Goal: Information Seeking & Learning: Learn about a topic

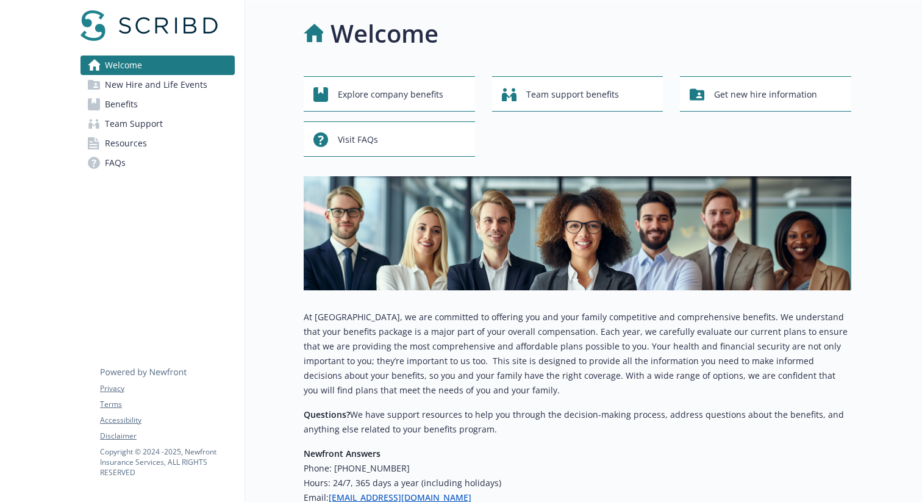
click at [174, 102] on link "Benefits" at bounding box center [158, 105] width 154 height 20
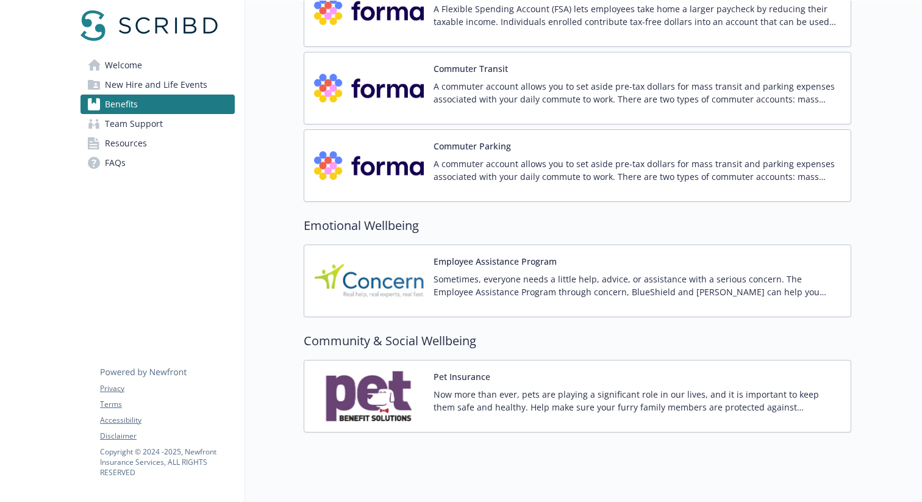
scroll to position [1887, 0]
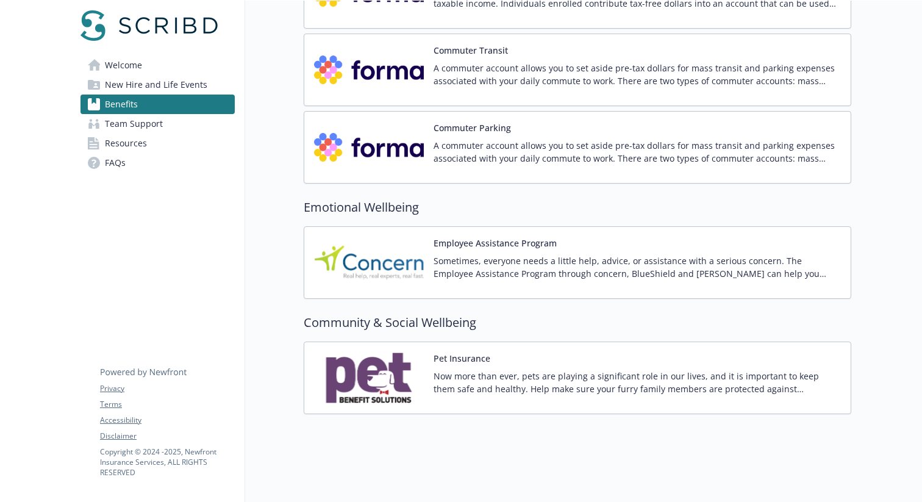
click at [548, 237] on button "Employee Assistance Program" at bounding box center [495, 243] width 123 height 13
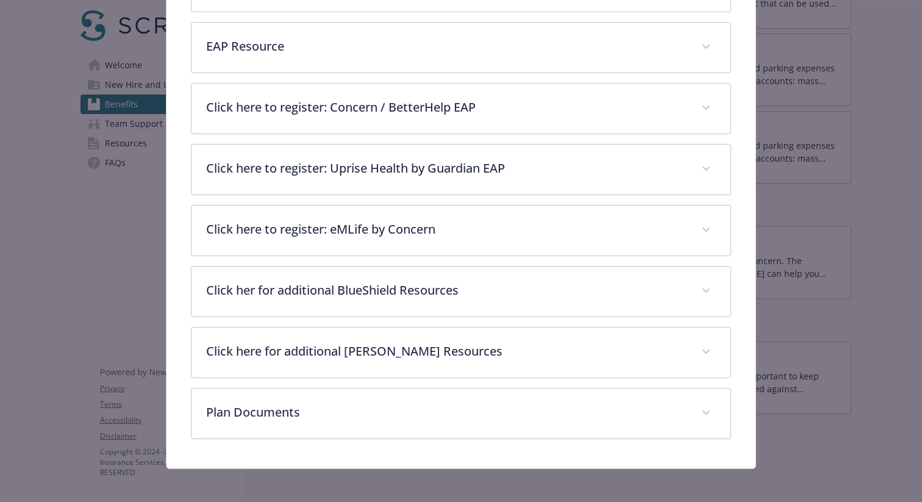
scroll to position [382, 0]
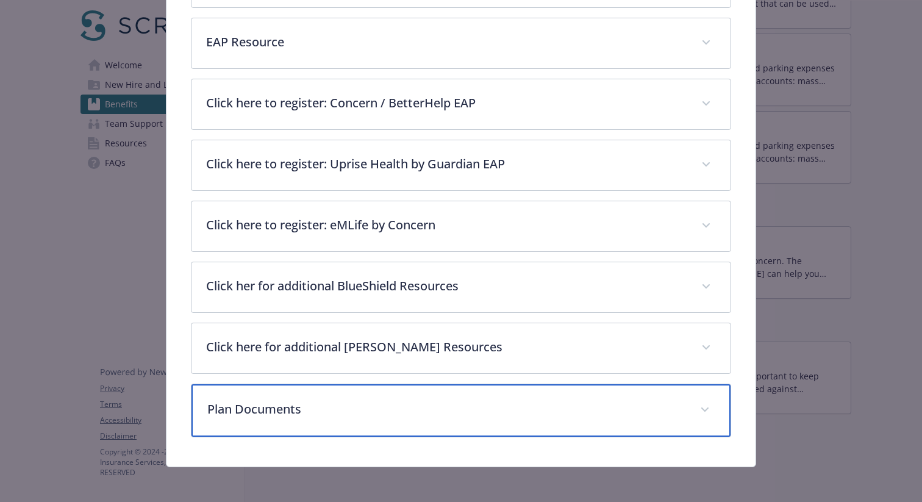
click at [576, 394] on div "Plan Documents" at bounding box center [461, 410] width 539 height 52
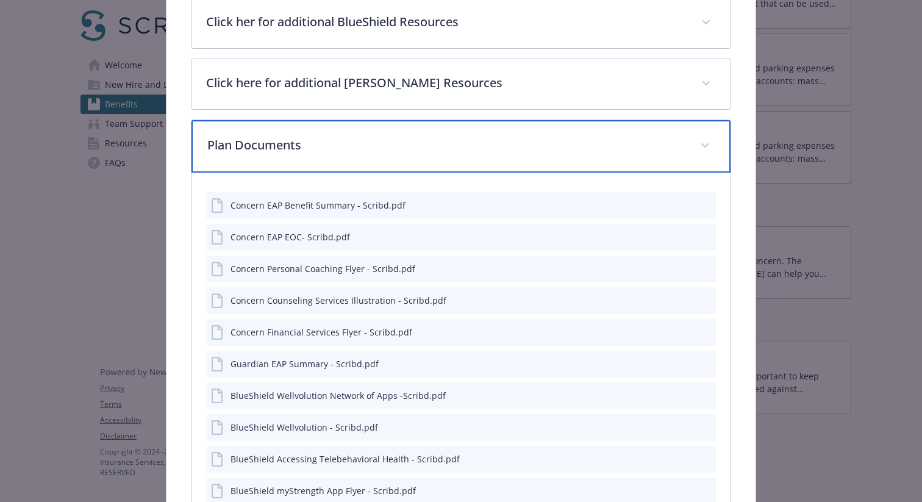
scroll to position [475, 0]
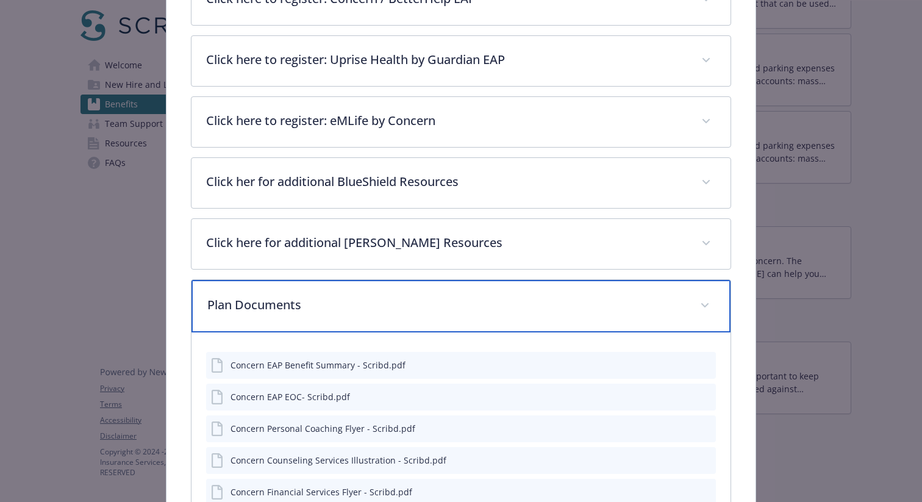
click at [492, 293] on div "Plan Documents" at bounding box center [461, 306] width 539 height 52
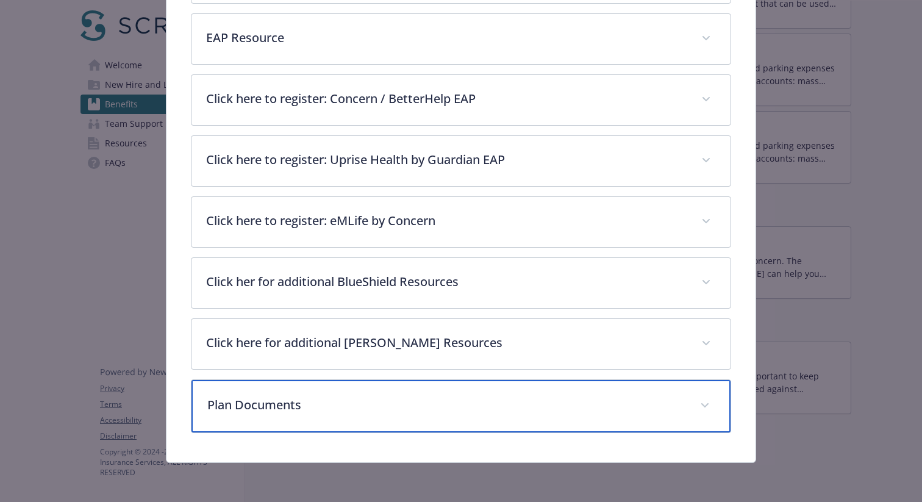
scroll to position [385, 0]
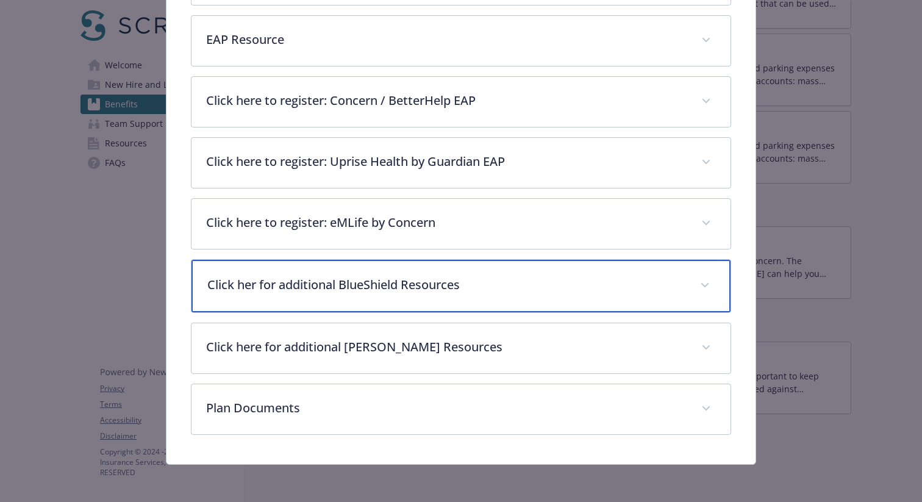
click at [505, 279] on p "Click her for additional BlueShield Resources" at bounding box center [446, 285] width 478 height 18
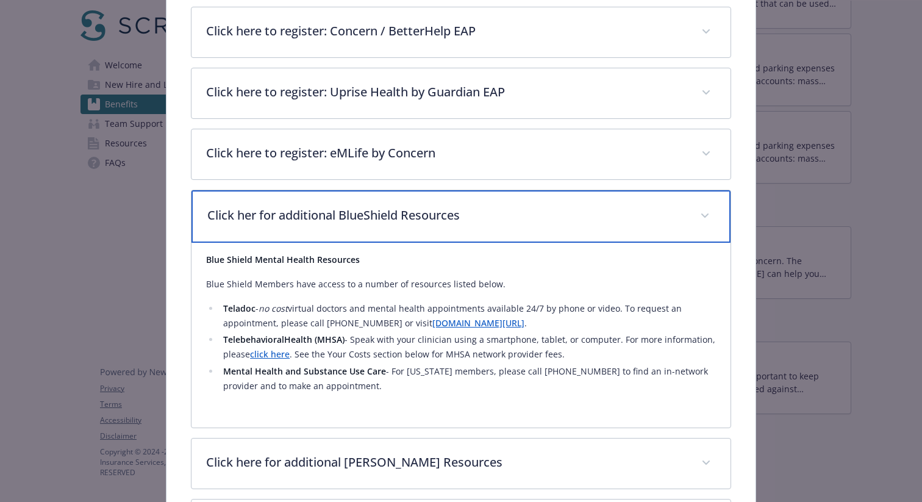
click at [498, 212] on p "Click her for additional BlueShield Resources" at bounding box center [446, 215] width 478 height 18
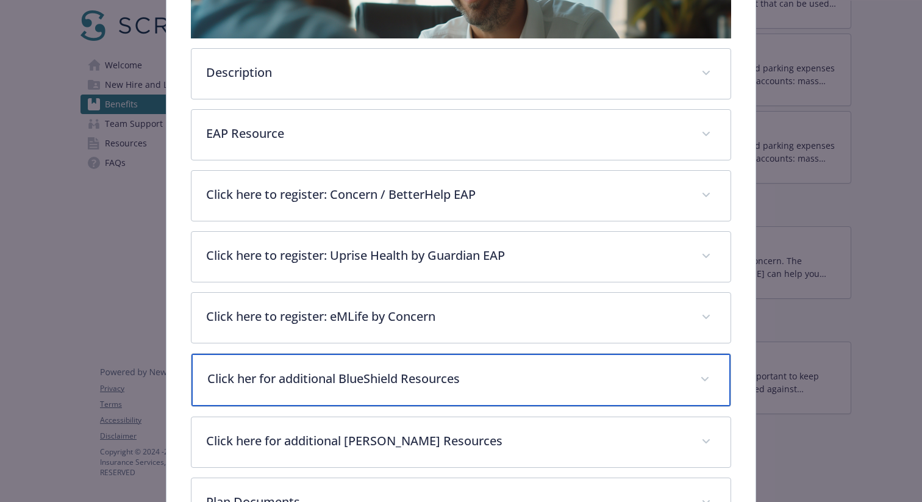
scroll to position [361, 0]
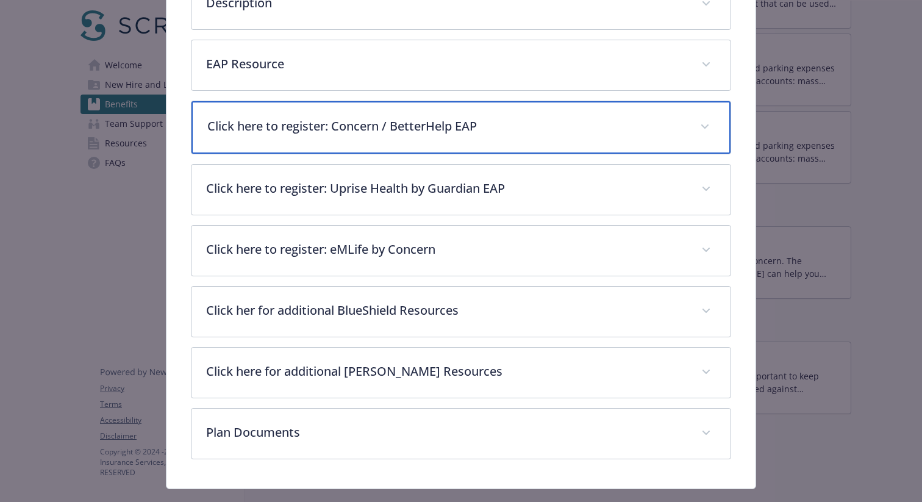
click at [441, 126] on p "Click here to register: Concern / BetterHelp EAP" at bounding box center [446, 126] width 478 height 18
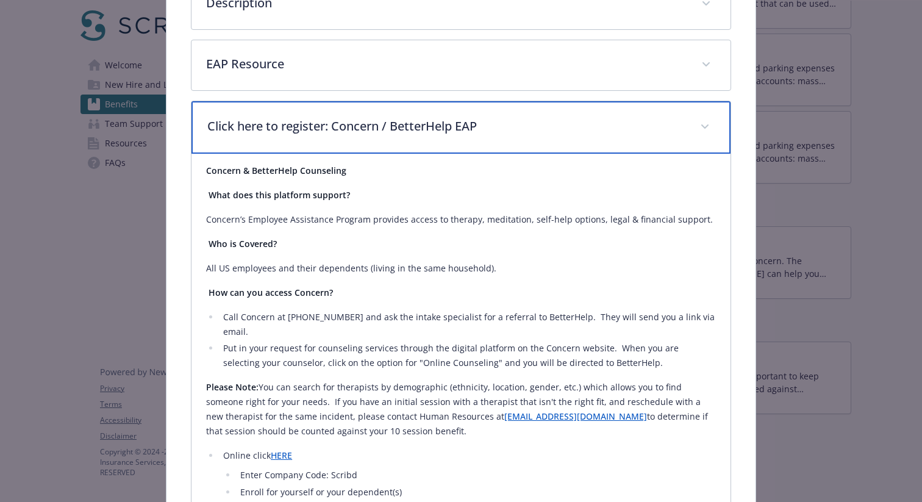
click at [476, 130] on p "Click here to register: Concern / BetterHelp EAP" at bounding box center [446, 126] width 478 height 18
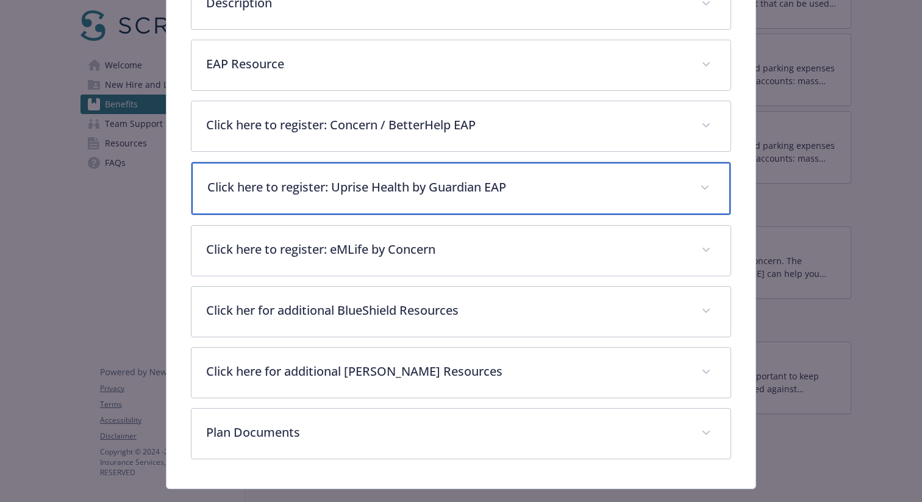
click at [439, 184] on p "Click here to register: Uprise Health by Guardian EAP" at bounding box center [446, 187] width 478 height 18
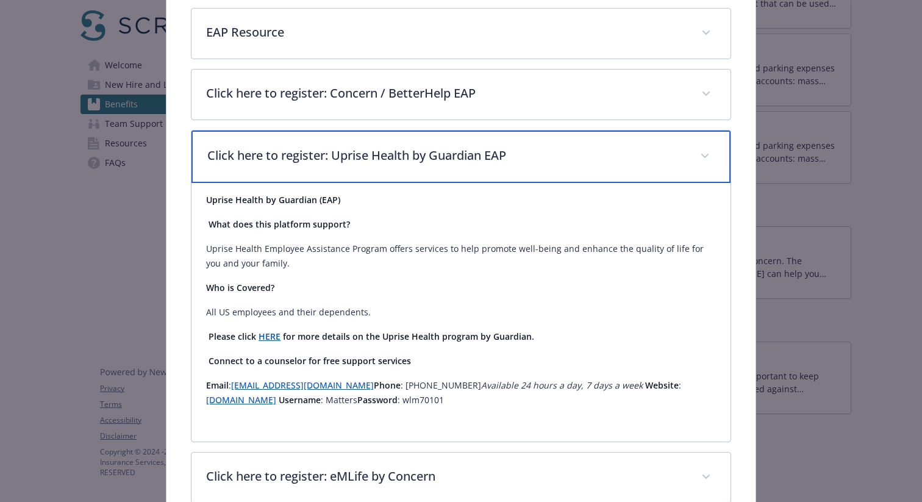
click at [429, 167] on div "Click here to register: Uprise Health by Guardian EAP" at bounding box center [461, 157] width 539 height 52
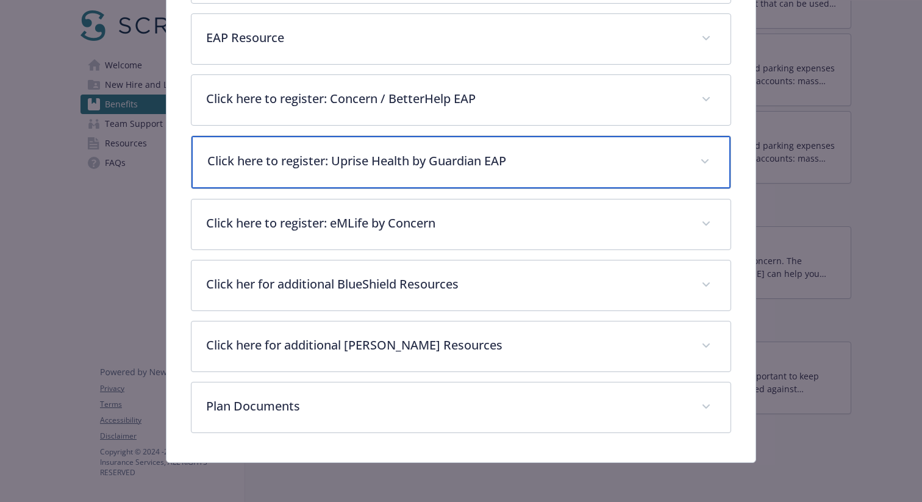
scroll to position [385, 0]
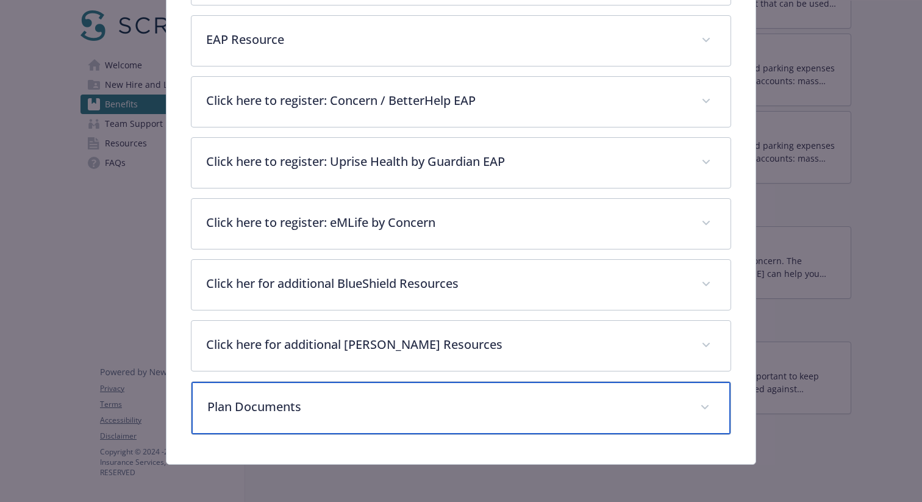
click at [491, 411] on p "Plan Documents" at bounding box center [446, 407] width 478 height 18
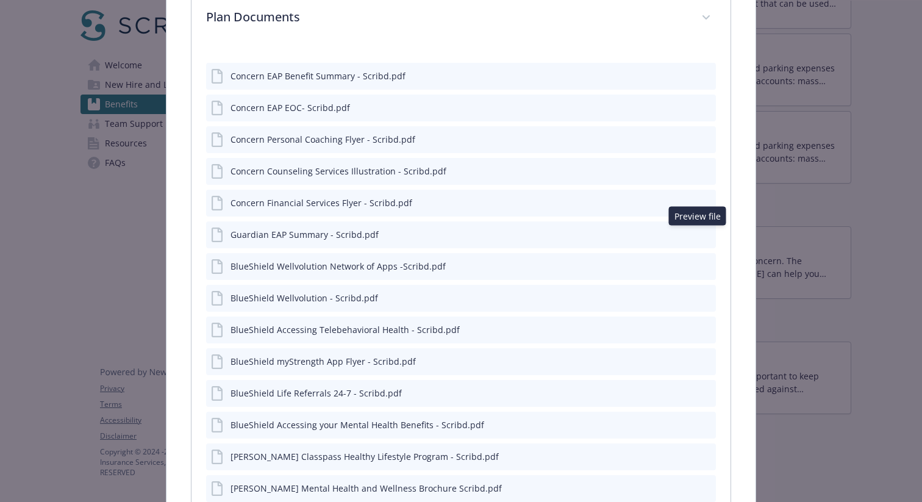
scroll to position [772, 0]
click at [699, 232] on icon "preview file" at bounding box center [704, 235] width 11 height 9
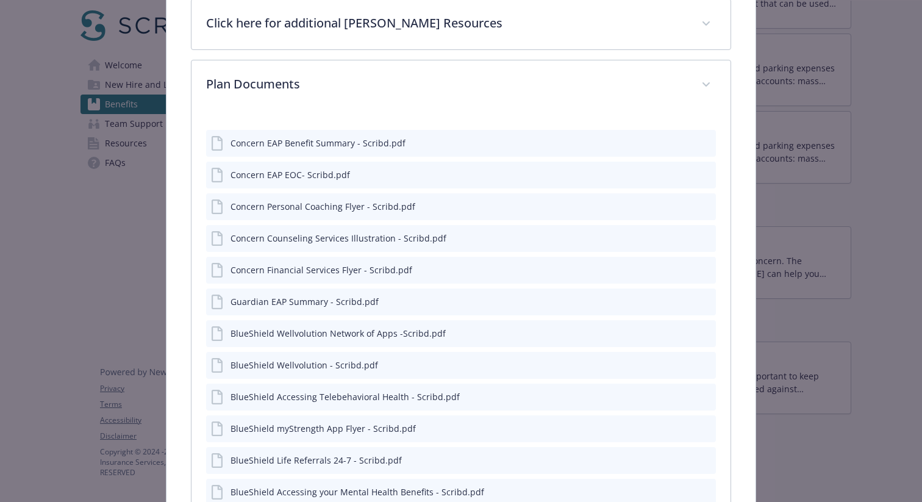
scroll to position [639, 0]
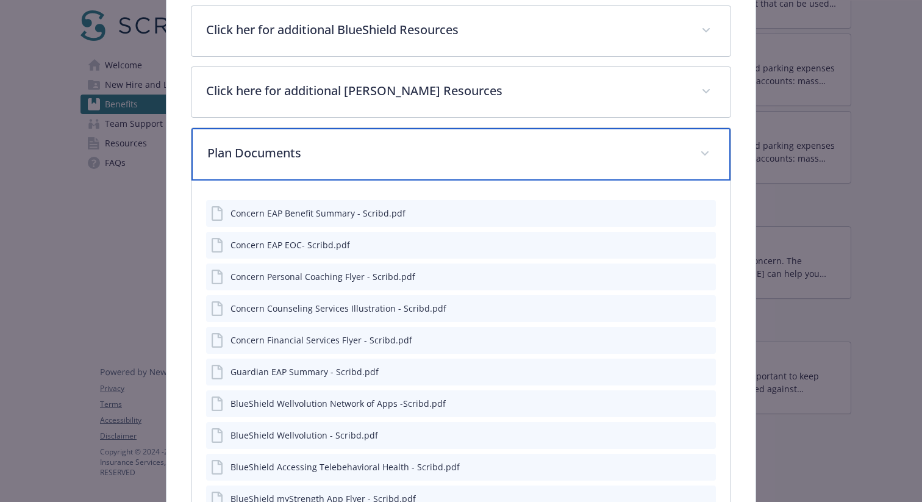
click at [470, 134] on div "Plan Documents" at bounding box center [461, 154] width 539 height 52
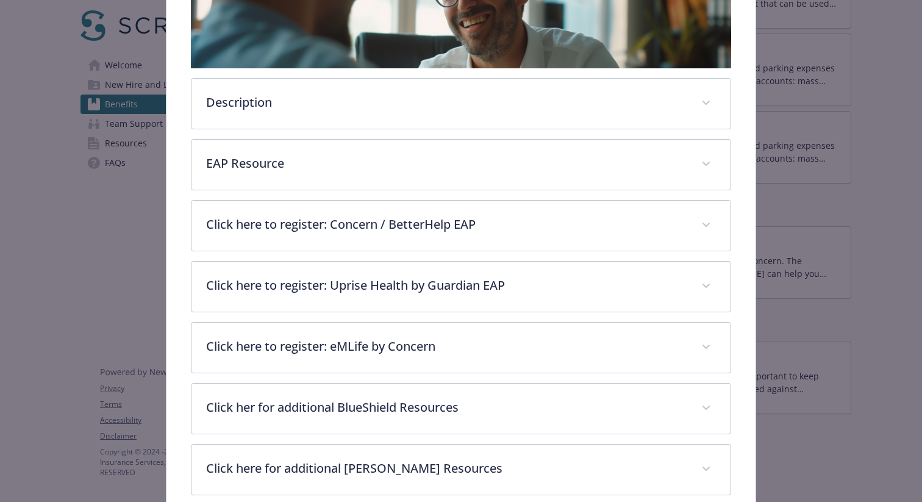
scroll to position [251, 0]
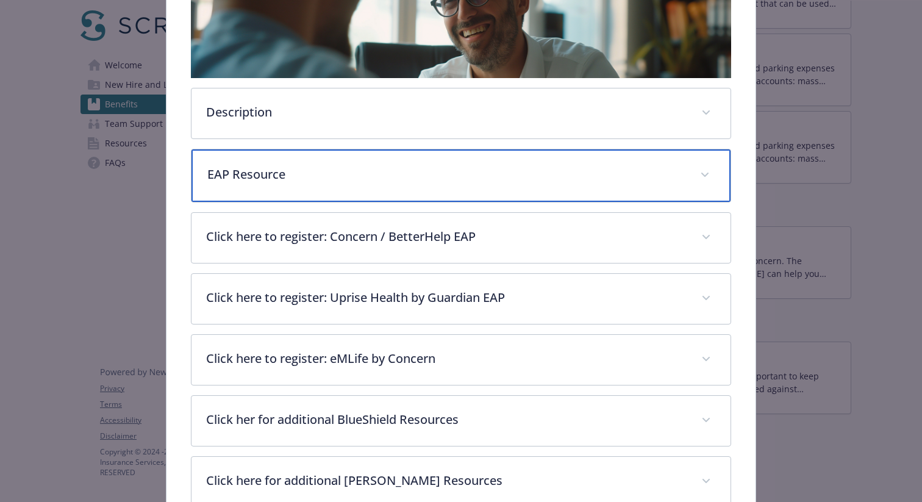
click at [418, 182] on div "EAP Resource" at bounding box center [461, 175] width 539 height 52
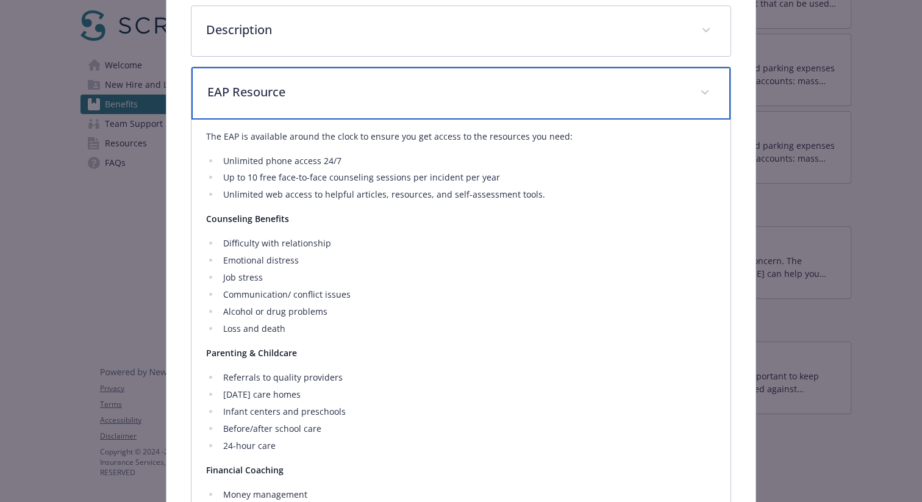
scroll to position [312, 0]
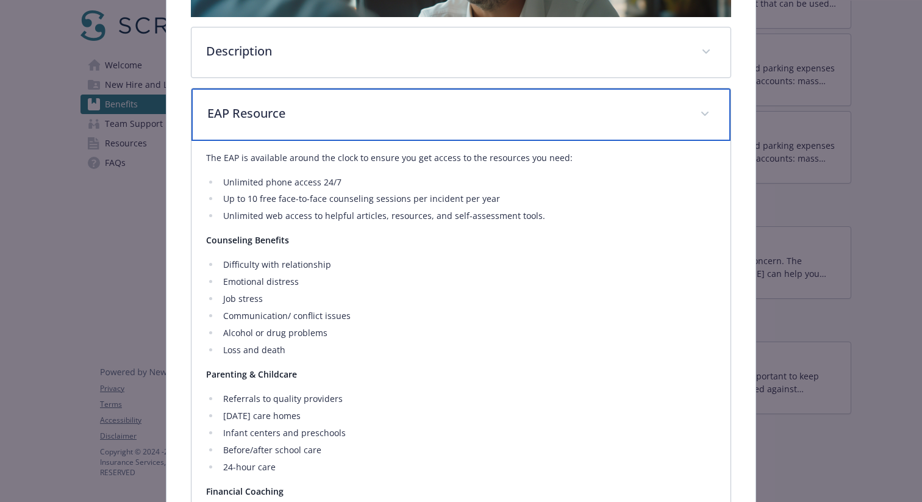
click at [455, 123] on div "EAP Resource" at bounding box center [461, 114] width 539 height 52
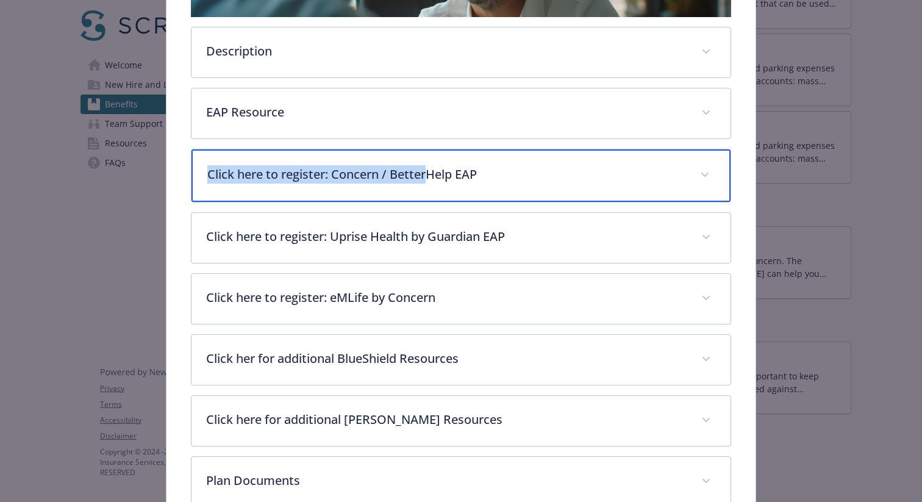
click at [431, 163] on div "Click here to register: Concern / BetterHelp EAP" at bounding box center [461, 175] width 539 height 52
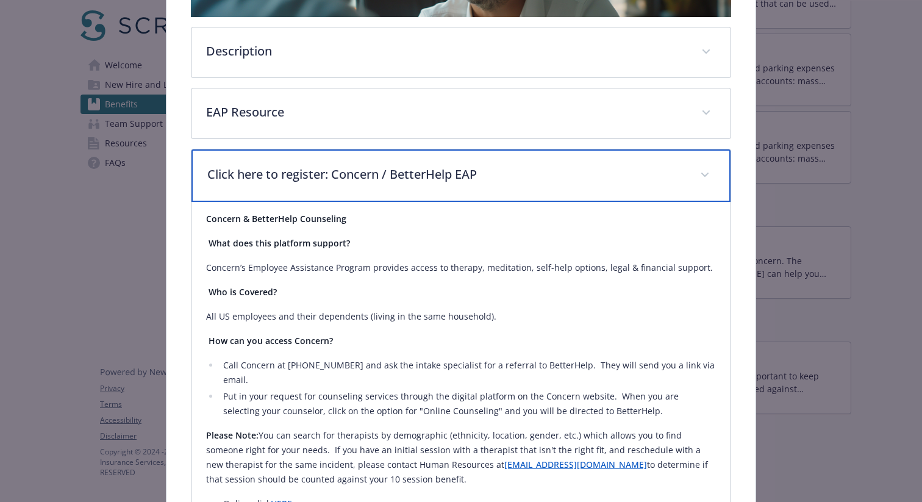
click at [470, 168] on p "Click here to register: Concern / BetterHelp EAP" at bounding box center [446, 174] width 478 height 18
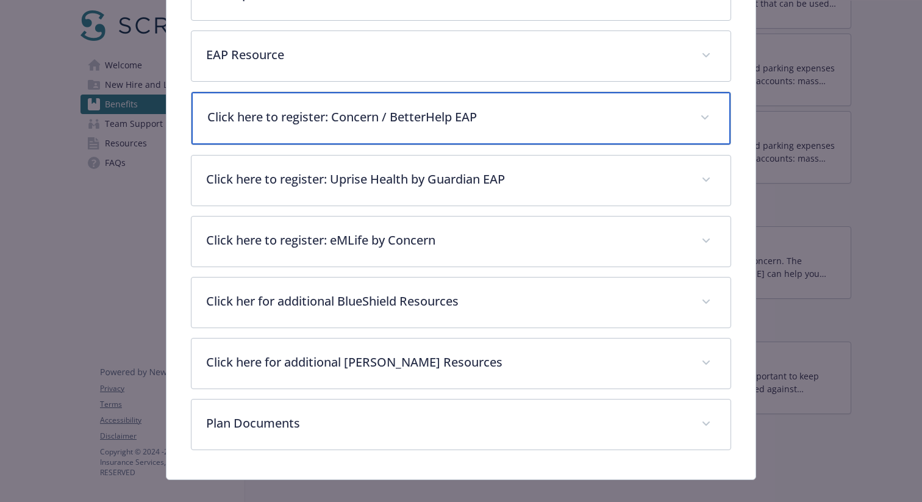
scroll to position [385, 0]
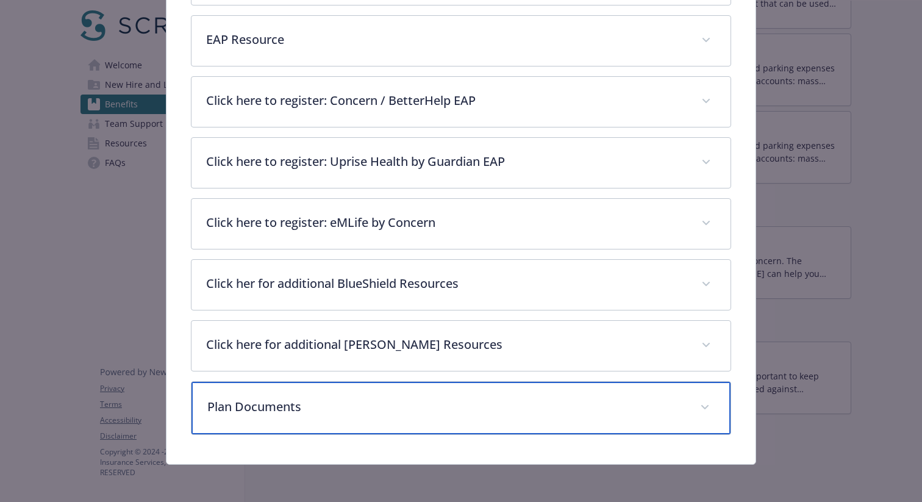
click at [480, 396] on div "Plan Documents" at bounding box center [461, 408] width 539 height 52
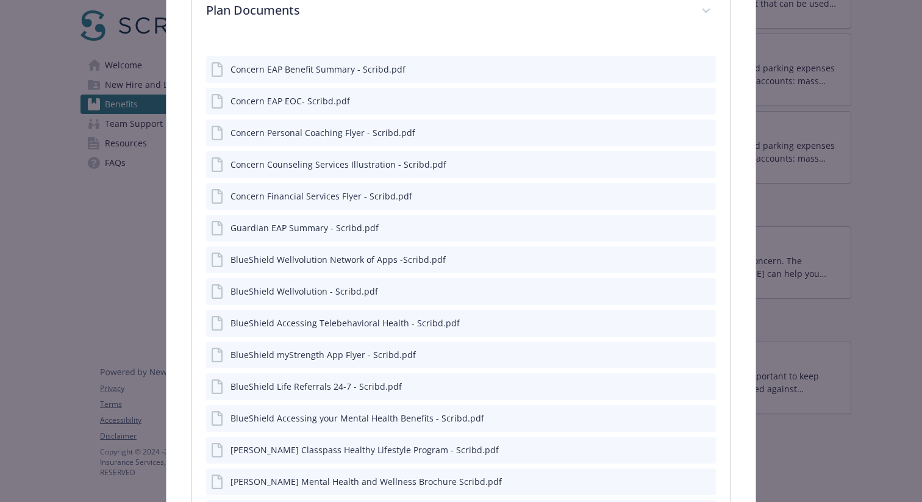
scroll to position [779, 0]
click at [702, 99] on icon "preview file" at bounding box center [704, 101] width 11 height 9
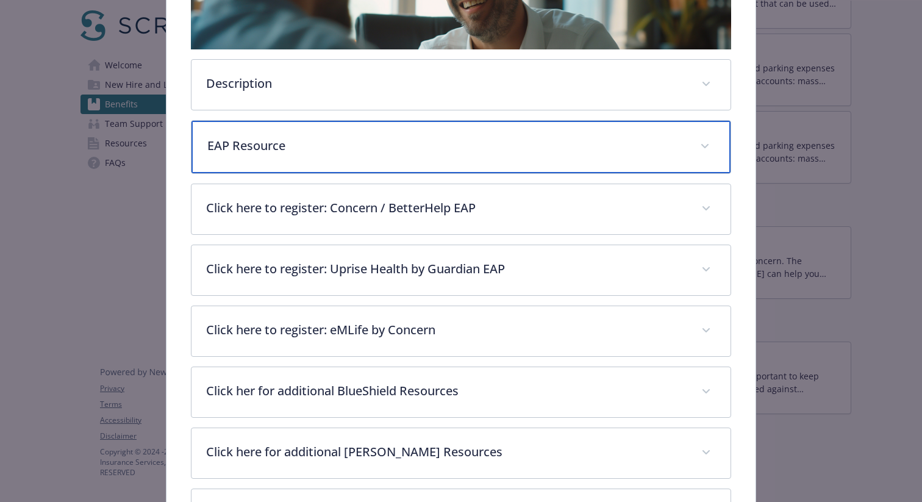
click at [506, 150] on p "EAP Resource" at bounding box center [446, 146] width 478 height 18
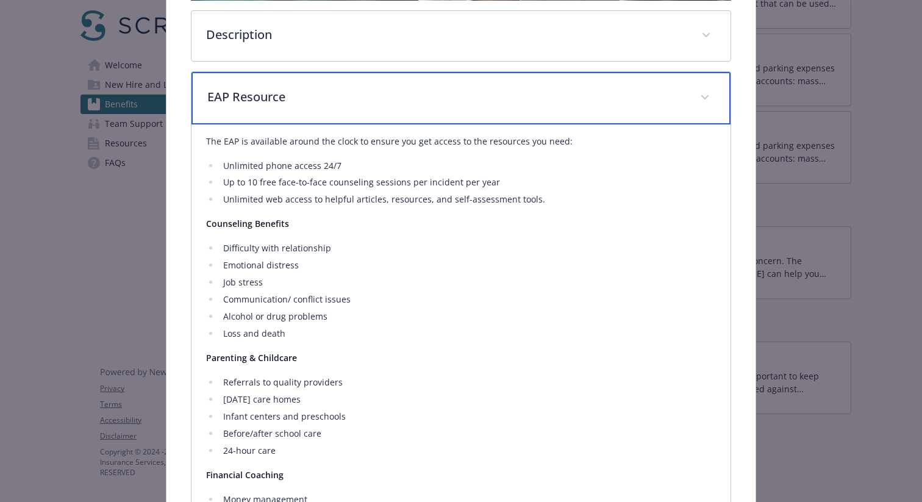
scroll to position [309, 0]
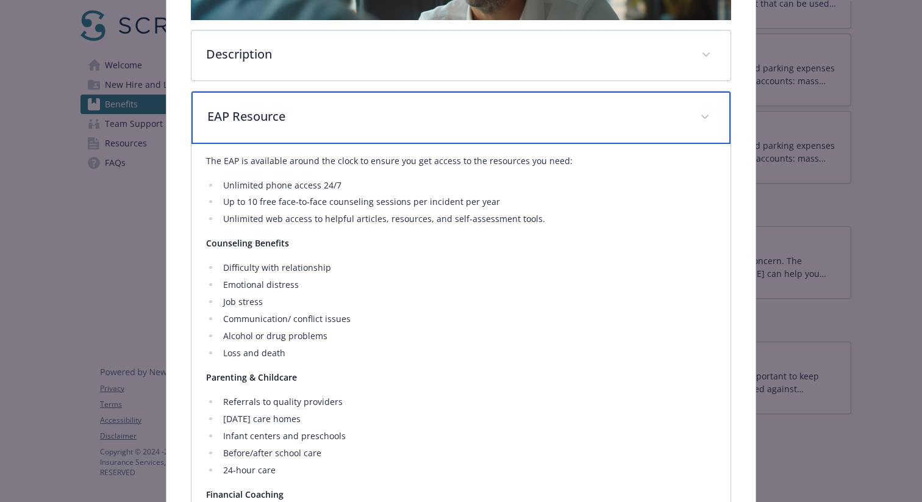
click at [508, 107] on p "EAP Resource" at bounding box center [446, 116] width 478 height 18
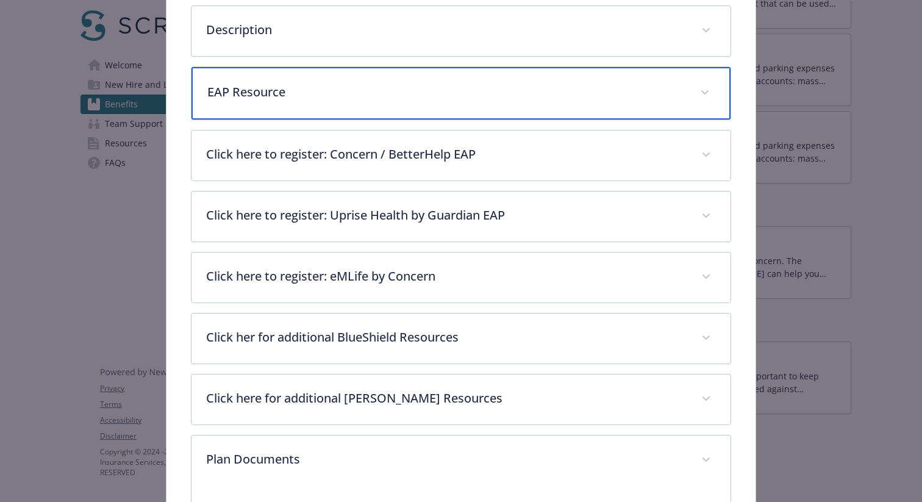
scroll to position [0, 0]
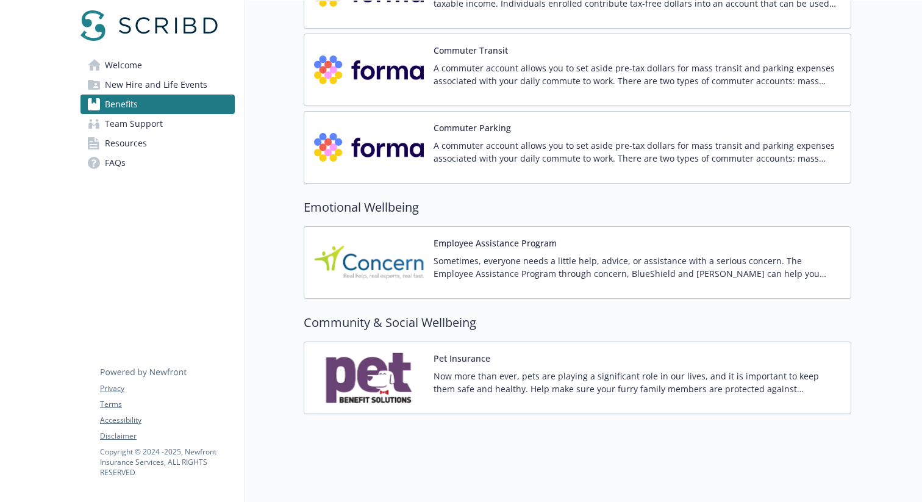
click at [655, 370] on p "Now more than ever, pets are playing a significant role in our lives, and it is…" at bounding box center [637, 383] width 407 height 26
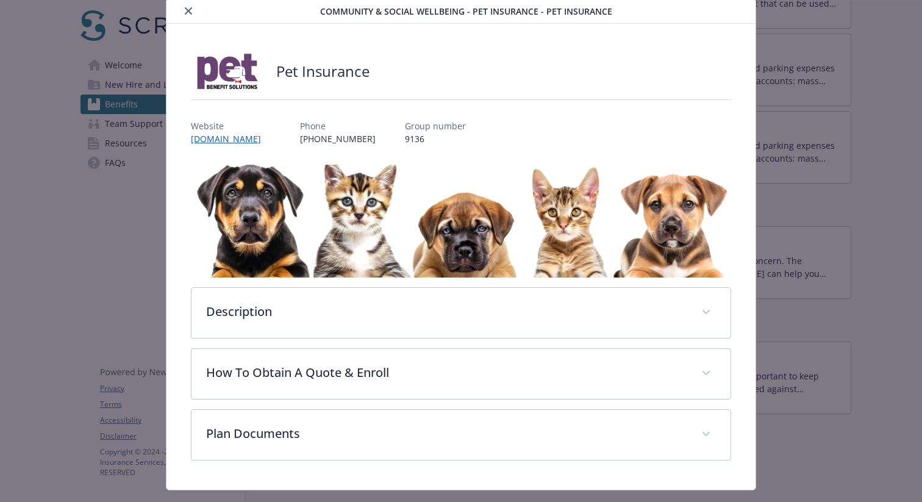
scroll to position [66, 0]
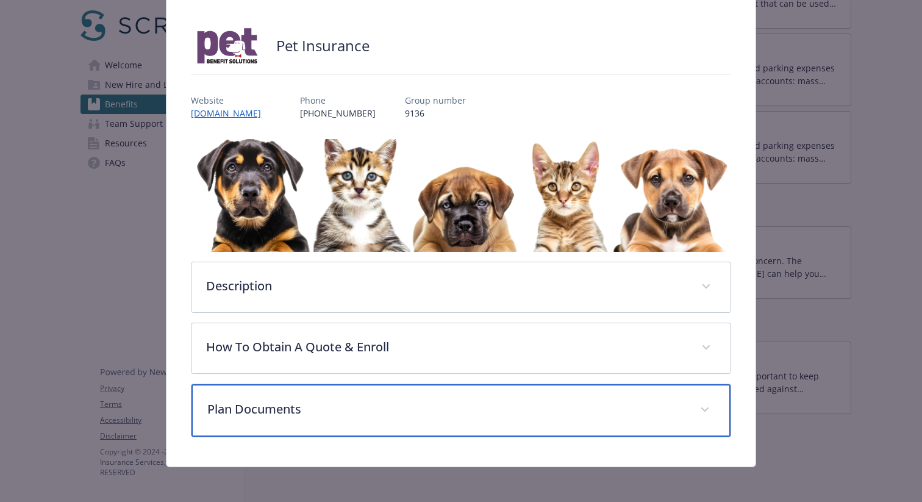
click at [644, 400] on p "Plan Documents" at bounding box center [446, 409] width 478 height 18
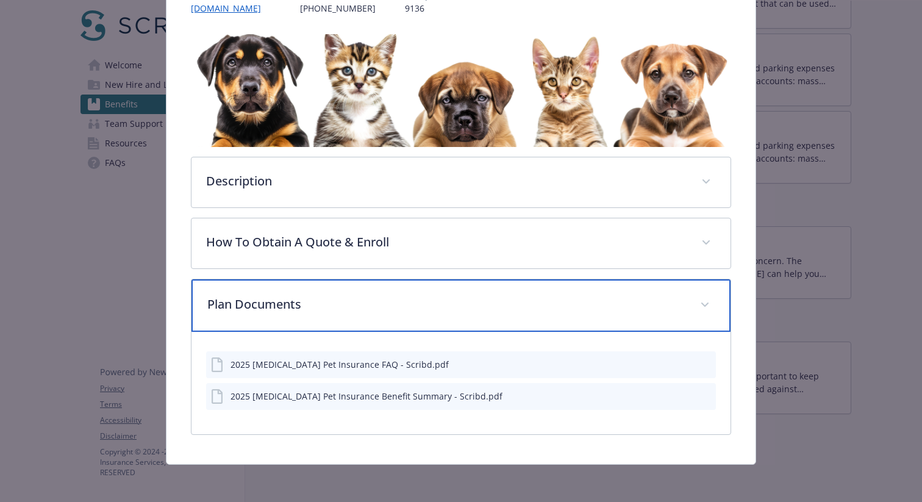
drag, startPoint x: 572, startPoint y: 306, endPoint x: 569, endPoint y: 281, distance: 25.8
click at [573, 306] on p "Plan Documents" at bounding box center [446, 304] width 478 height 18
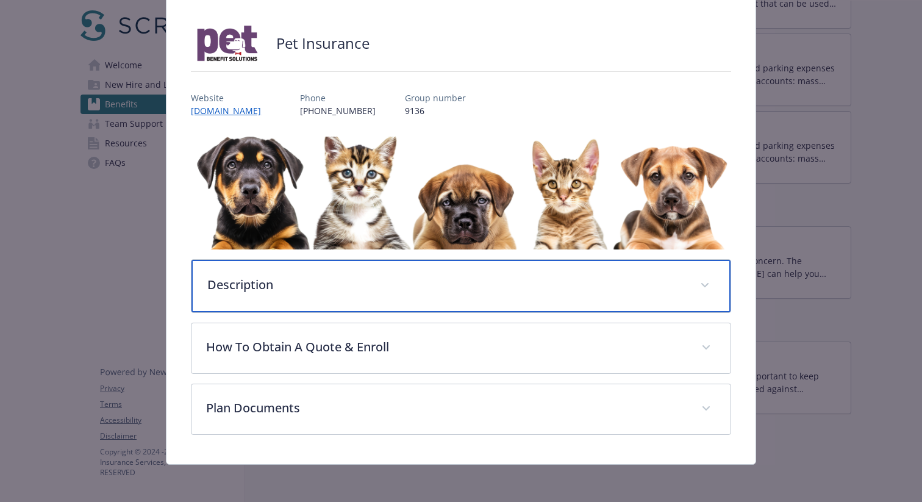
click at [551, 283] on p "Description" at bounding box center [446, 285] width 478 height 18
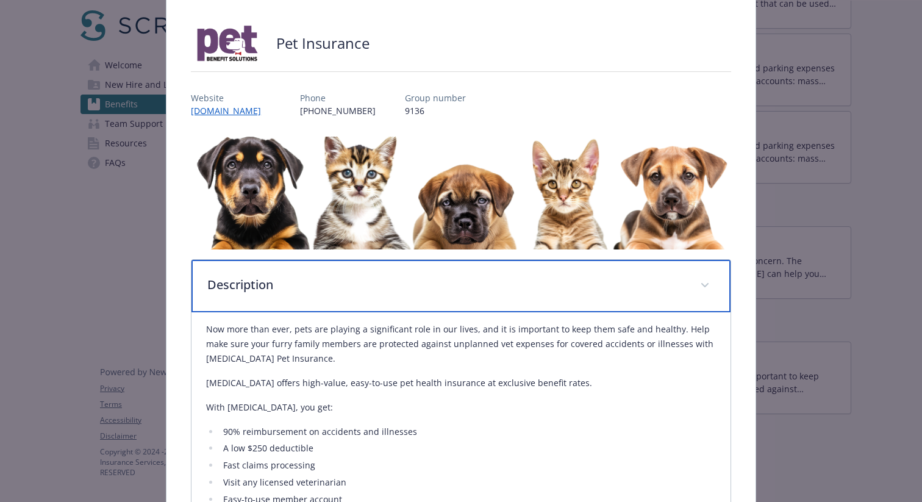
scroll to position [354, 0]
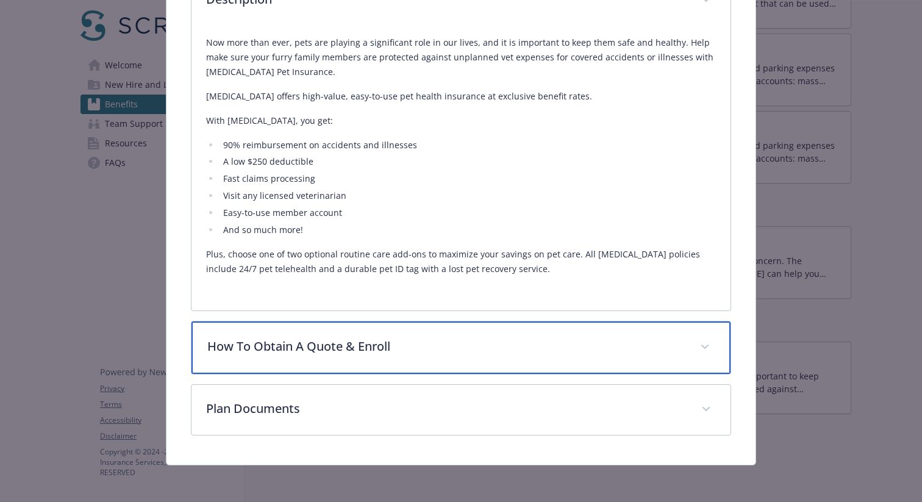
click at [587, 343] on p "How To Obtain A Quote & Enroll" at bounding box center [446, 346] width 478 height 18
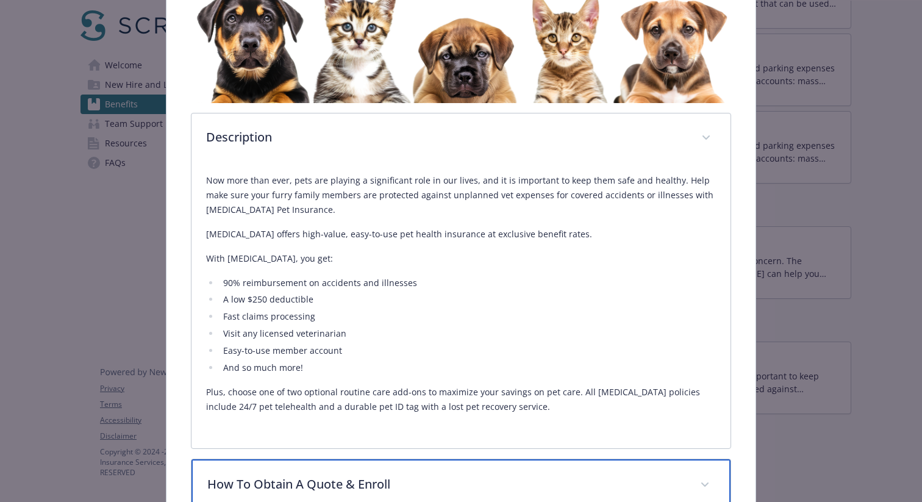
scroll to position [0, 0]
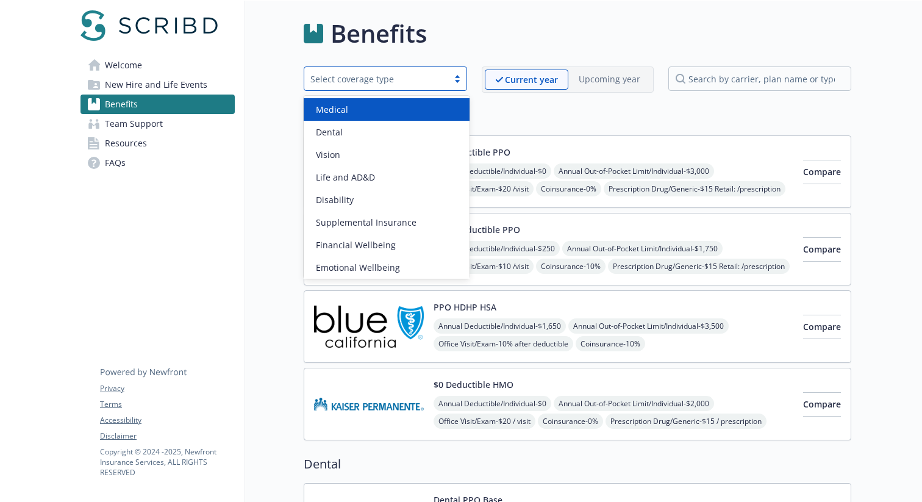
click at [424, 74] on div "Select coverage type" at bounding box center [376, 79] width 132 height 13
click at [420, 113] on div "Medical" at bounding box center [386, 109] width 151 height 13
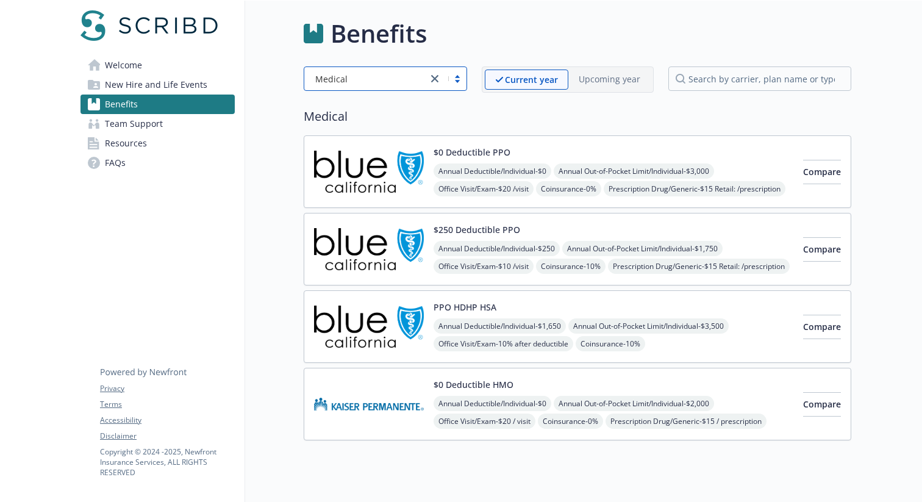
click at [687, 302] on div "PPO HDHP HSA Annual Deductible/Individual - $1,650 Annual Out-of-Pocket Limit/I…" at bounding box center [614, 327] width 360 height 52
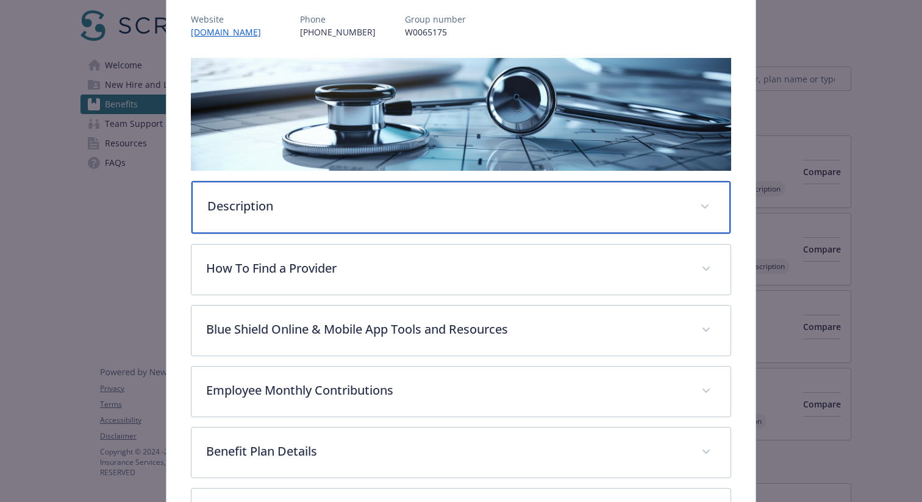
click at [441, 210] on p "Description" at bounding box center [446, 206] width 478 height 18
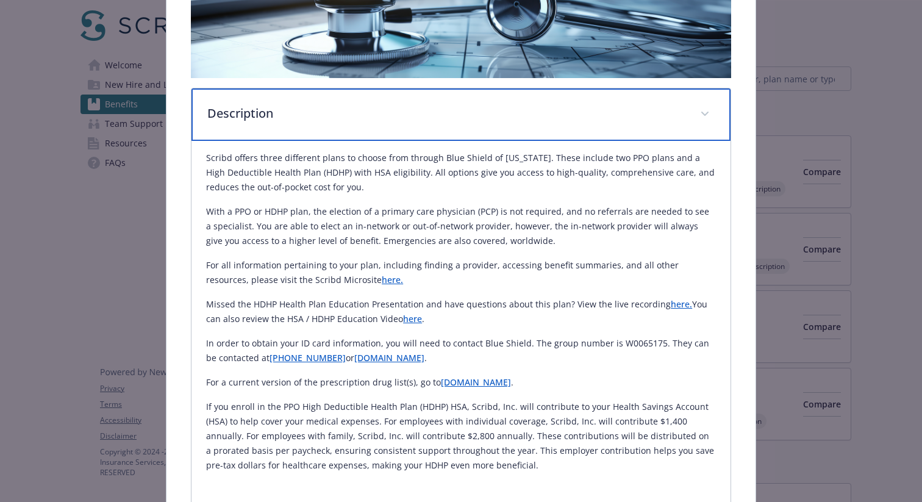
scroll to position [237, 0]
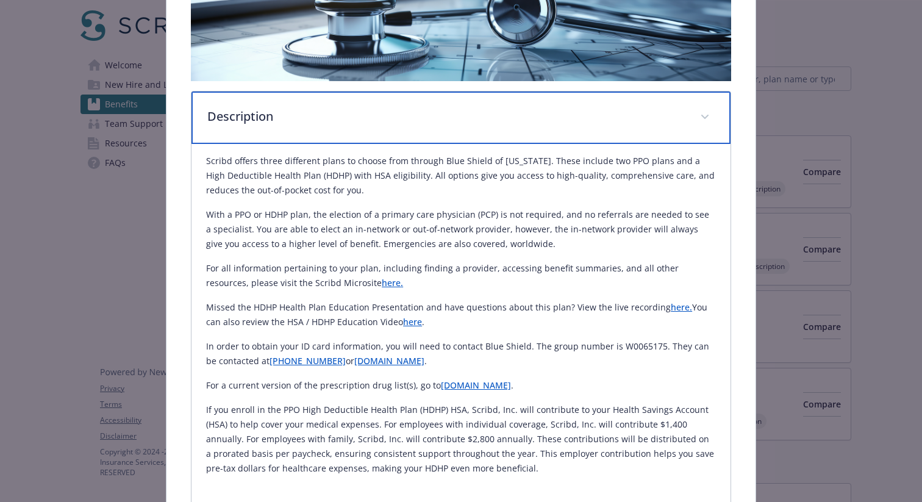
click at [443, 118] on p "Description" at bounding box center [446, 116] width 478 height 18
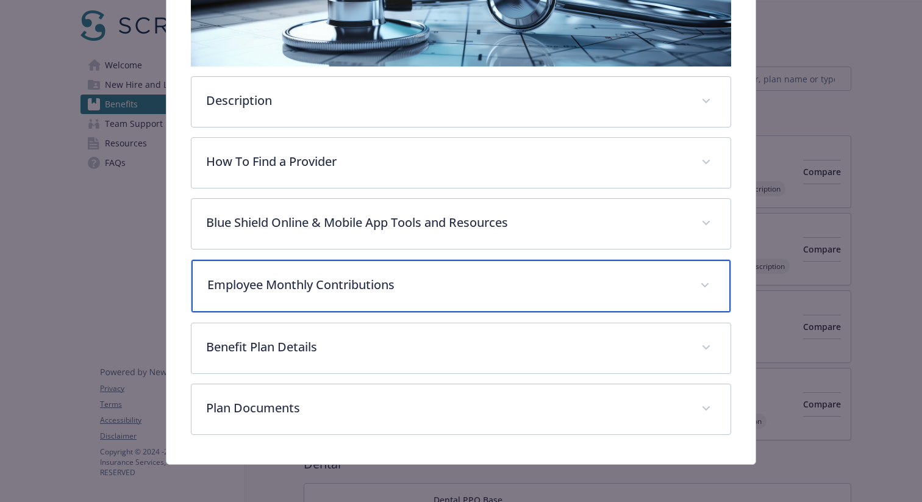
click at [537, 286] on p "Employee Monthly Contributions" at bounding box center [446, 285] width 478 height 18
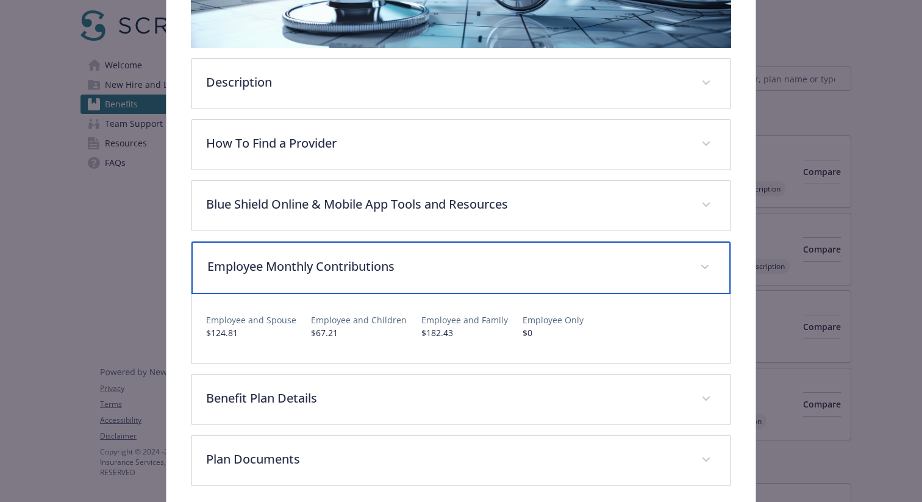
click at [536, 279] on div "Employee Monthly Contributions" at bounding box center [461, 268] width 539 height 52
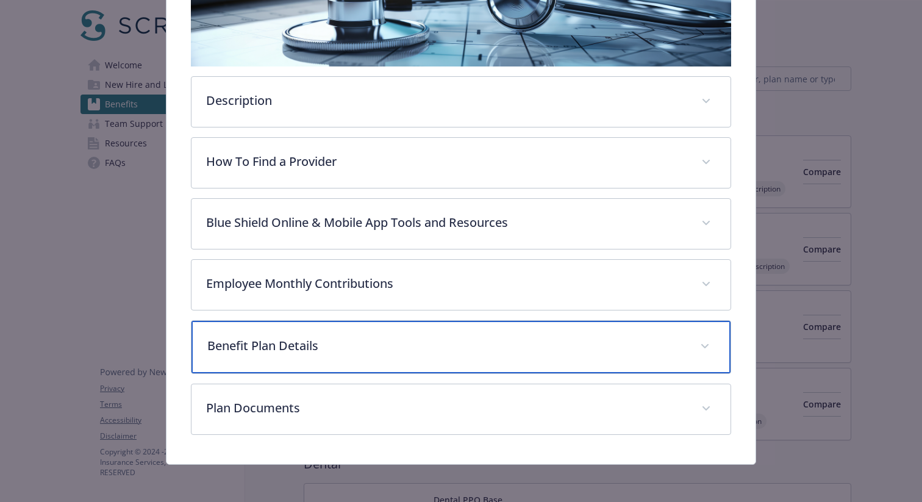
click at [594, 351] on p "Benefit Plan Details" at bounding box center [446, 346] width 478 height 18
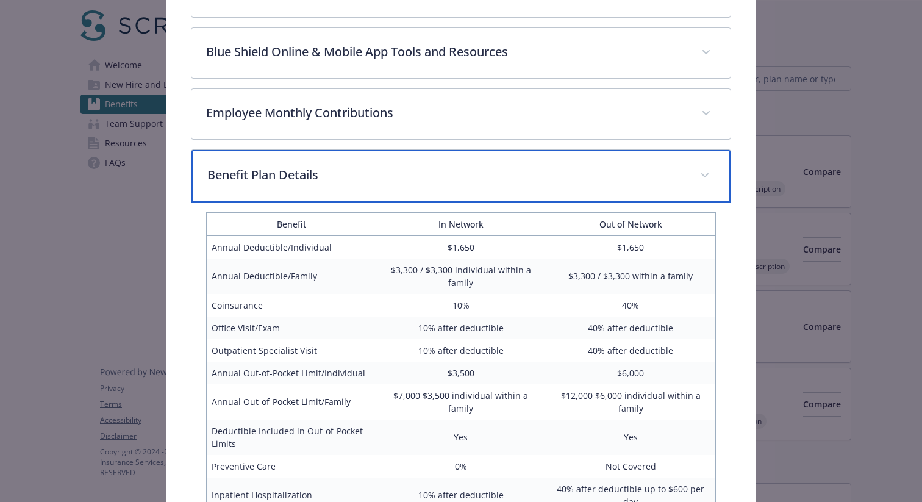
click at [623, 175] on p "Benefit Plan Details" at bounding box center [446, 175] width 478 height 18
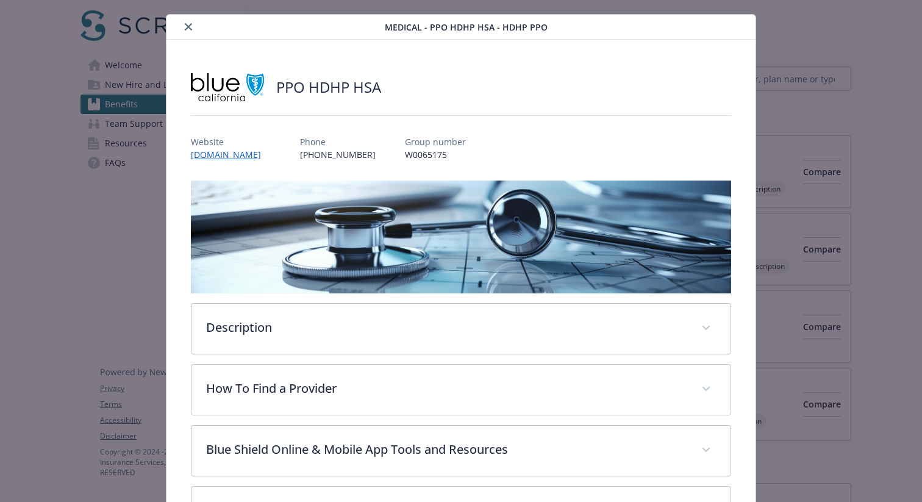
scroll to position [0, 0]
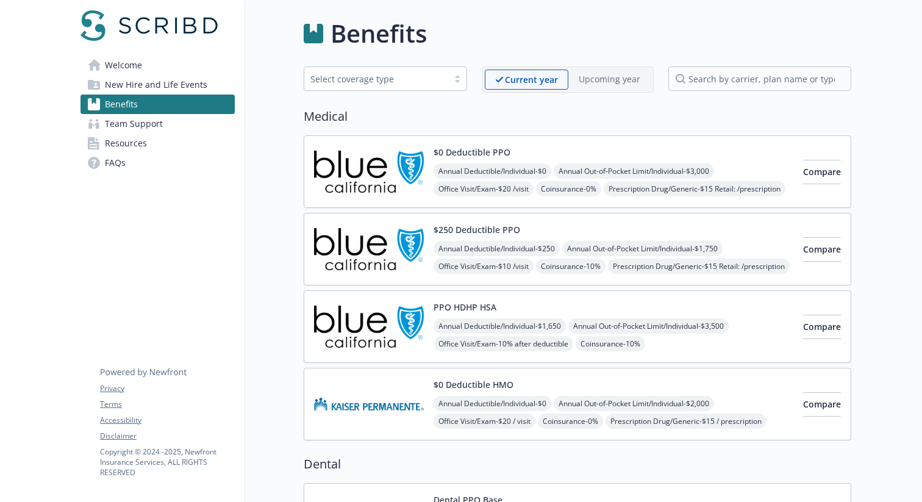
click at [370, 71] on div "Select coverage type" at bounding box center [376, 78] width 144 height 15
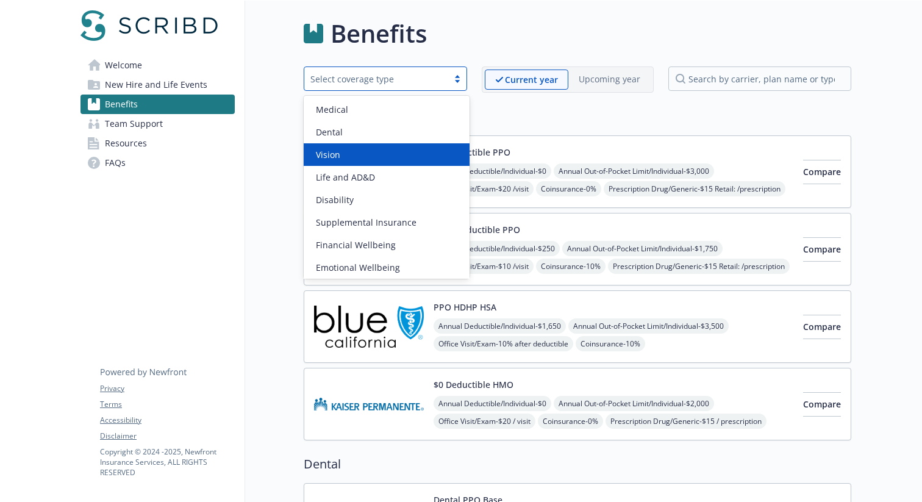
click at [531, 118] on h2 "Medical" at bounding box center [578, 116] width 548 height 18
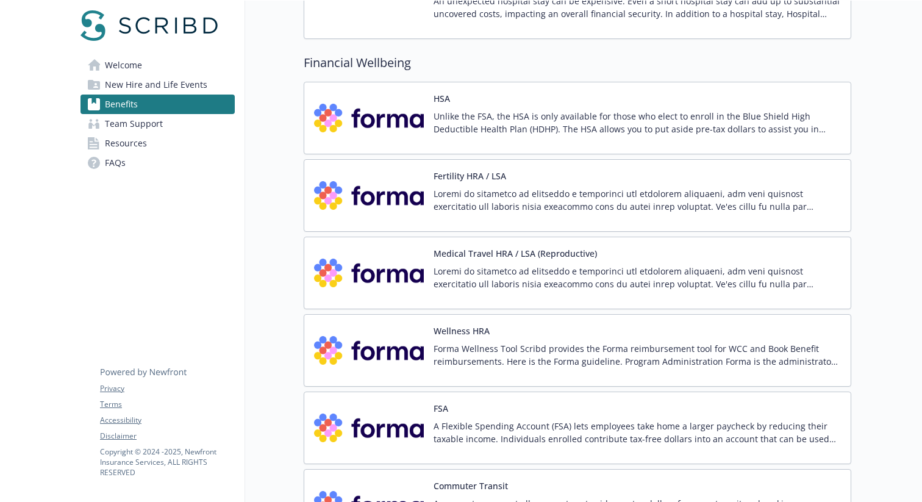
click at [509, 123] on p "Unlike the FSA, the HSA is only available for those who elect to enroll in the …" at bounding box center [637, 123] width 407 height 26
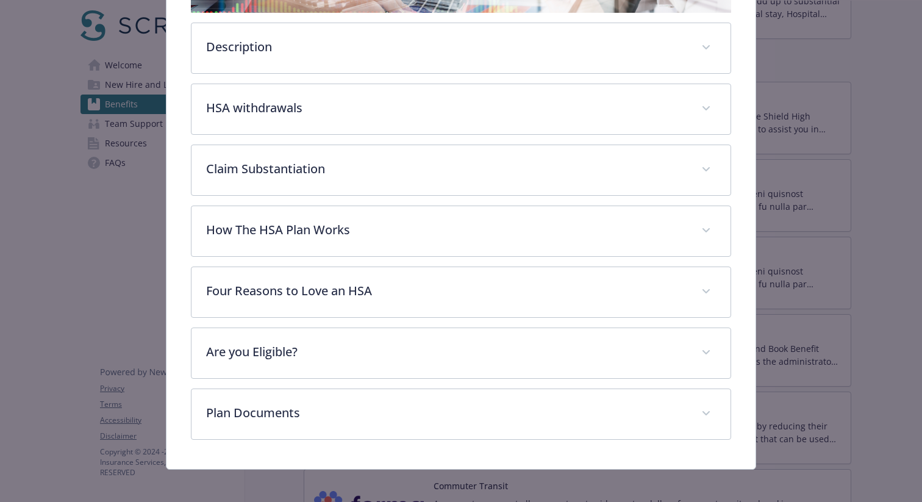
scroll to position [310, 0]
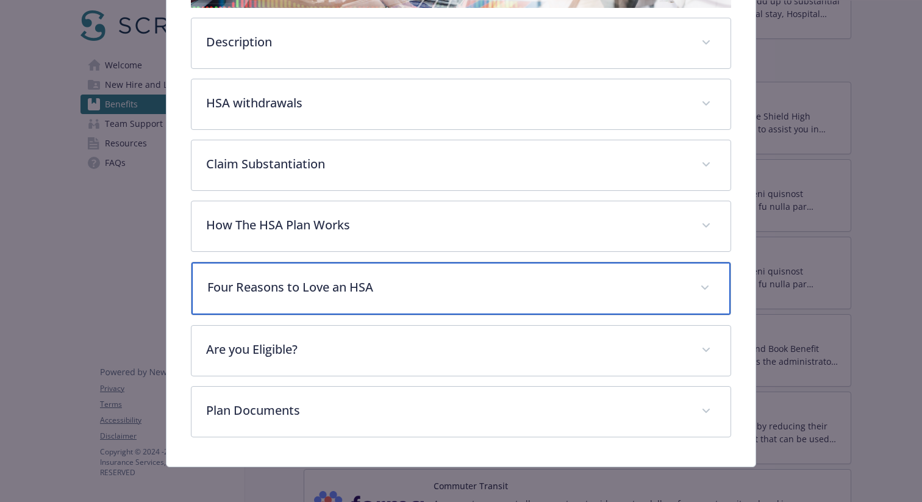
click at [495, 290] on p "Four Reasons to Love an HSA" at bounding box center [446, 287] width 478 height 18
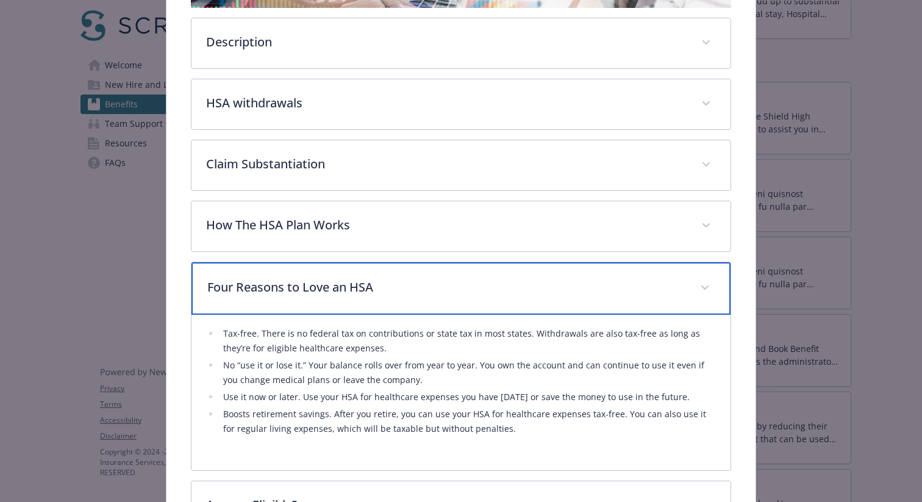
click at [495, 290] on p "Four Reasons to Love an HSA" at bounding box center [446, 287] width 478 height 18
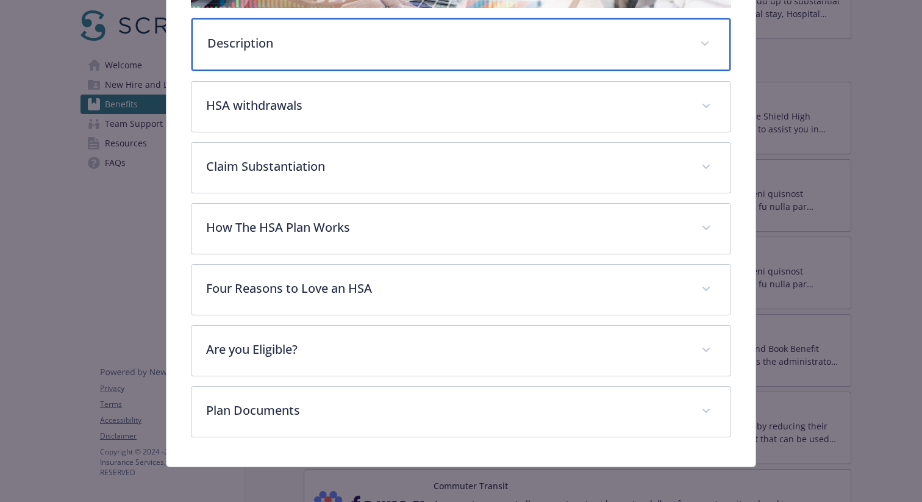
click at [413, 58] on div "Description" at bounding box center [461, 44] width 539 height 52
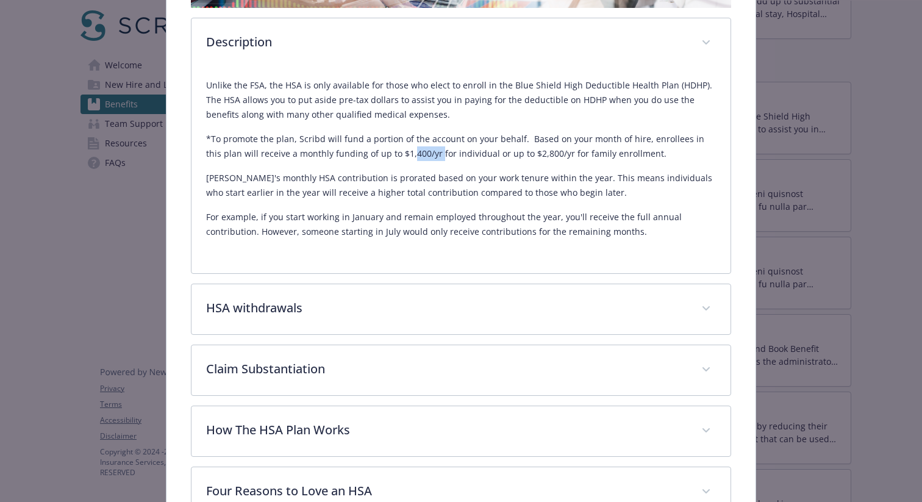
drag, startPoint x: 390, startPoint y: 151, endPoint x: 441, endPoint y: 160, distance: 52.1
click at [419, 155] on p "*To promote the plan, Scribd will fund a portion of the account on your behalf.…" at bounding box center [461, 146] width 510 height 29
click at [460, 165] on div "Unlike the FSA, the HSA is only available for those who elect to enroll in the …" at bounding box center [461, 158] width 510 height 161
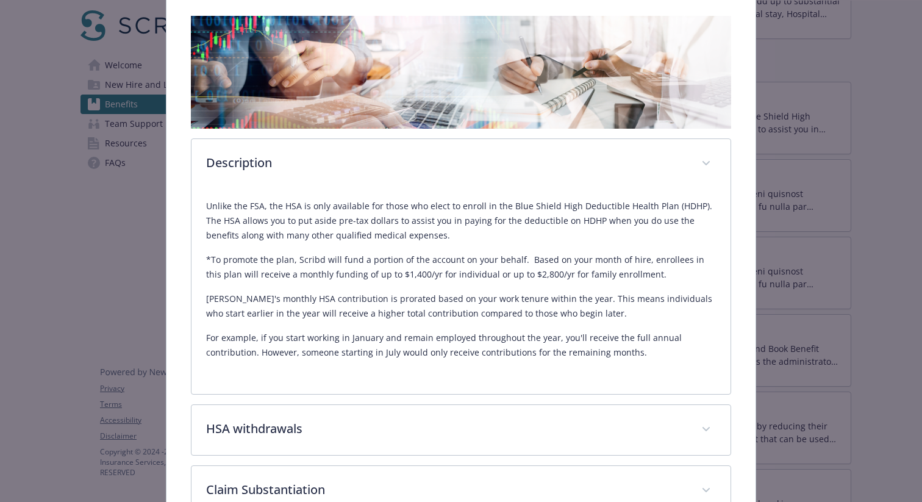
scroll to position [188, 0]
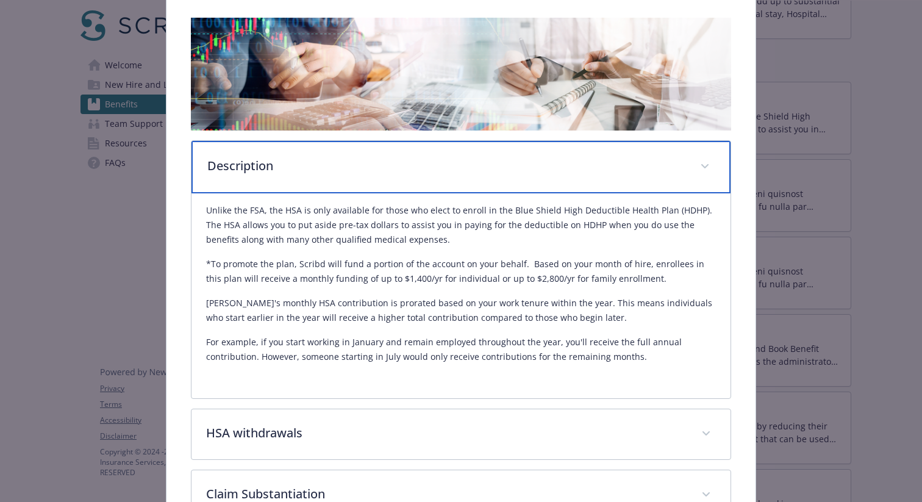
click at [506, 176] on div "Description" at bounding box center [461, 167] width 539 height 52
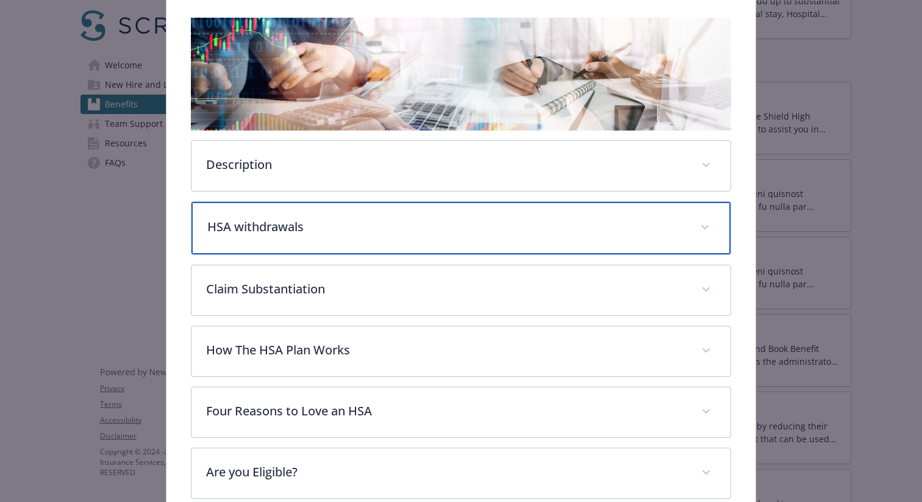
click at [509, 240] on div "HSA withdrawals​" at bounding box center [461, 228] width 539 height 52
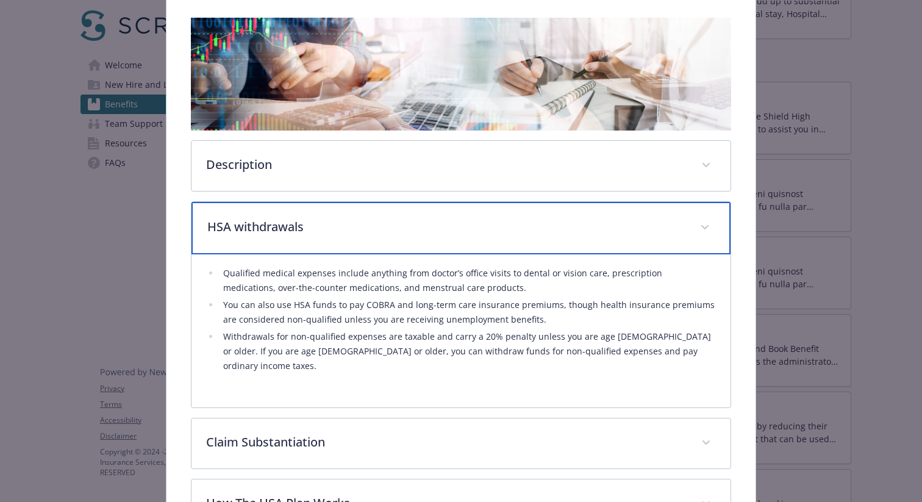
click at [512, 238] on div "HSA withdrawals​" at bounding box center [461, 228] width 539 height 52
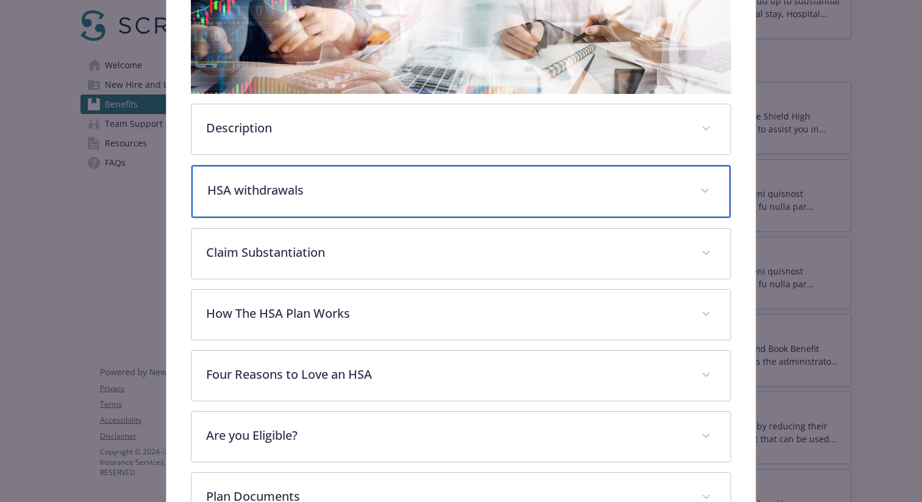
scroll to position [265, 0]
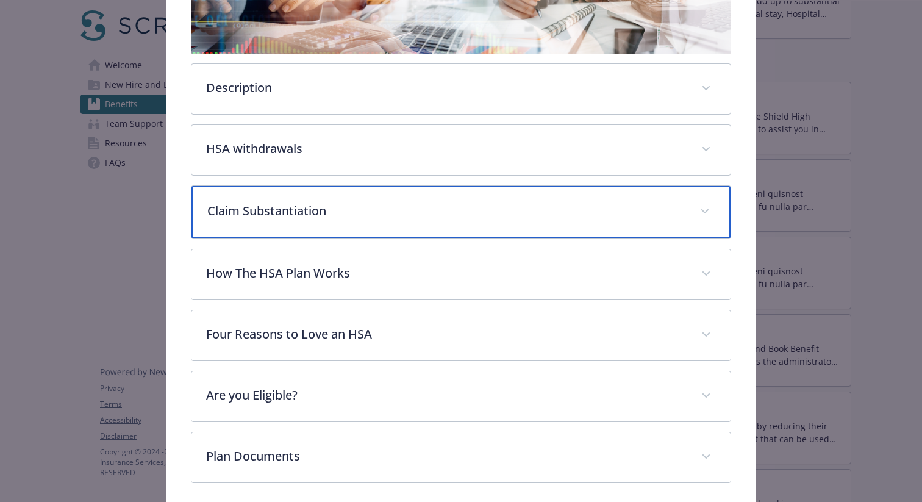
click at [513, 217] on p "Claim Substantiation" at bounding box center [446, 211] width 478 height 18
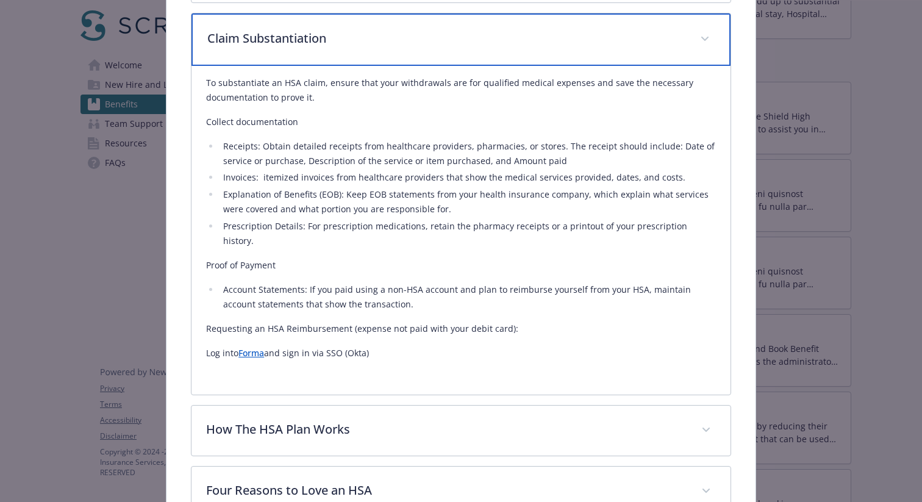
click at [489, 55] on div "Claim Substantiation" at bounding box center [461, 39] width 539 height 52
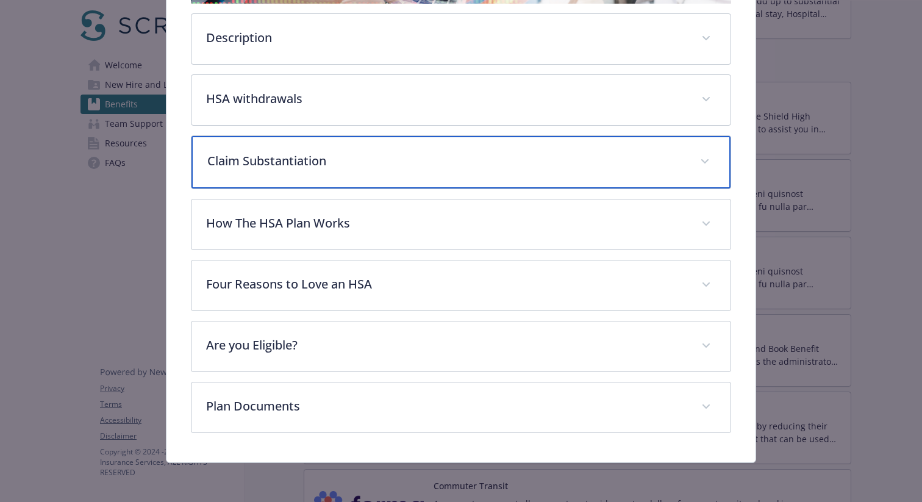
scroll to position [313, 0]
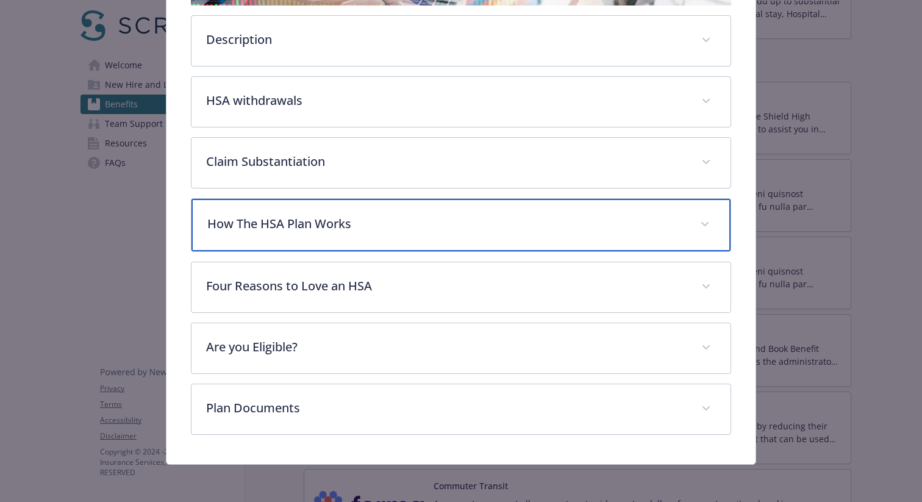
click at [479, 223] on p "How The HSA Plan Works" at bounding box center [446, 224] width 478 height 18
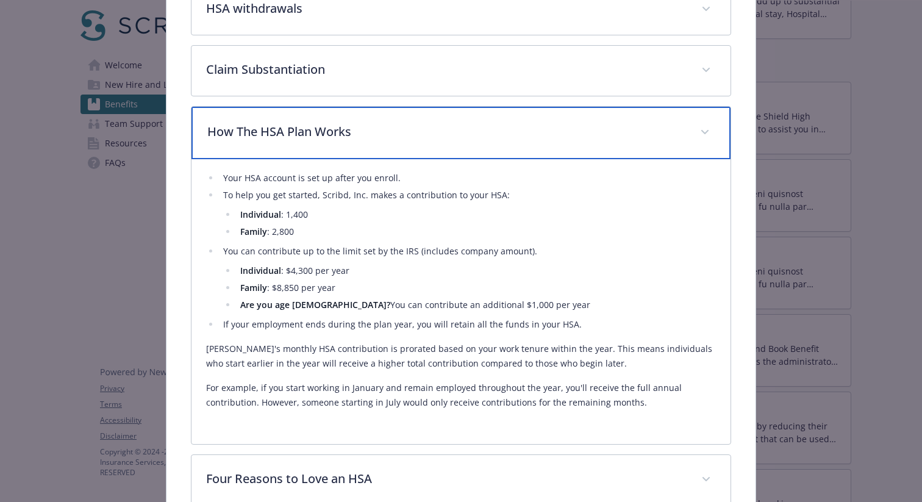
scroll to position [419, 0]
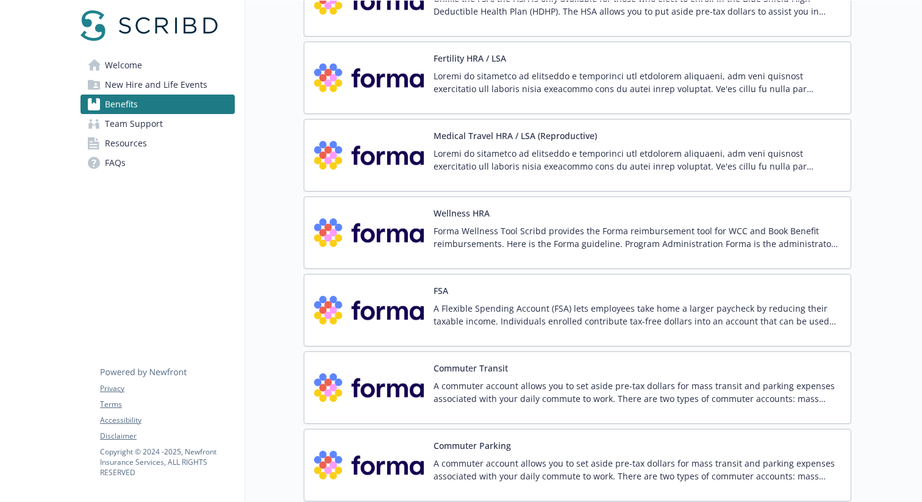
click at [595, 314] on p "A Flexible Spending Account (FSA) lets employees take home a larger paycheck by…" at bounding box center [637, 315] width 407 height 26
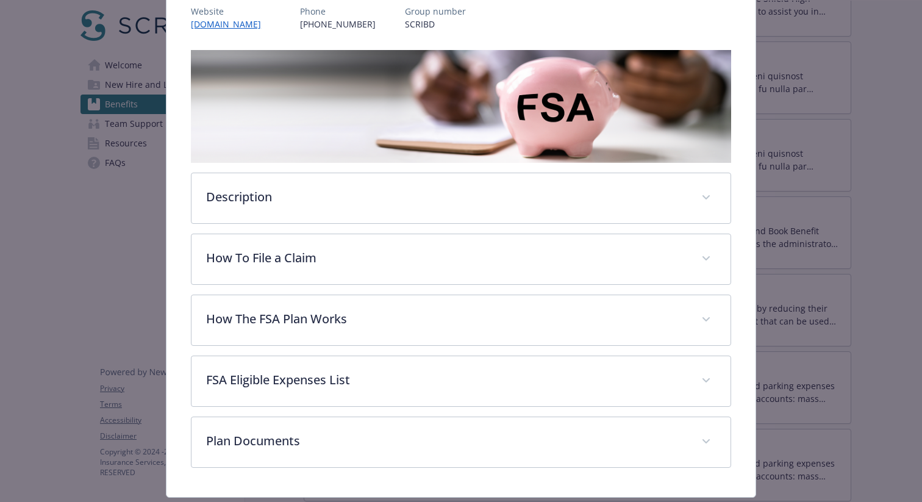
scroll to position [160, 0]
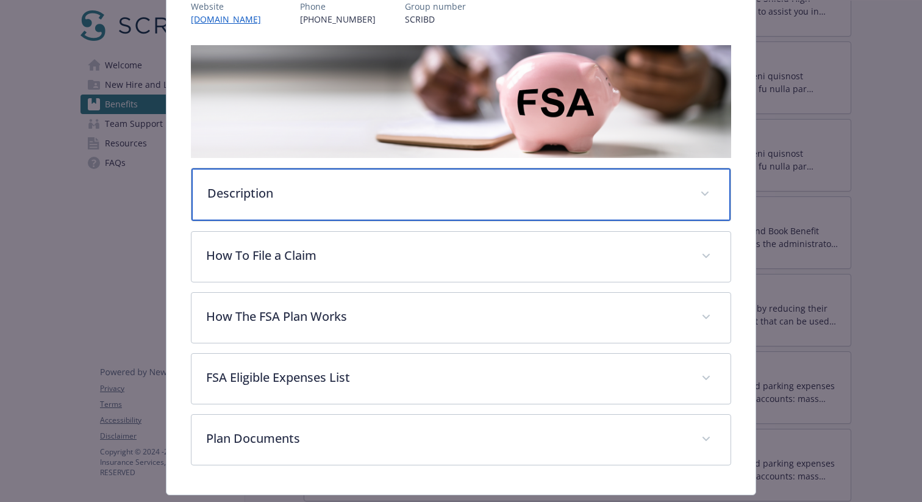
click at [549, 187] on p "Description" at bounding box center [446, 193] width 478 height 18
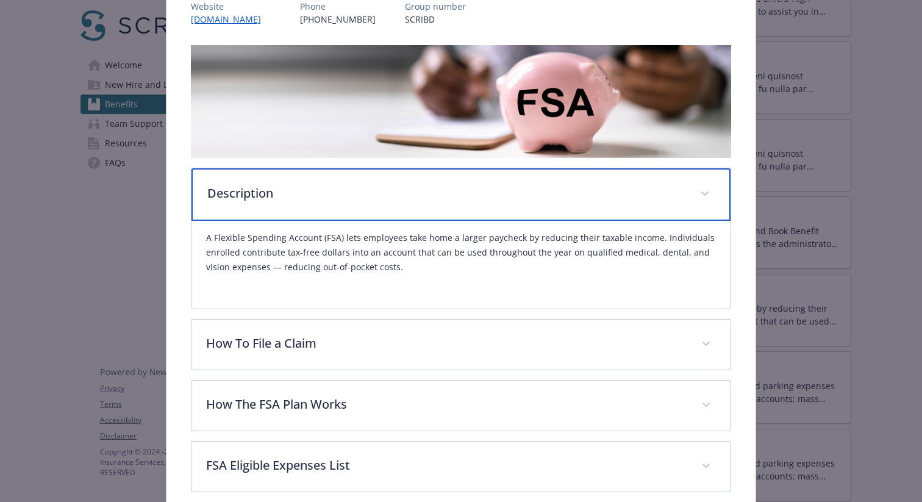
click at [544, 207] on div "Description" at bounding box center [461, 194] width 539 height 52
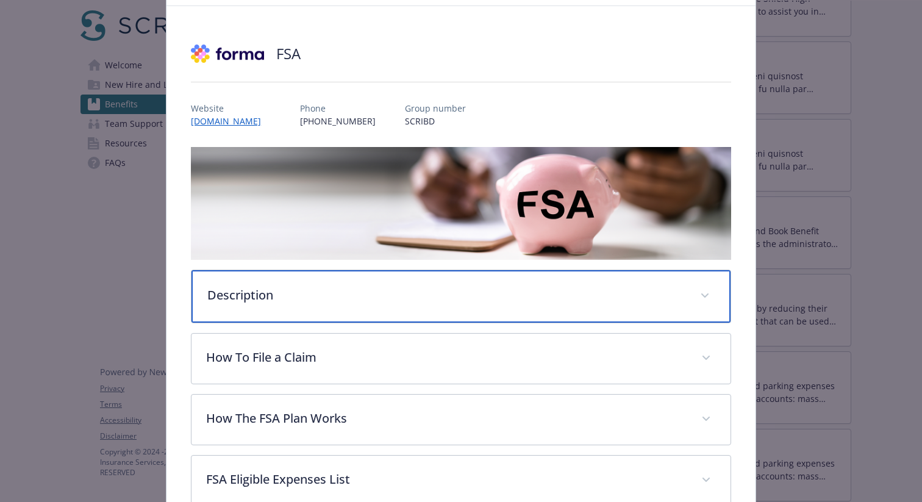
scroll to position [0, 0]
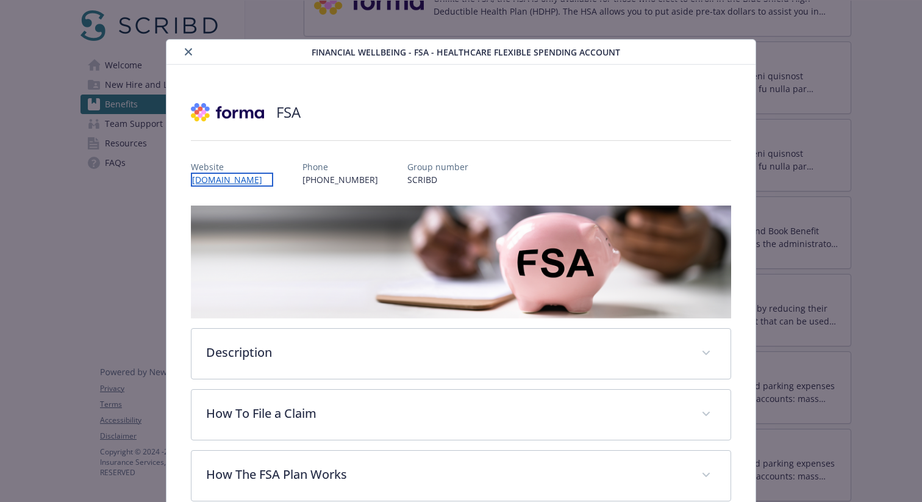
click at [228, 176] on link "[DOMAIN_NAME]" at bounding box center [232, 180] width 82 height 14
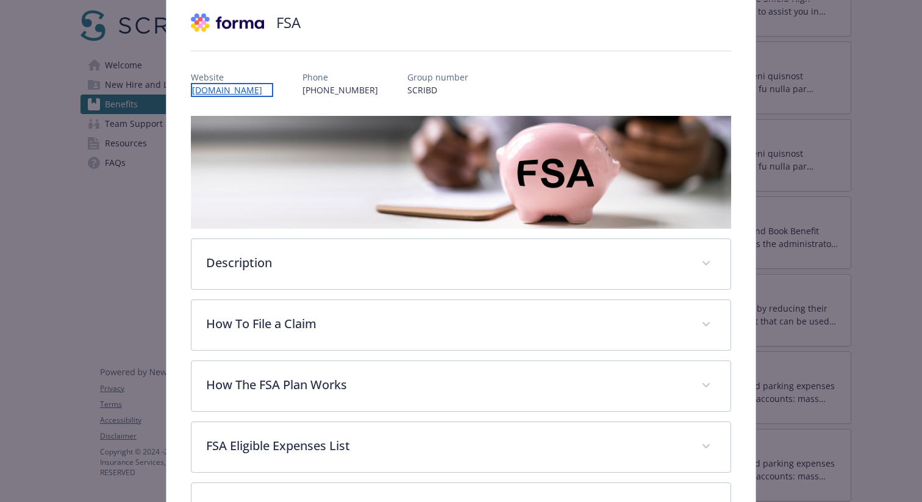
scroll to position [188, 0]
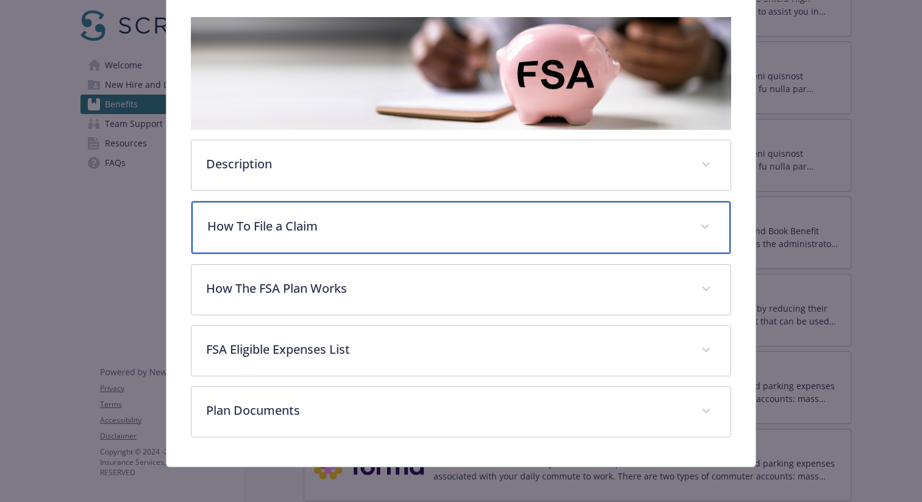
click at [524, 231] on p "How To File a Claim" at bounding box center [446, 226] width 478 height 18
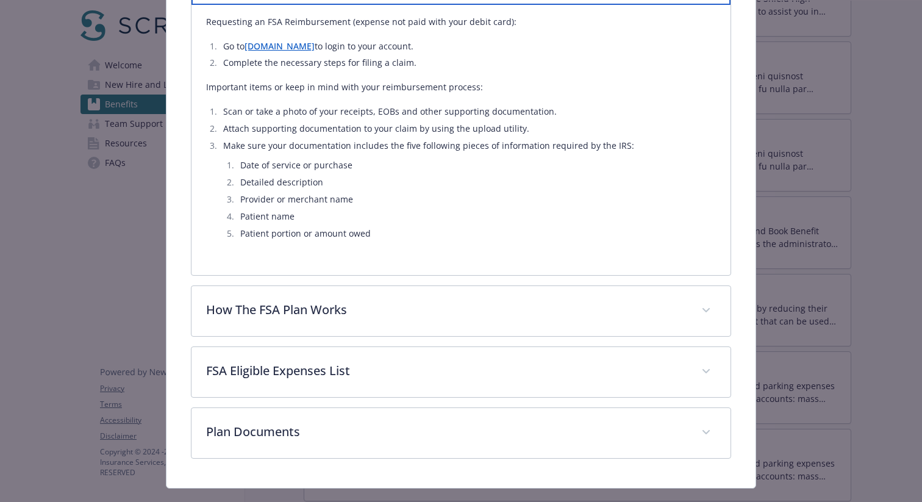
scroll to position [321, 0]
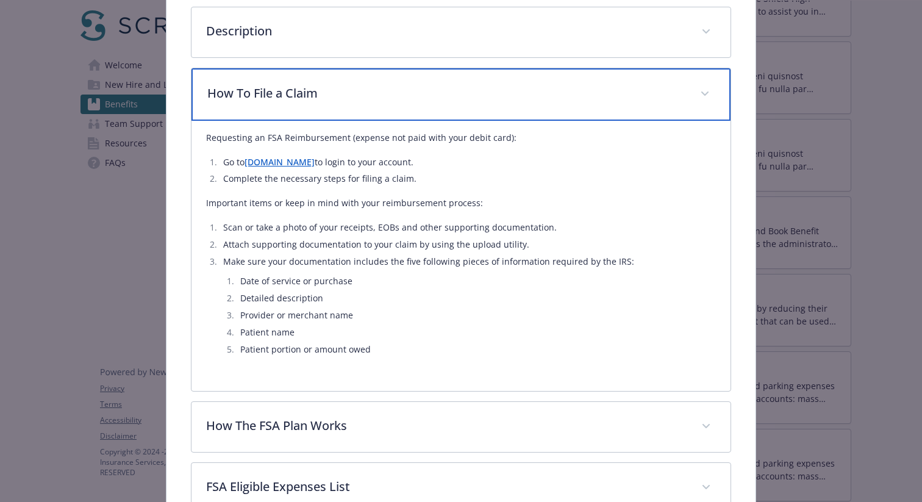
click at [534, 107] on div "How To File a Claim" at bounding box center [461, 94] width 539 height 52
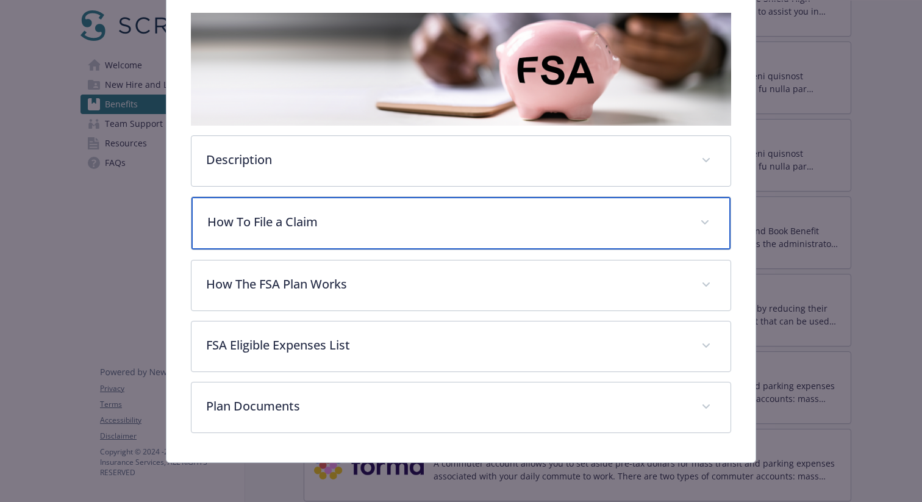
scroll to position [191, 0]
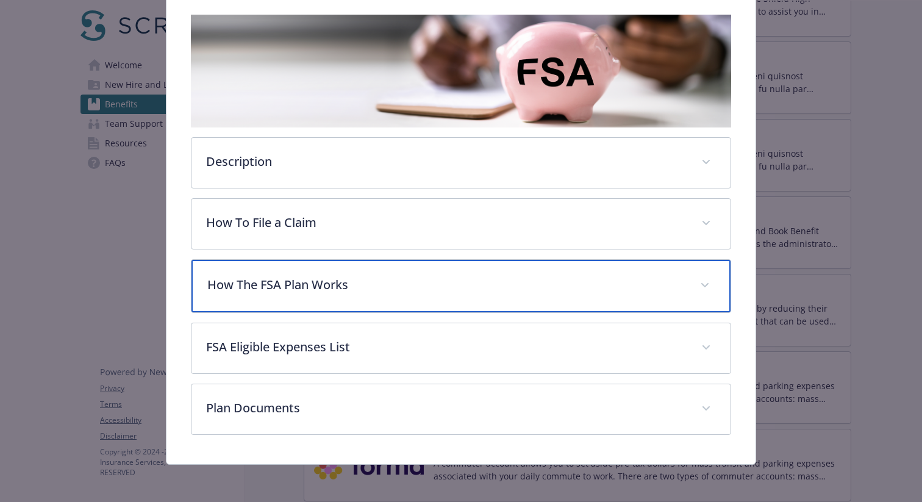
click at [553, 279] on p "How The FSA Plan Works" at bounding box center [446, 285] width 478 height 18
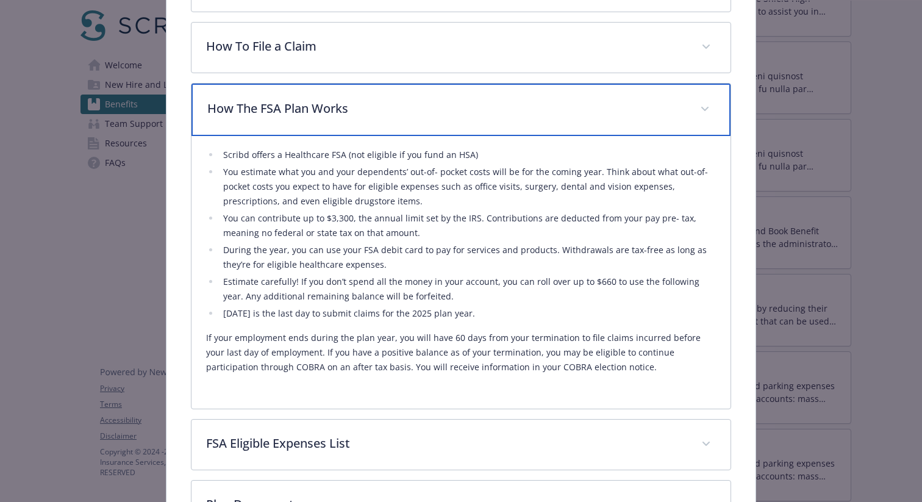
scroll to position [368, 0]
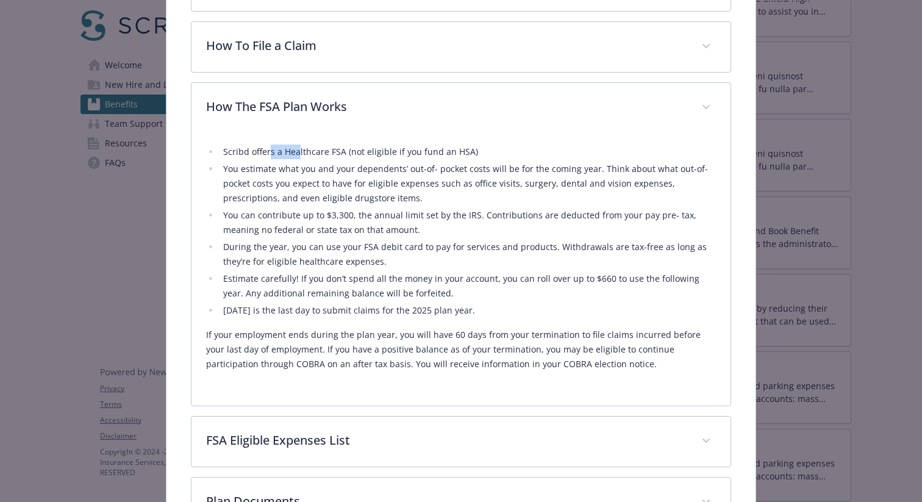
drag, startPoint x: 269, startPoint y: 152, endPoint x: 300, endPoint y: 155, distance: 30.7
click at [298, 155] on li "Scribd offers a Healthcare FSA (not eligible if you fund an HSA)" at bounding box center [468, 152] width 497 height 15
click at [370, 167] on li "You estimate what you and your dependents’ out-of- pocket costs will be for the…" at bounding box center [468, 184] width 497 height 44
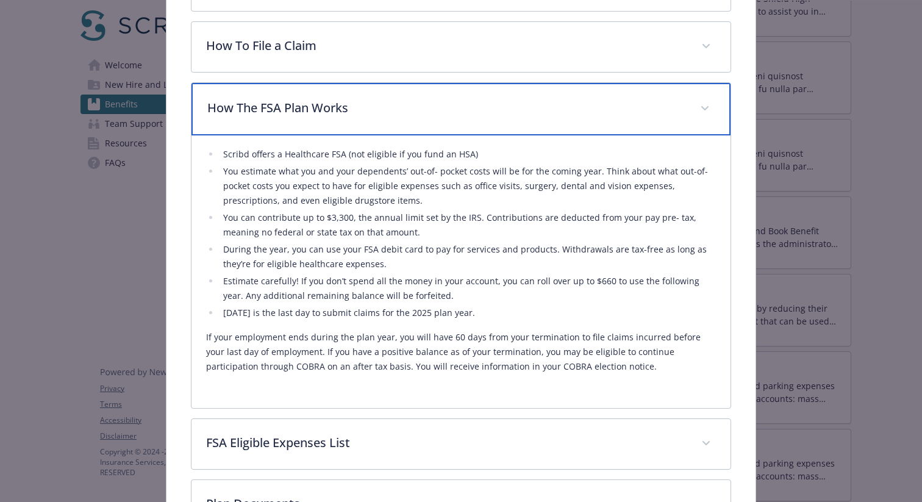
click at [450, 107] on p "How The FSA Plan Works" at bounding box center [446, 108] width 478 height 18
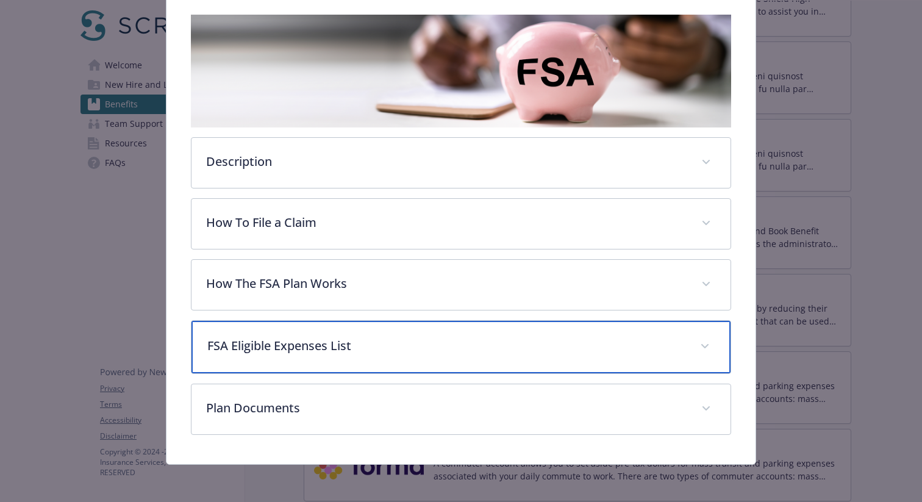
click at [459, 335] on div "FSA Eligible Expenses List" at bounding box center [461, 347] width 539 height 52
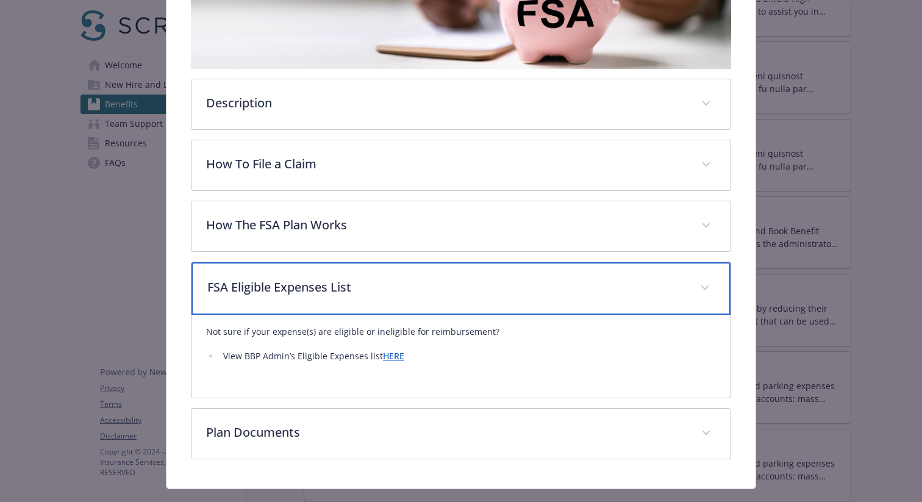
scroll to position [274, 0]
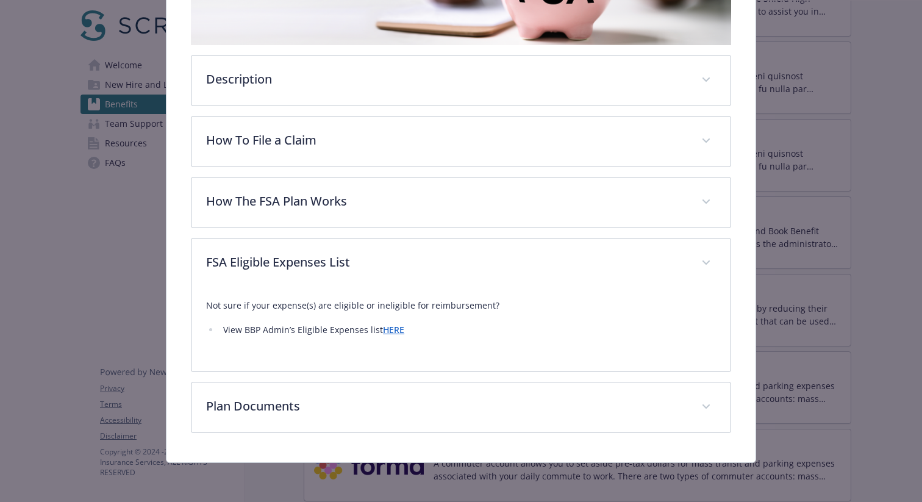
click at [383, 332] on link "HERE" at bounding box center [393, 330] width 21 height 12
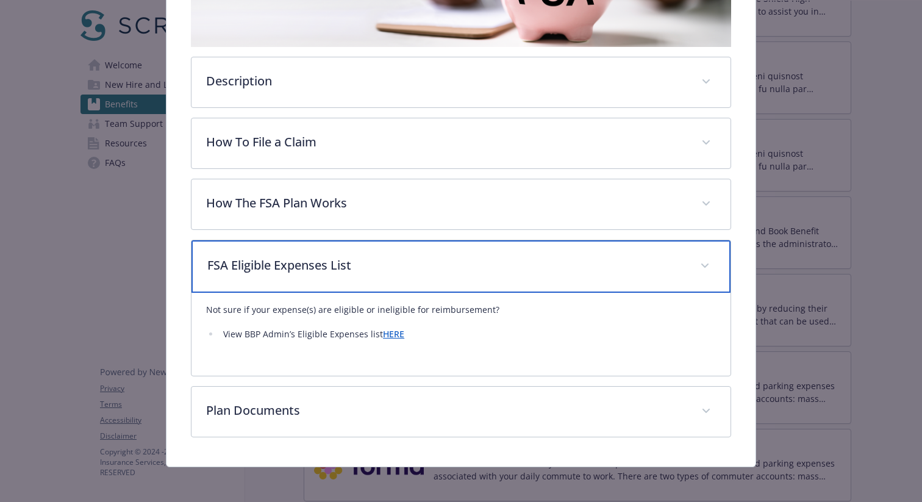
click at [441, 268] on p "FSA Eligible Expenses List" at bounding box center [446, 265] width 478 height 18
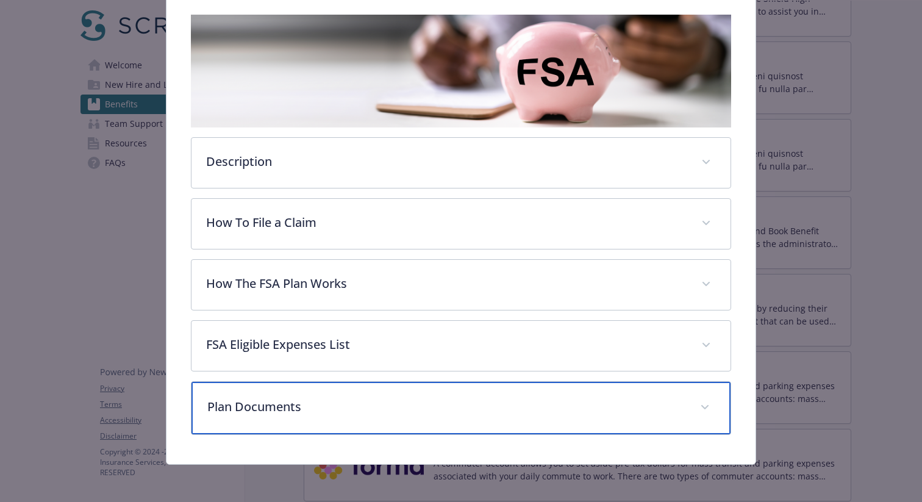
click at [471, 404] on p "Plan Documents" at bounding box center [446, 407] width 478 height 18
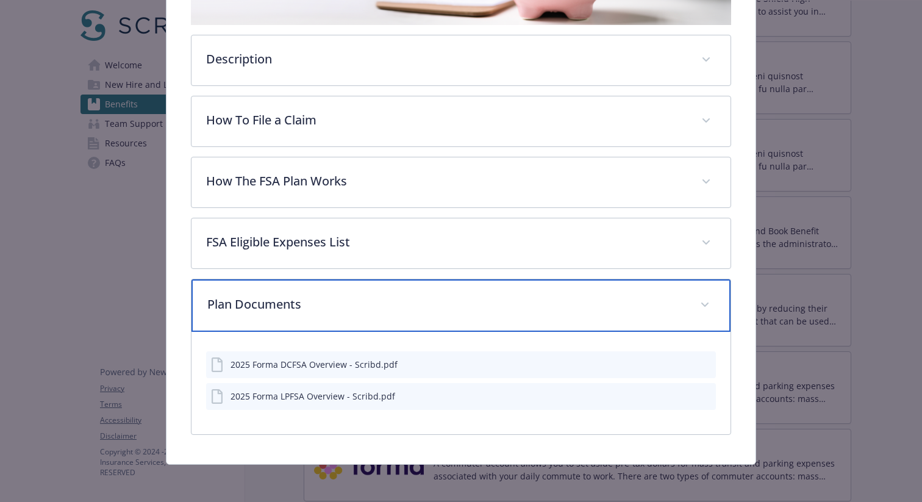
click at [484, 310] on p "Plan Documents" at bounding box center [446, 304] width 478 height 18
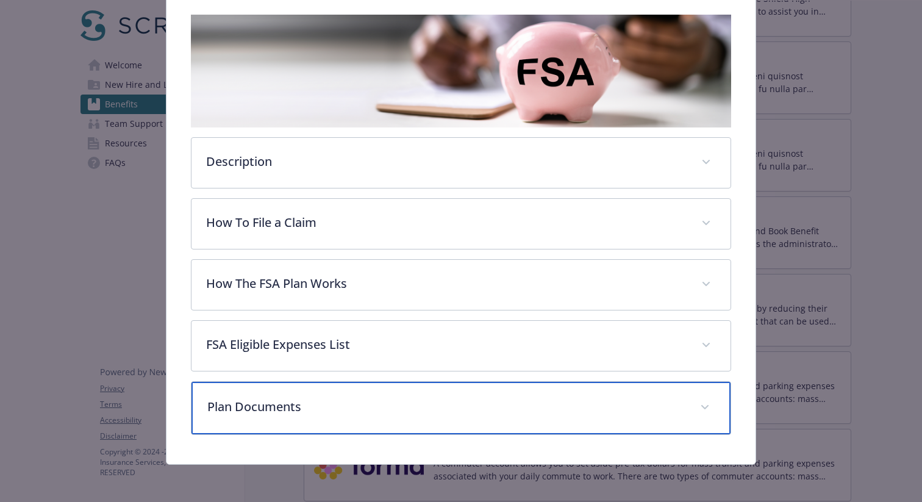
scroll to position [0, 0]
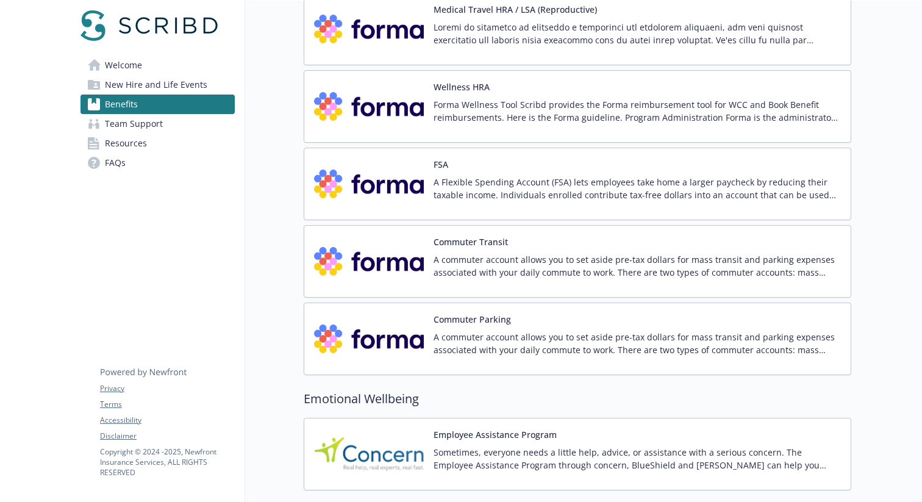
click at [451, 257] on p "A commuter account allows you to set aside pre-tax dollars for mass transit and…" at bounding box center [637, 266] width 407 height 26
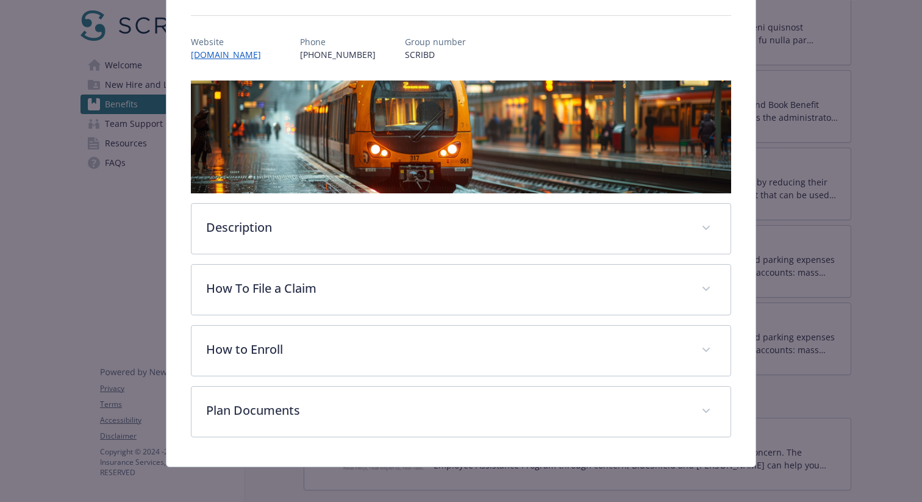
scroll to position [127, 0]
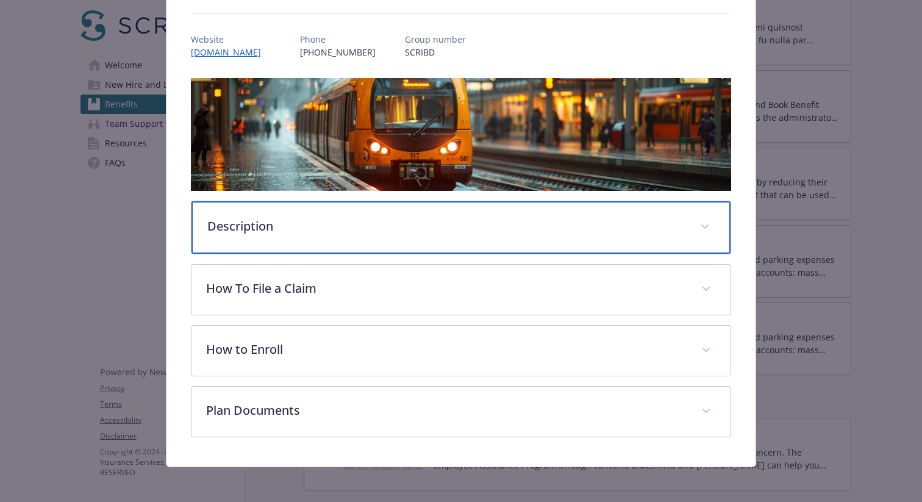
click at [410, 234] on div "Description" at bounding box center [461, 227] width 539 height 52
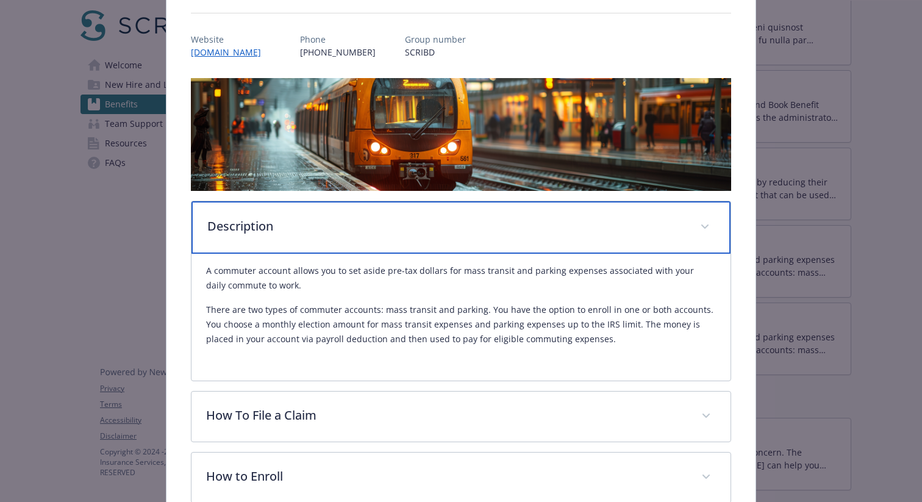
click at [410, 234] on div "Description" at bounding box center [461, 227] width 539 height 52
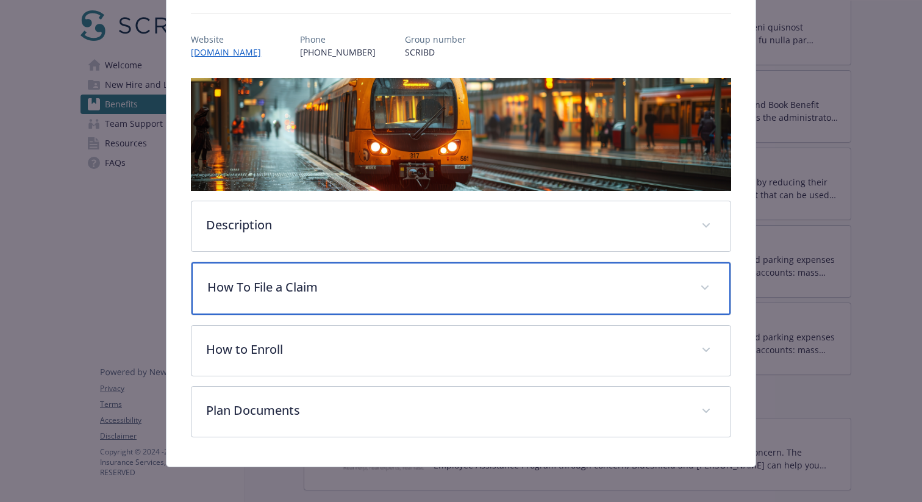
click at [429, 300] on div "How To File a Claim" at bounding box center [461, 288] width 539 height 52
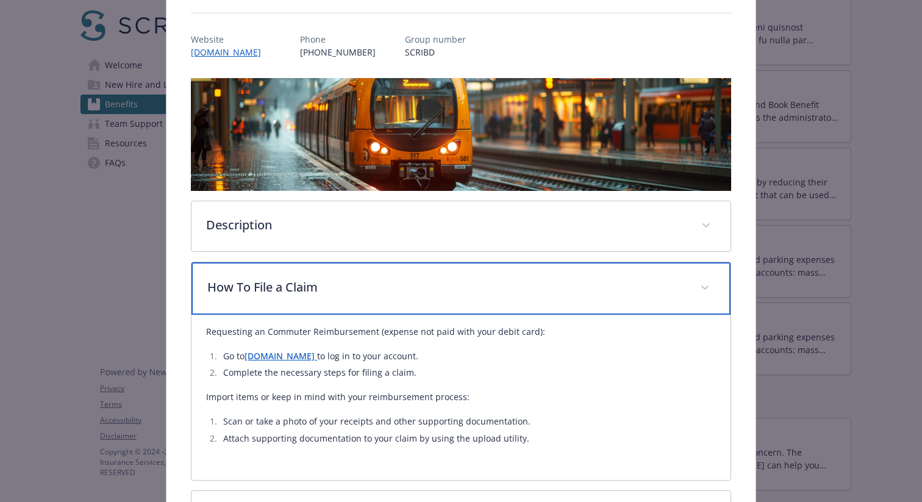
click at [439, 297] on div "How To File a Claim" at bounding box center [461, 288] width 539 height 52
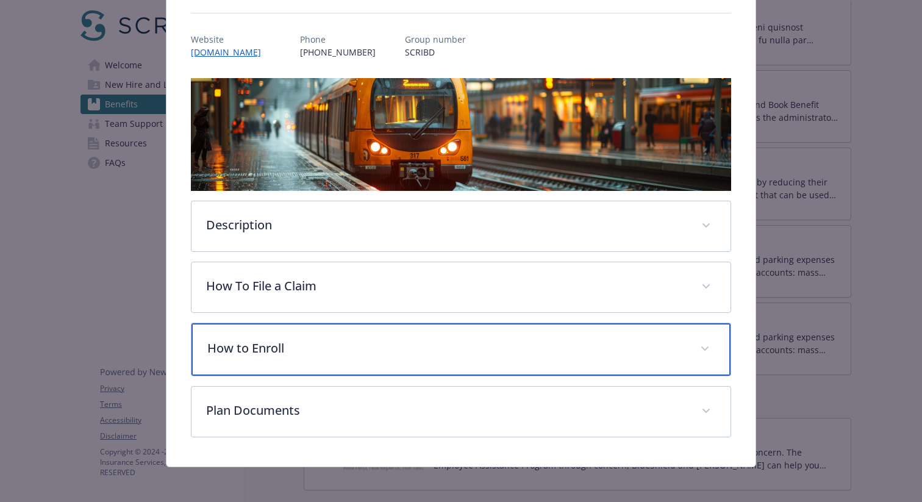
click at [458, 340] on p "How to Enroll" at bounding box center [446, 348] width 478 height 18
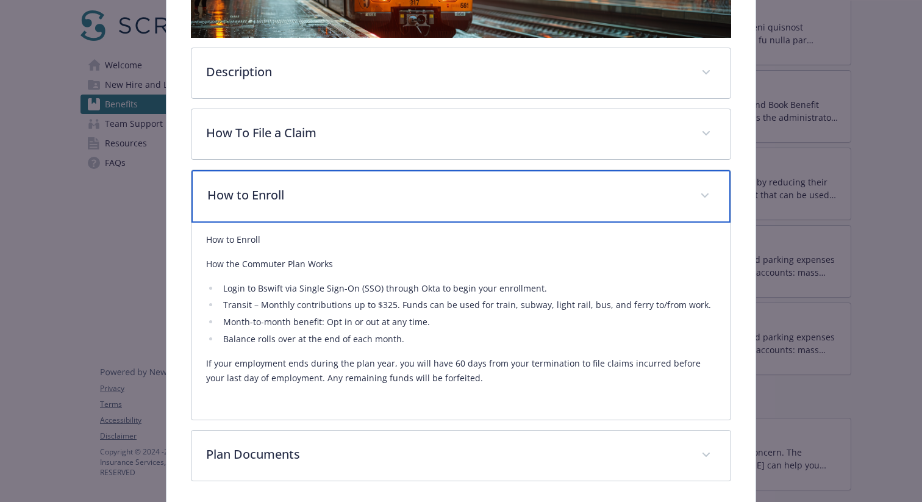
scroll to position [328, 0]
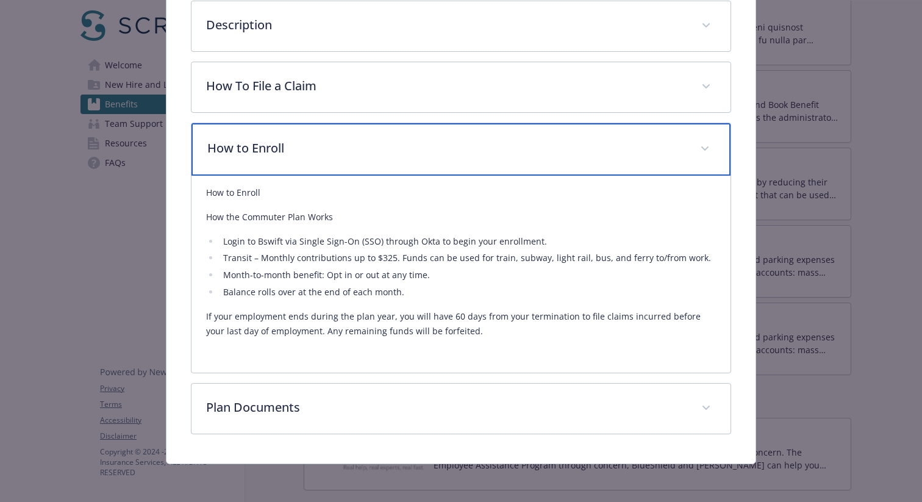
click at [445, 169] on div "How to Enroll" at bounding box center [461, 149] width 539 height 52
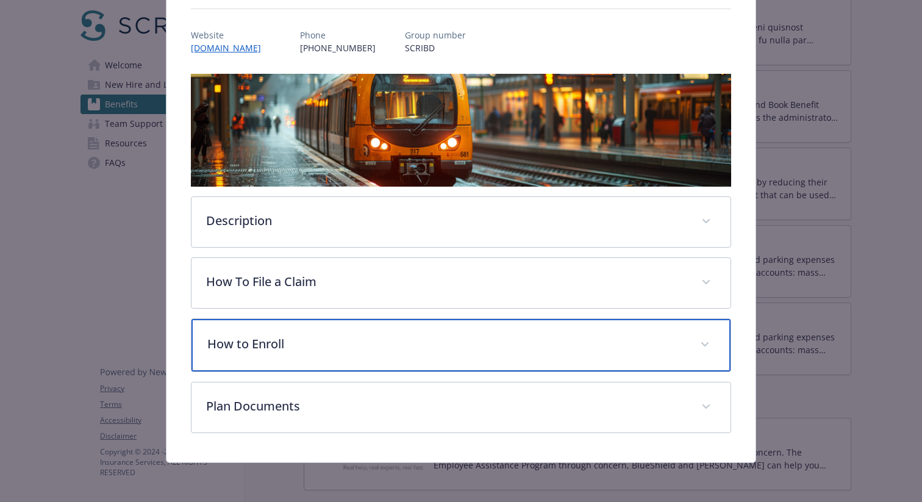
scroll to position [130, 0]
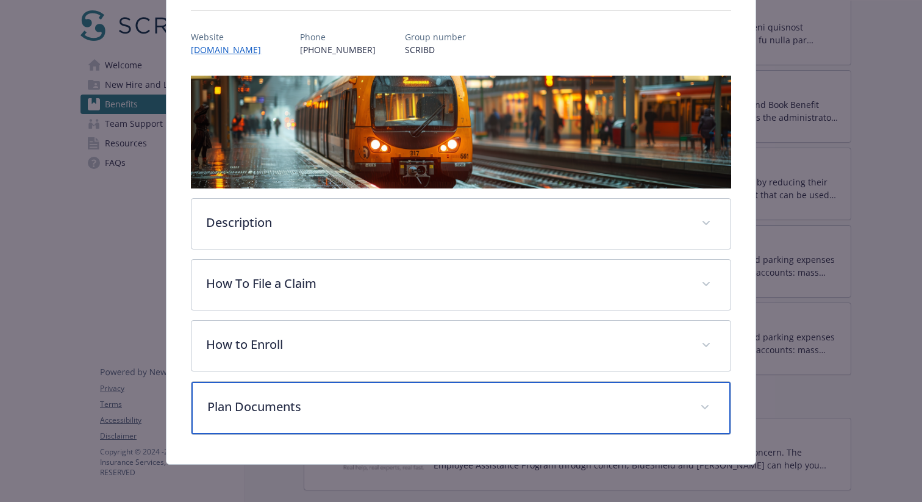
click at [426, 387] on div "Plan Documents" at bounding box center [461, 408] width 539 height 52
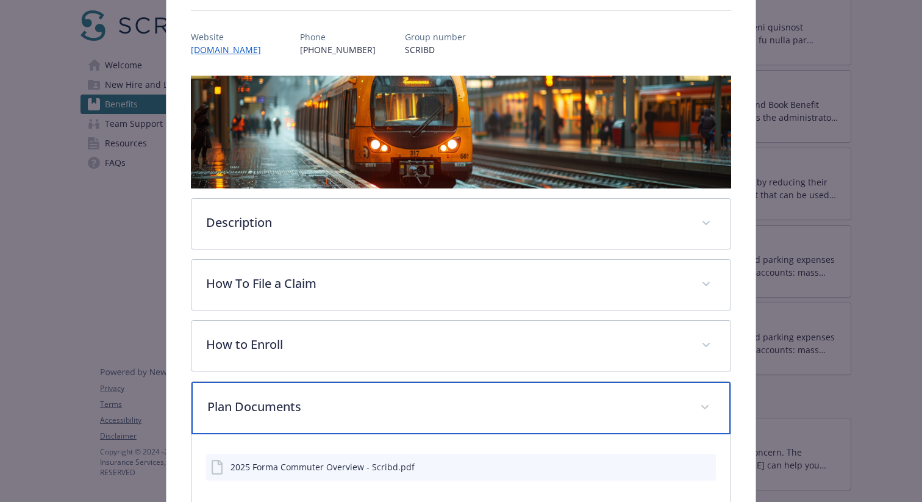
click at [449, 390] on div "Plan Documents" at bounding box center [461, 408] width 539 height 52
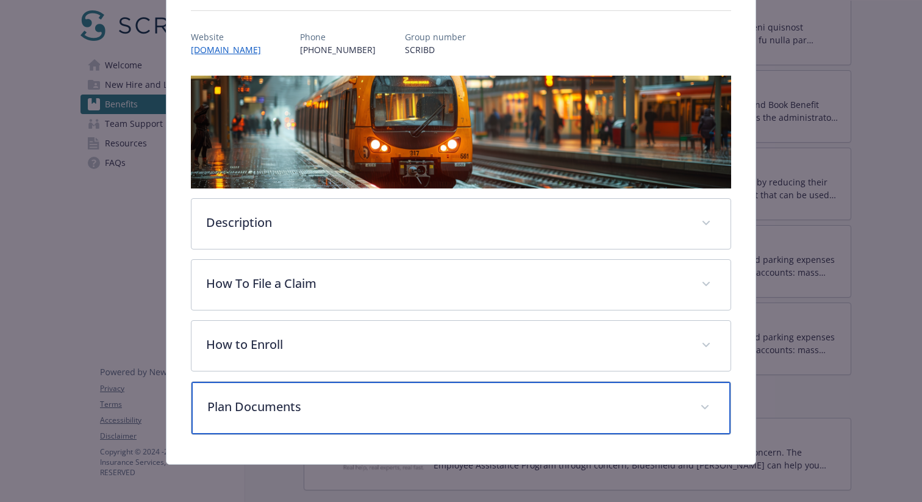
scroll to position [0, 0]
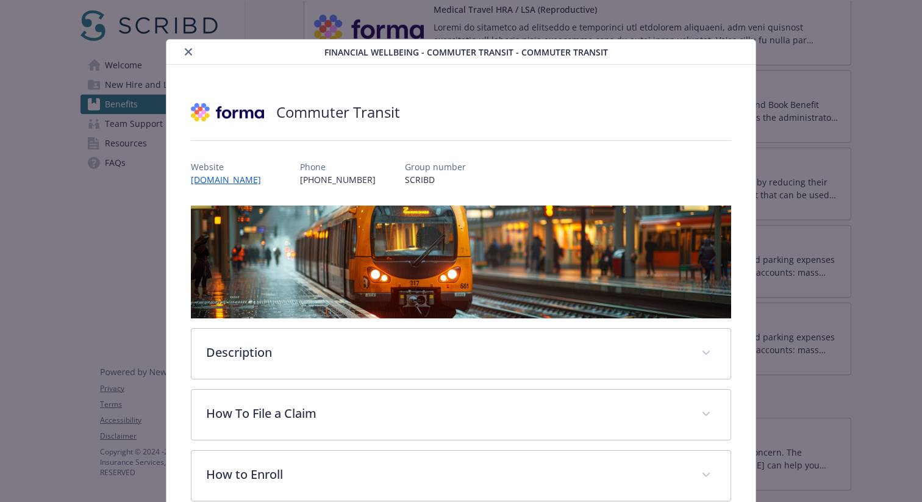
click at [182, 51] on button "close" at bounding box center [188, 52] width 15 height 15
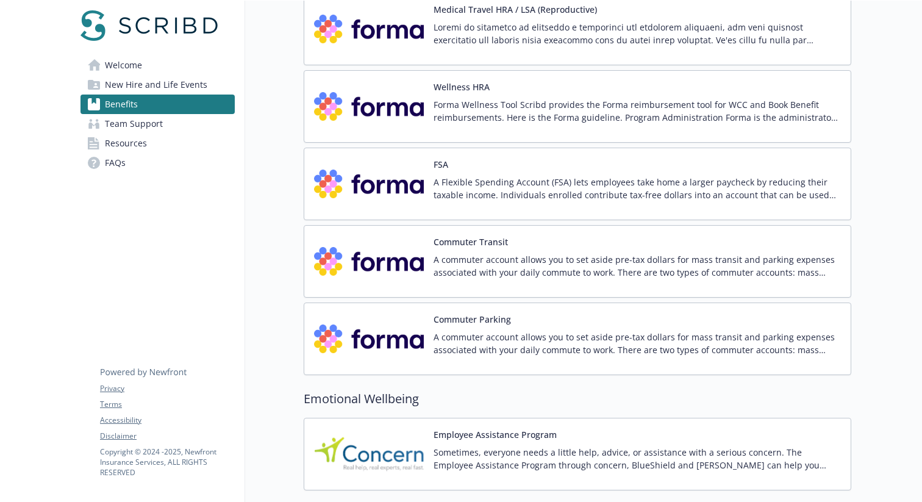
click at [670, 336] on p "A commuter account allows you to set aside pre-tax dollars for mass transit and…" at bounding box center [637, 344] width 407 height 26
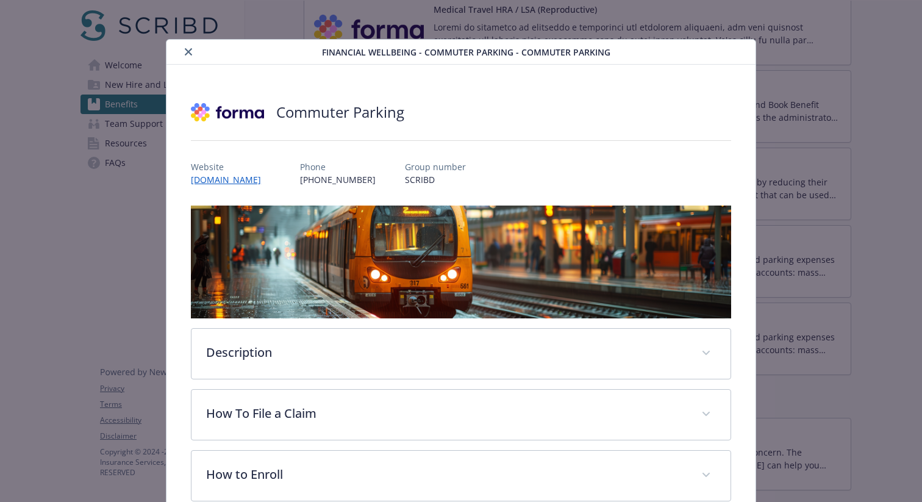
scroll to position [37, 0]
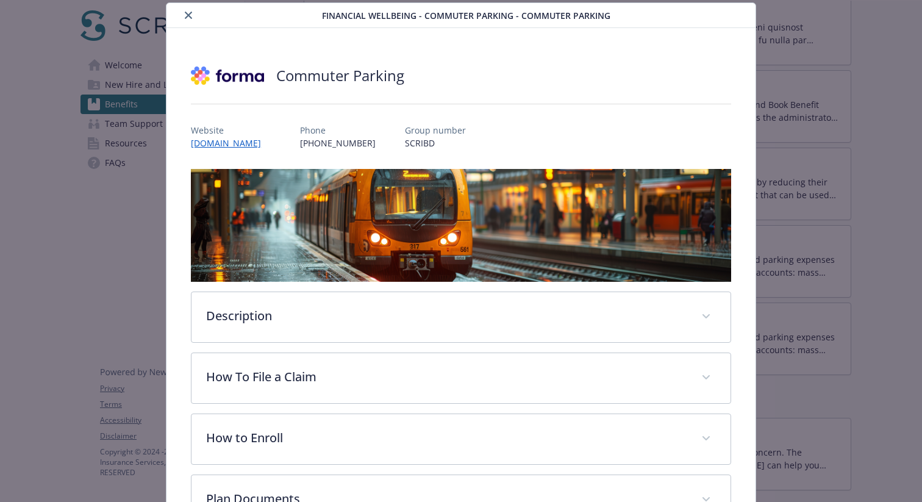
click at [187, 14] on icon "close" at bounding box center [188, 15] width 7 height 7
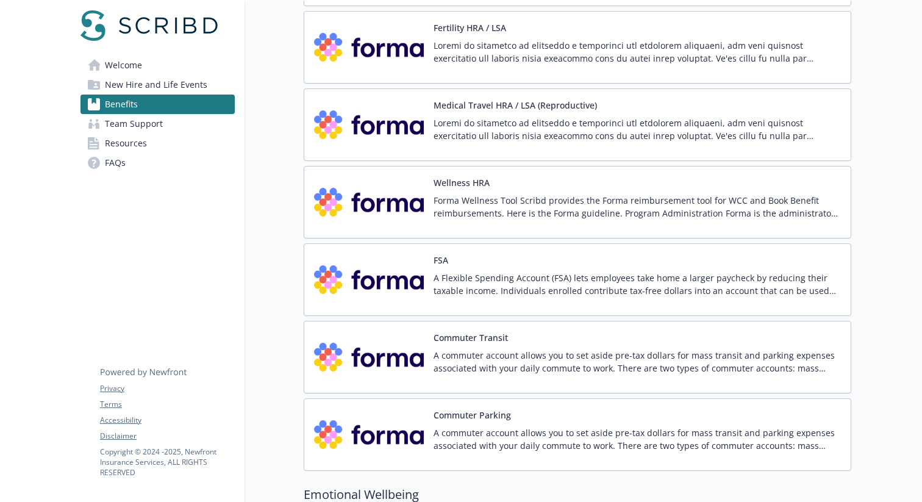
scroll to position [1579, 0]
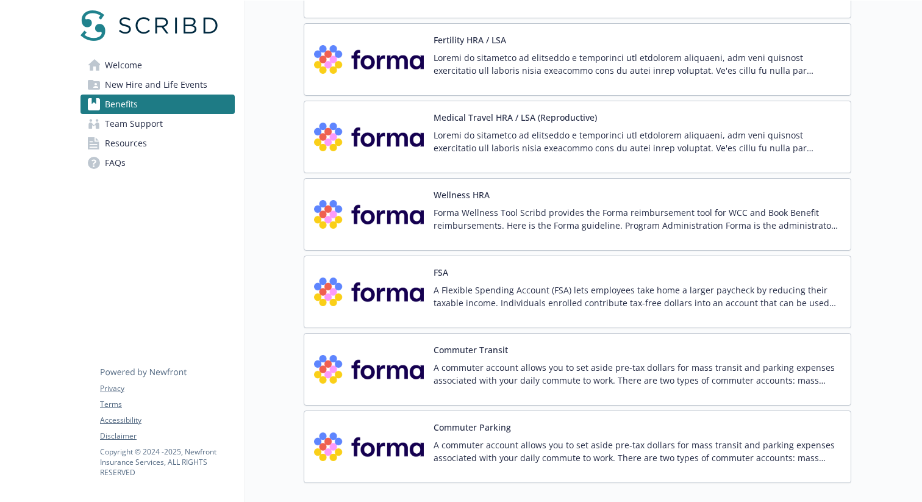
click at [586, 145] on p at bounding box center [637, 142] width 407 height 26
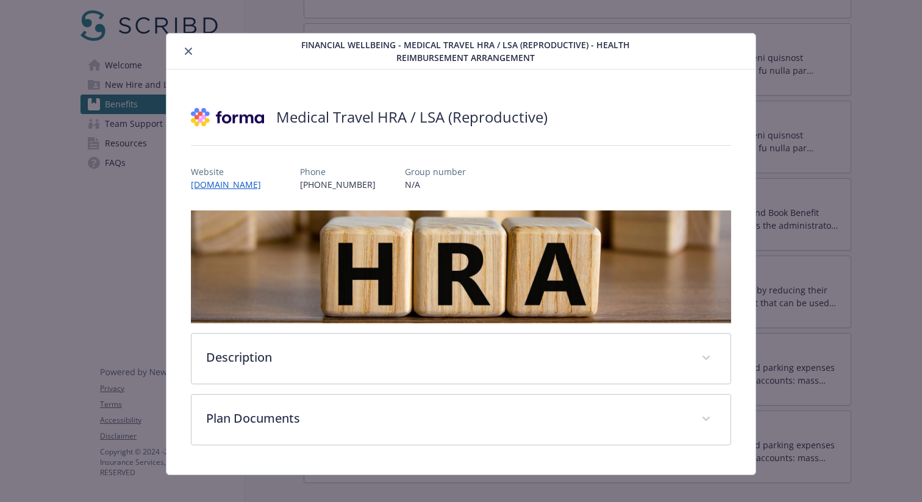
scroll to position [16, 0]
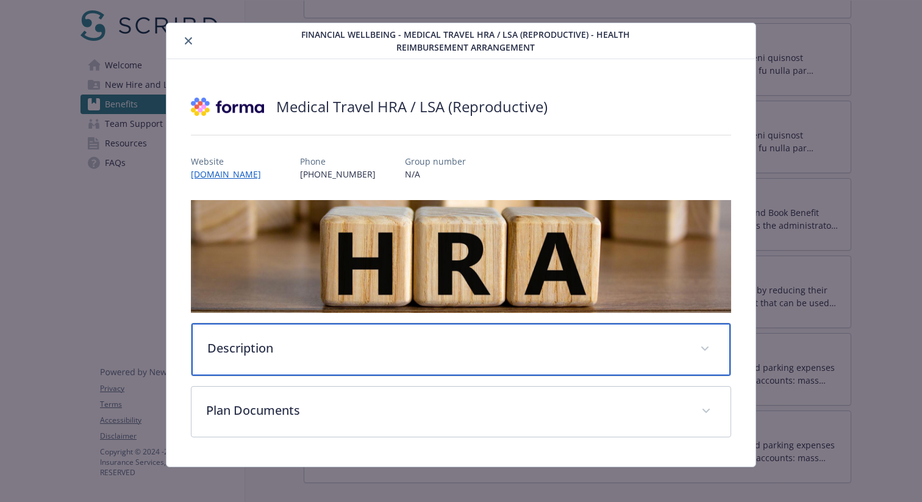
click at [583, 331] on div "Description" at bounding box center [461, 349] width 539 height 52
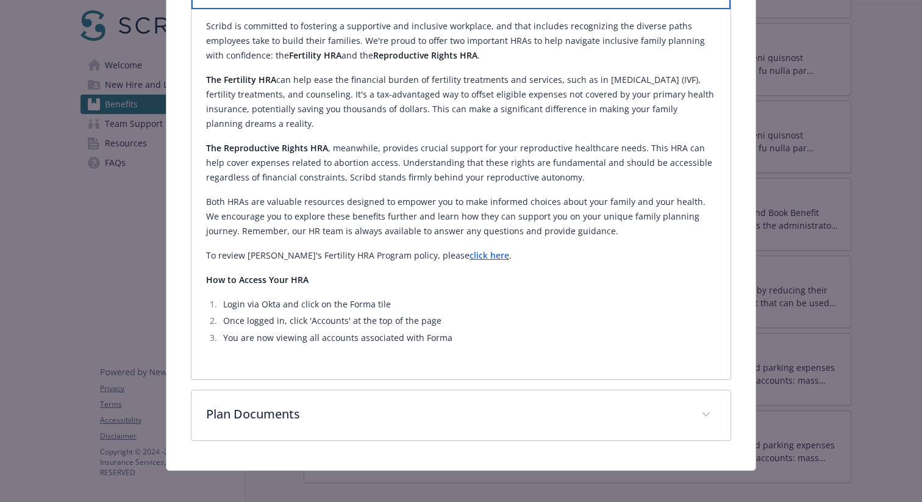
scroll to position [390, 0]
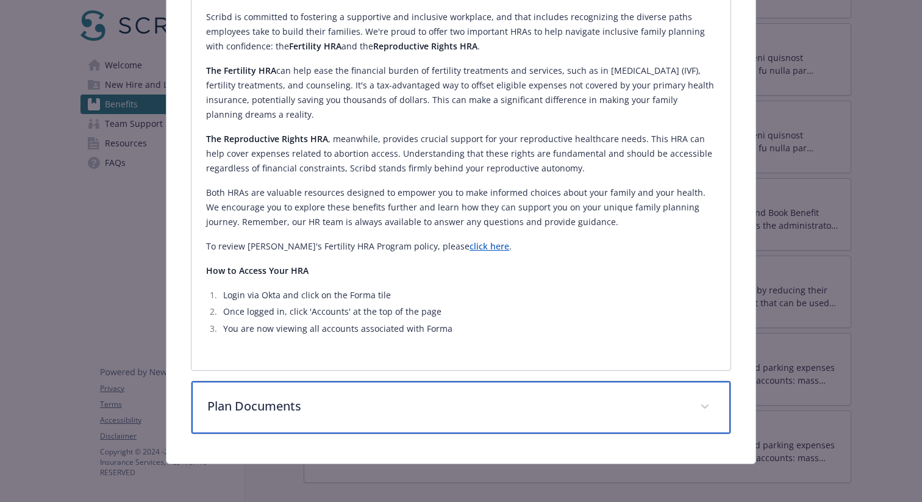
click at [617, 411] on p "Plan Documents" at bounding box center [446, 406] width 478 height 18
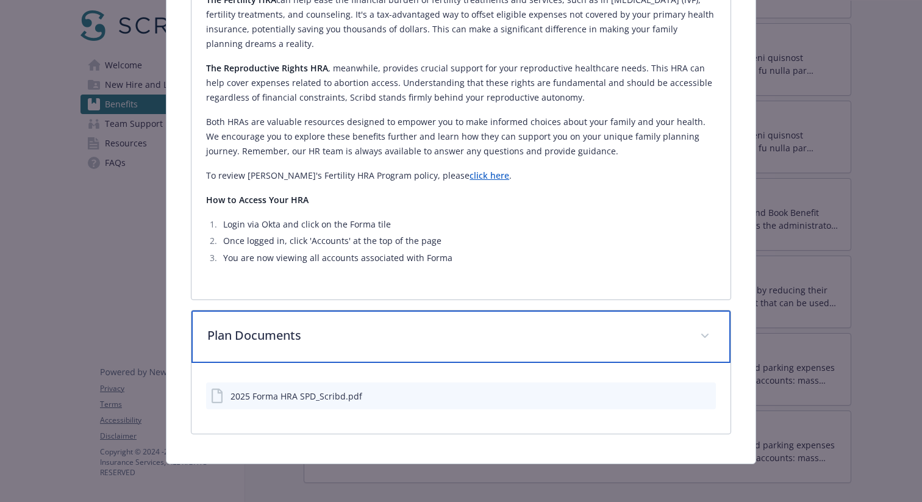
click at [580, 326] on p "Plan Documents" at bounding box center [446, 335] width 478 height 18
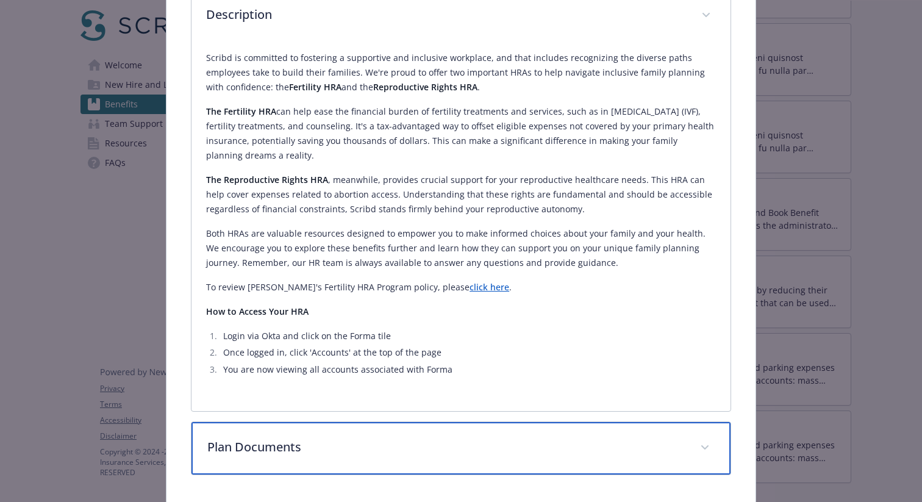
scroll to position [279, 0]
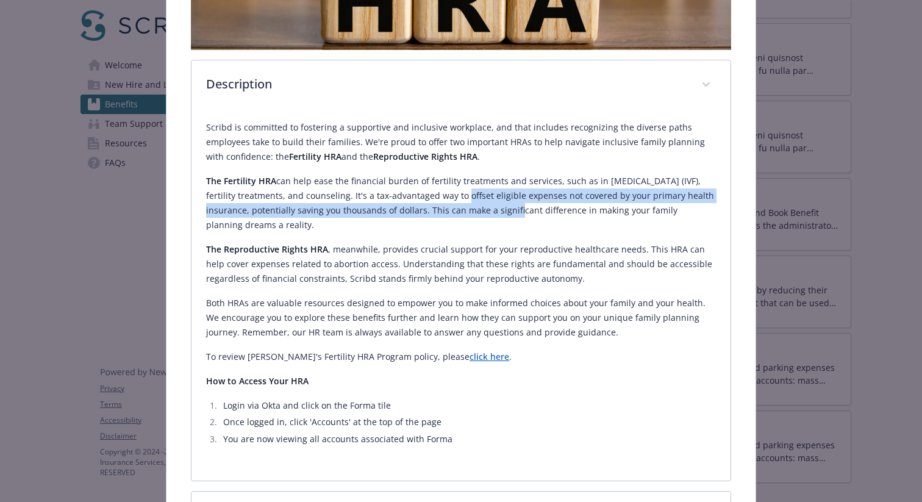
drag, startPoint x: 438, startPoint y: 192, endPoint x: 504, endPoint y: 207, distance: 68.1
click at [495, 203] on p "The Fertility HRA can help ease the financial burden of fertility treatments an…" at bounding box center [461, 203] width 510 height 59
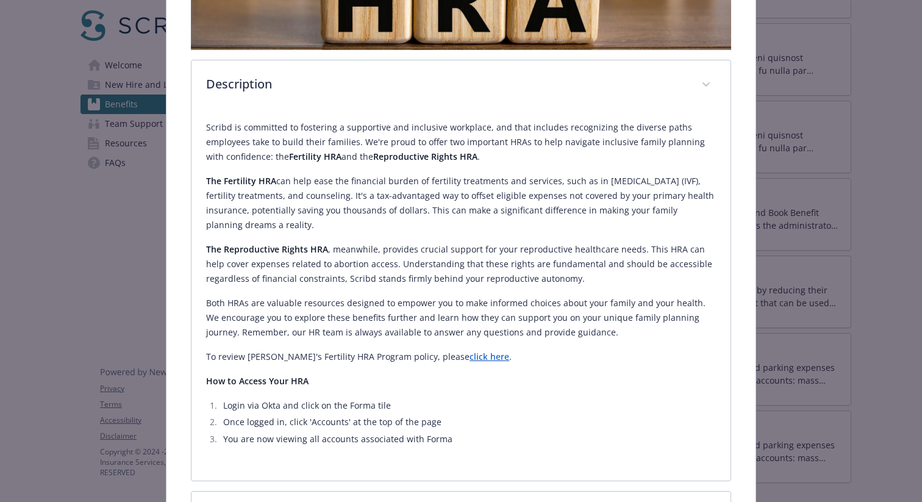
click at [537, 247] on p "The Reproductive Rights HRA , meanwhile, provides crucial support for your repr…" at bounding box center [461, 264] width 510 height 44
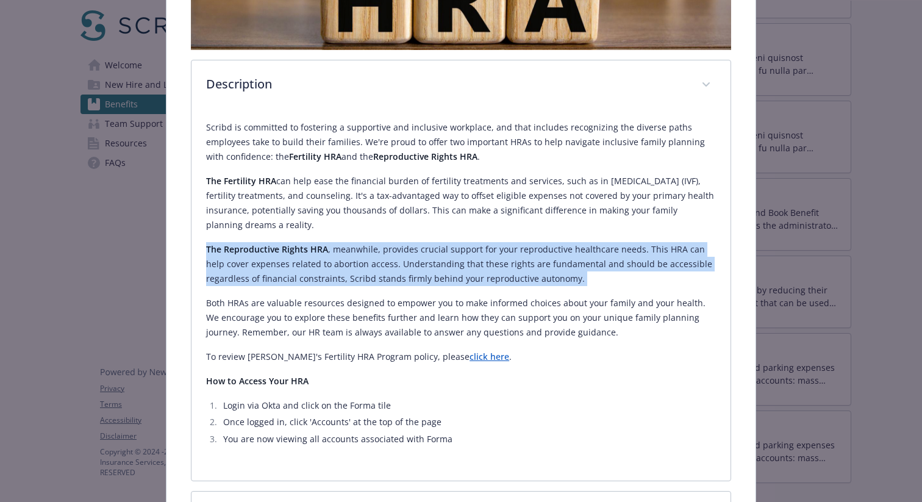
click at [537, 247] on p "The Reproductive Rights HRA , meanwhile, provides crucial support for your repr…" at bounding box center [461, 264] width 510 height 44
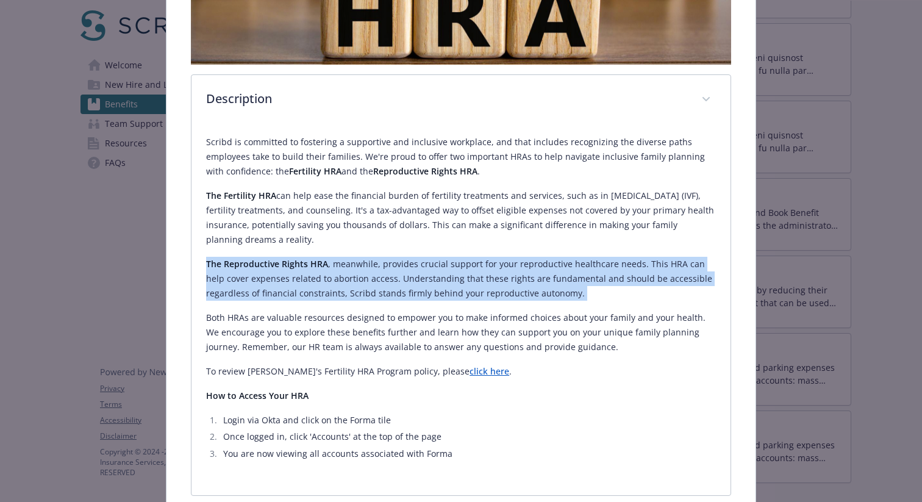
scroll to position [387, 0]
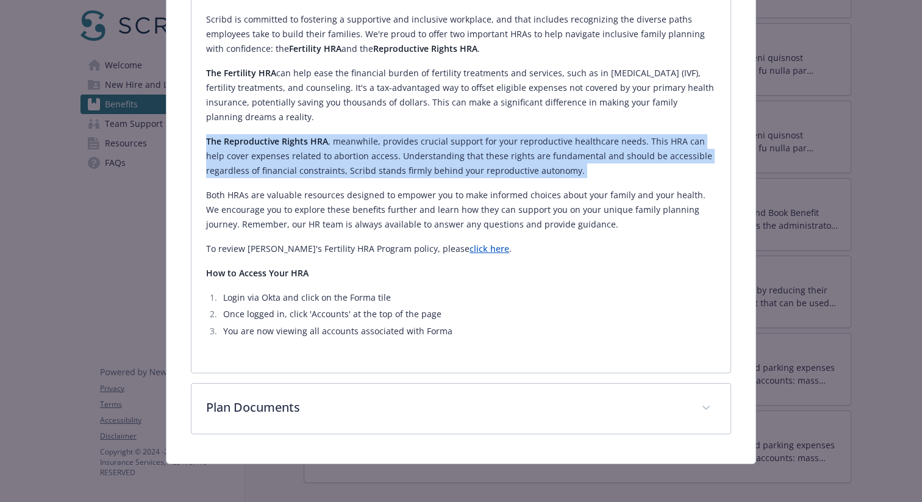
click at [470, 245] on link "click here" at bounding box center [490, 249] width 40 height 12
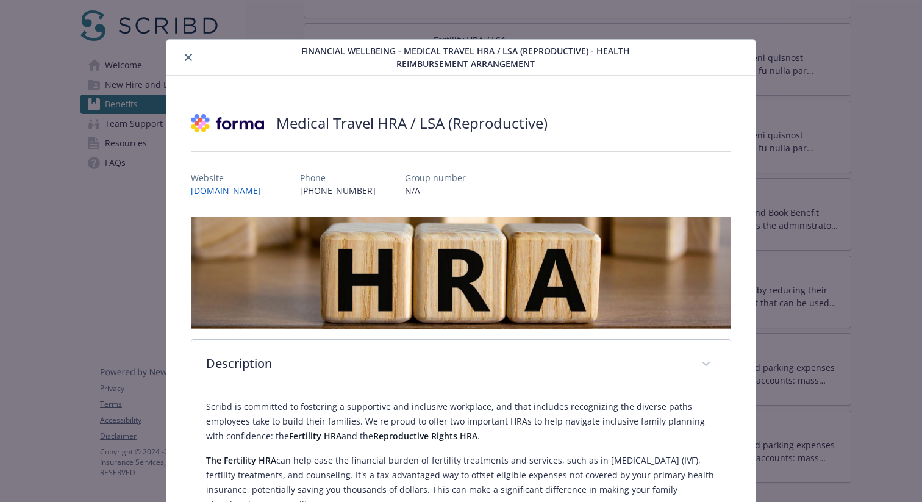
click at [187, 51] on button "close" at bounding box center [188, 57] width 15 height 15
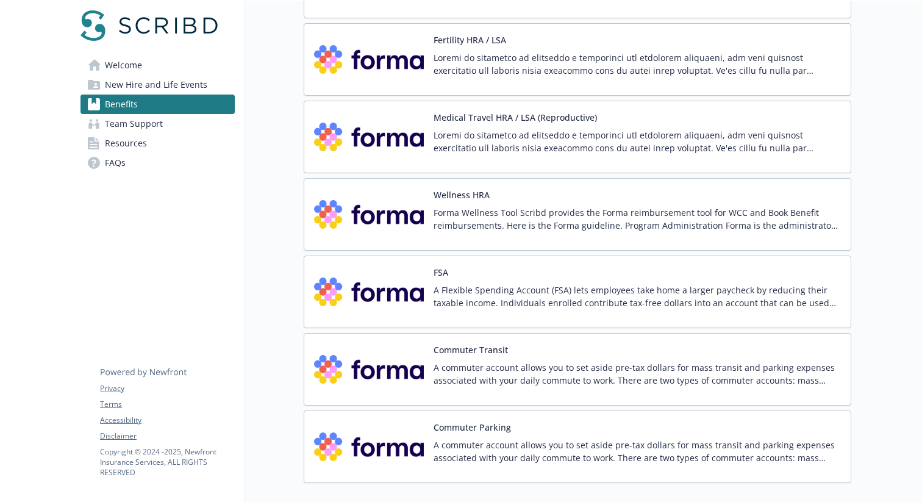
scroll to position [1552, 0]
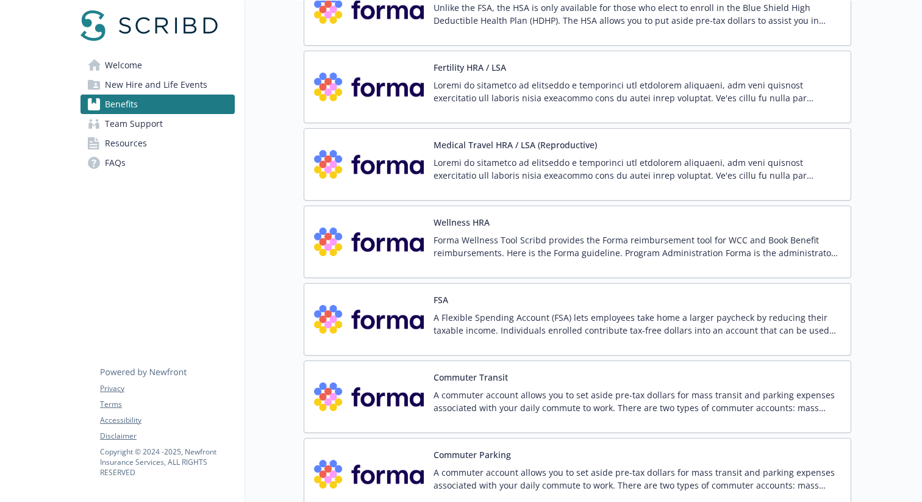
click at [491, 246] on p "Forma Wellness Tool Scribd provides the Forma reimbursement tool for WCC and Bo…" at bounding box center [637, 247] width 407 height 26
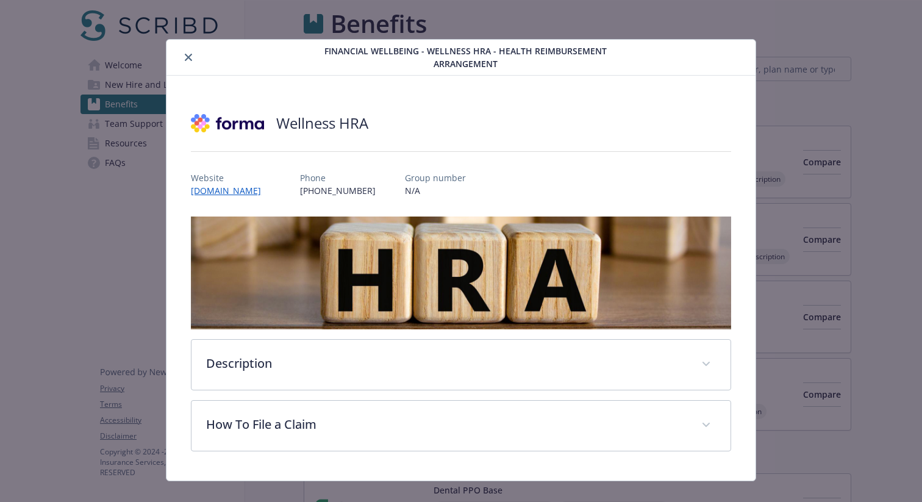
scroll to position [1551, 1]
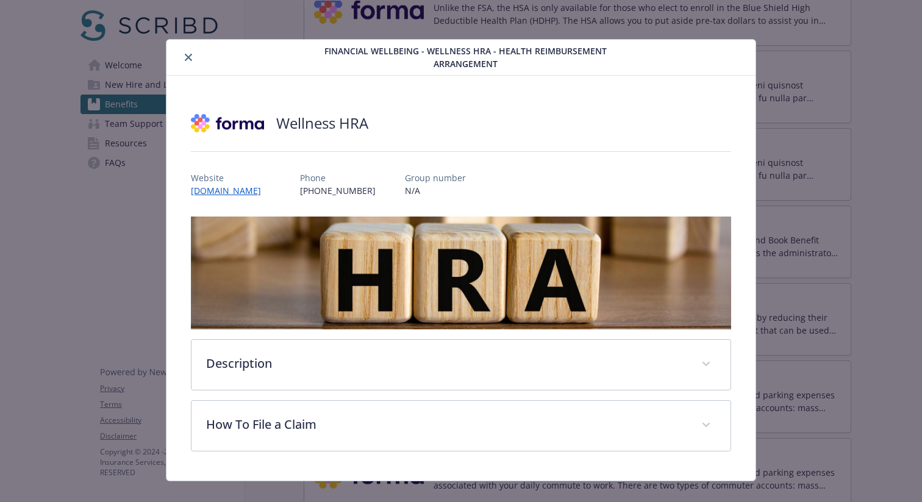
click at [187, 57] on icon "close" at bounding box center [188, 57] width 7 height 7
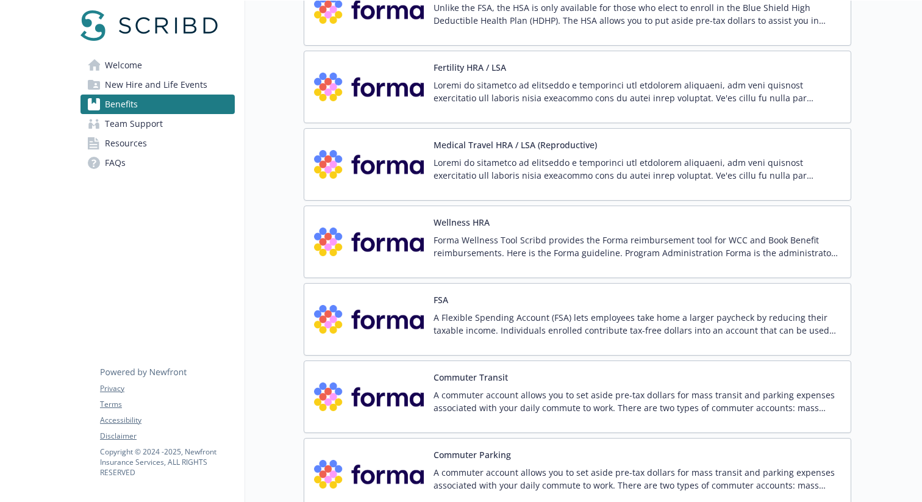
click at [503, 246] on p "Forma Wellness Tool Scribd provides the Forma reimbursement tool for WCC and Bo…" at bounding box center [637, 247] width 407 height 26
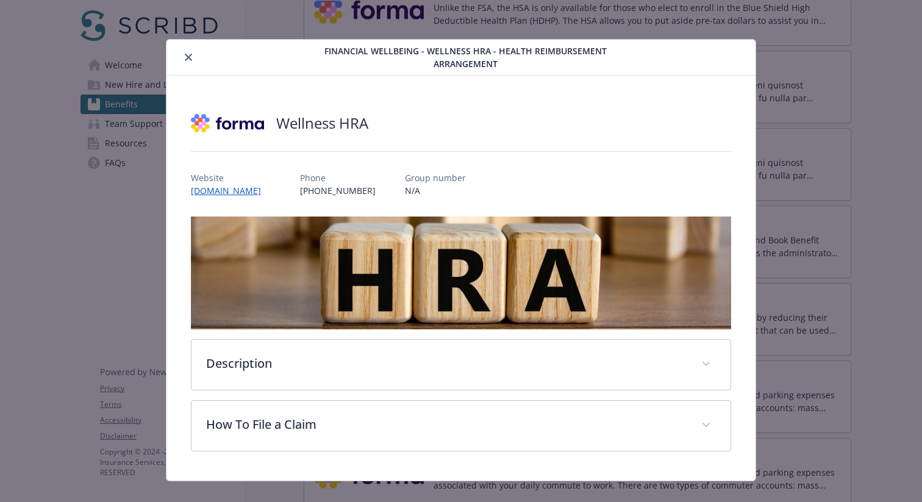
scroll to position [16, 0]
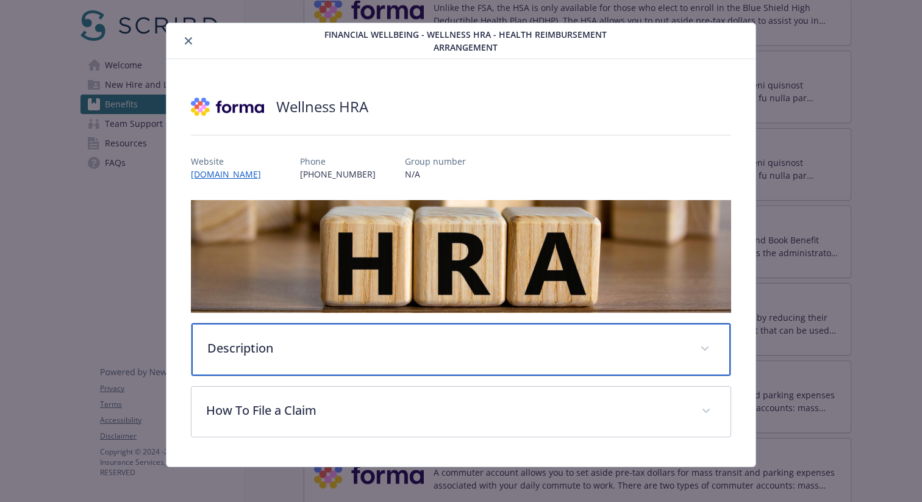
click at [435, 348] on p "Description" at bounding box center [446, 348] width 478 height 18
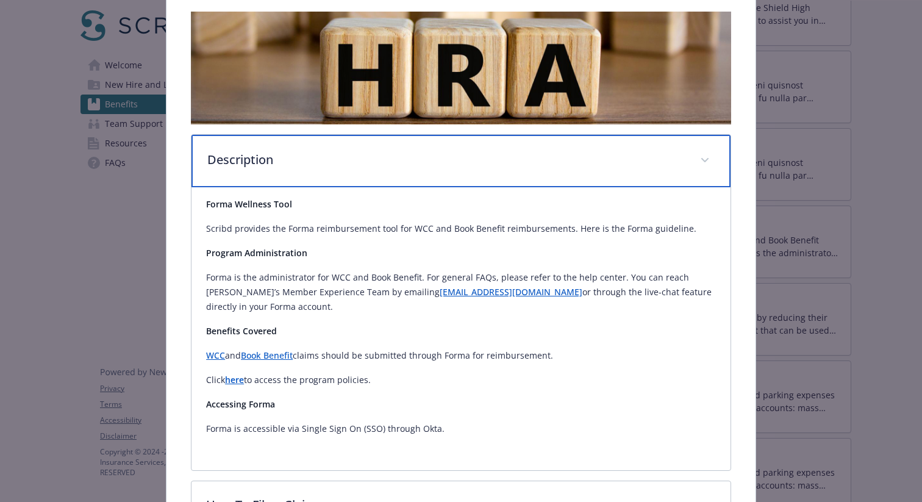
scroll to position [201, 0]
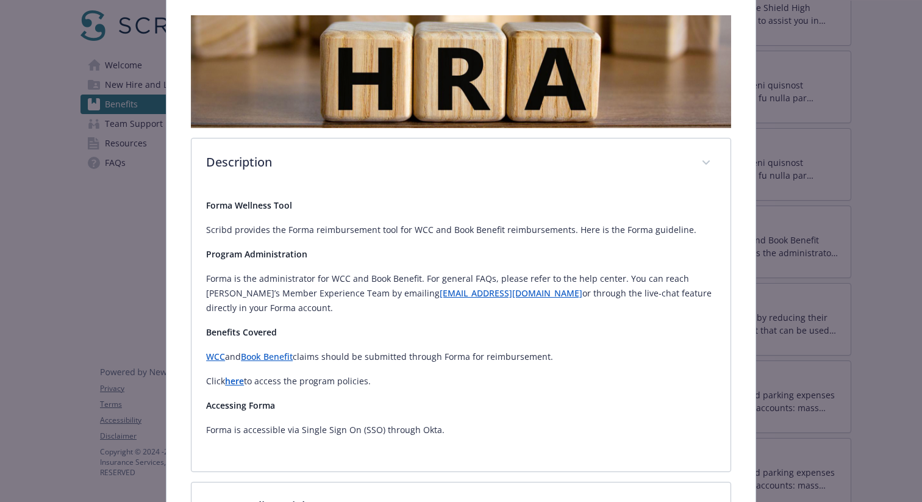
click at [423, 232] on p "Scribd provides the Forma reimbursement tool for WCC and Book Benefit reimburse…" at bounding box center [461, 230] width 510 height 15
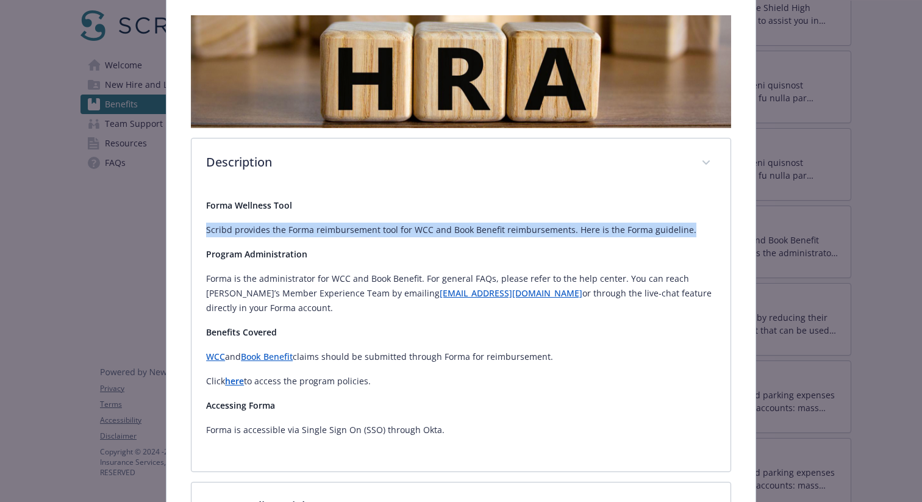
click at [423, 232] on p "Scribd provides the Forma reimbursement tool for WCC and Book Benefit reimburse…" at bounding box center [461, 230] width 510 height 15
click at [412, 232] on p "Scribd provides the Forma reimbursement tool for WCC and Book Benefit reimburse…" at bounding box center [461, 230] width 510 height 15
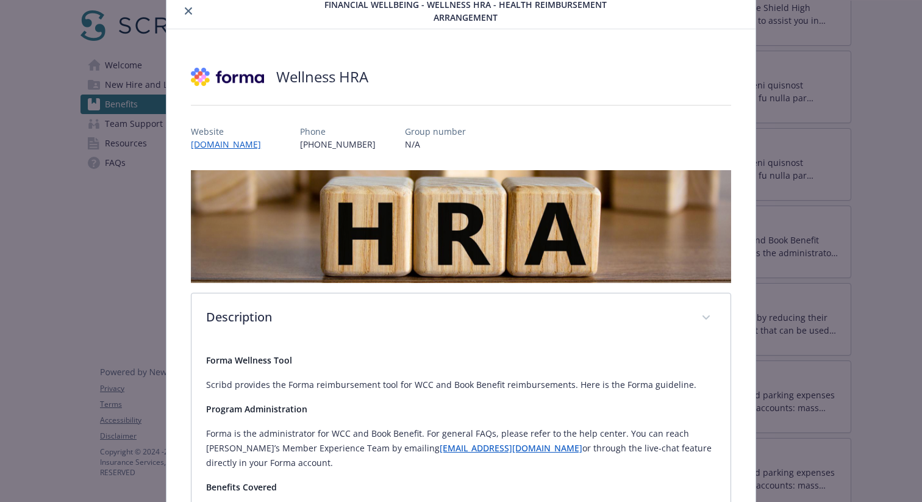
scroll to position [44, 0]
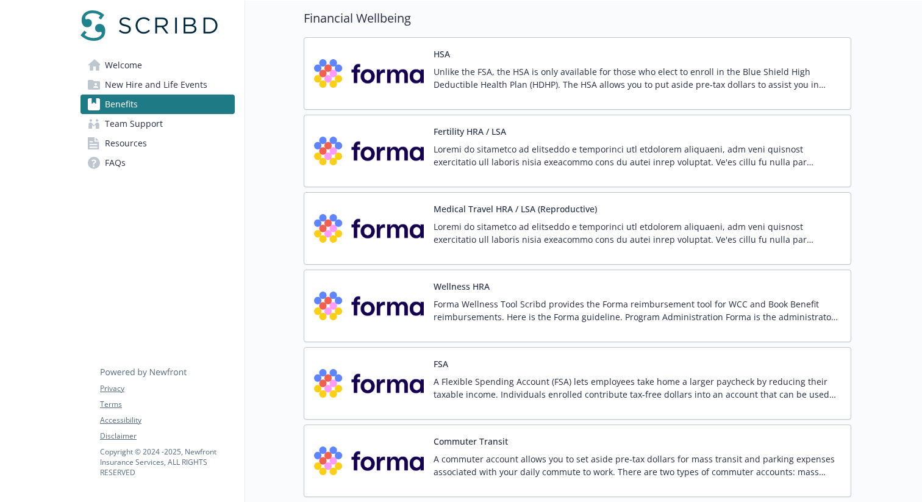
scroll to position [1480, 1]
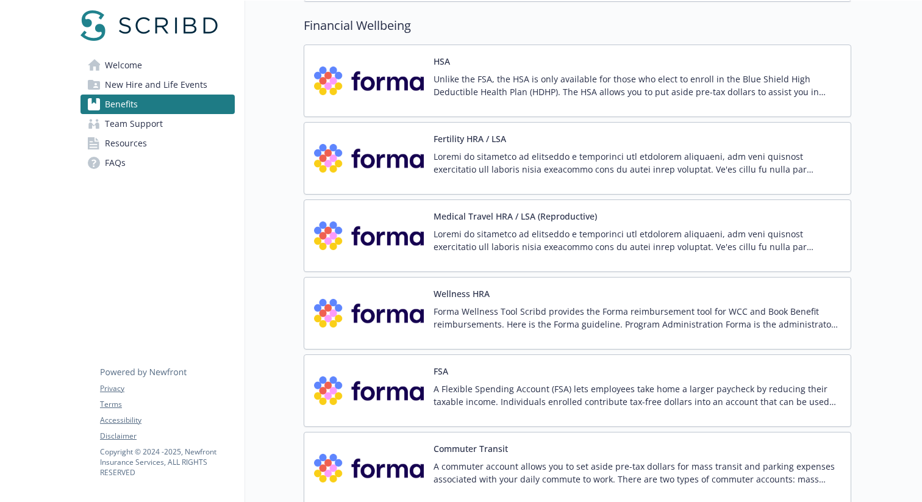
click at [604, 305] on p "Forma Wellness Tool Scribd provides the Forma reimbursement tool for WCC and Bo…" at bounding box center [637, 318] width 407 height 26
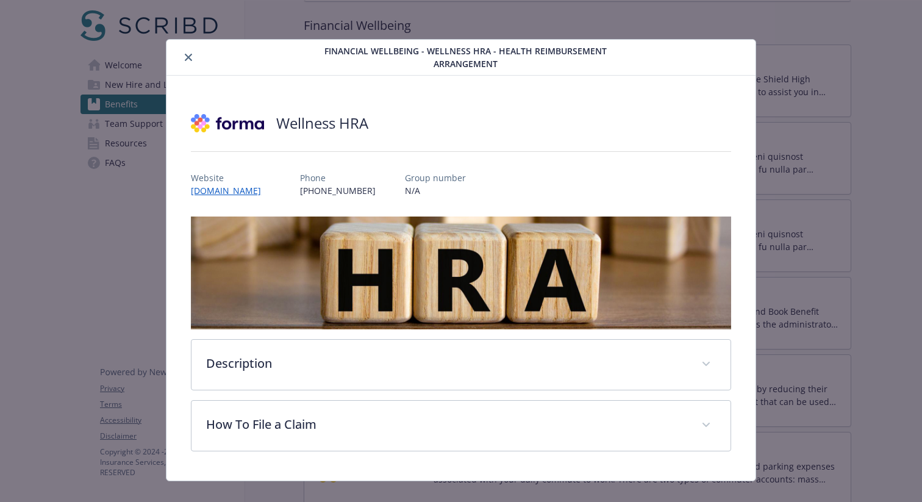
scroll to position [16, 0]
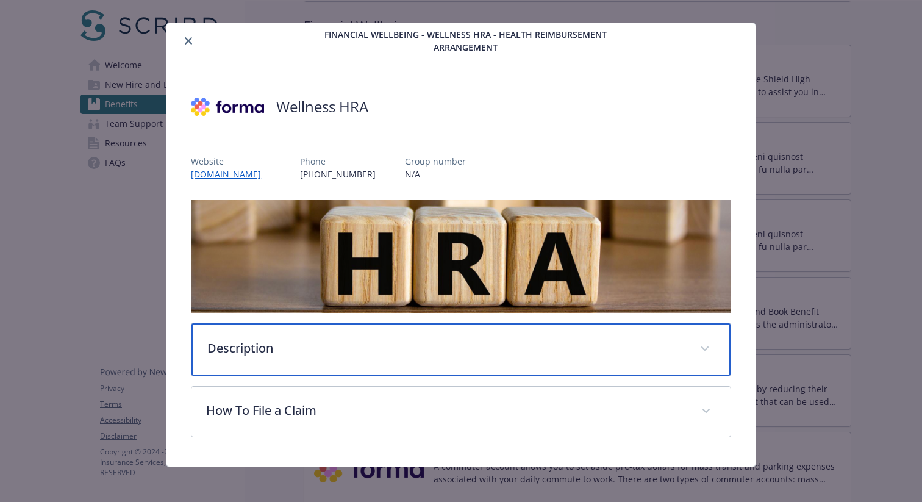
click at [416, 355] on div "Description" at bounding box center [461, 349] width 539 height 52
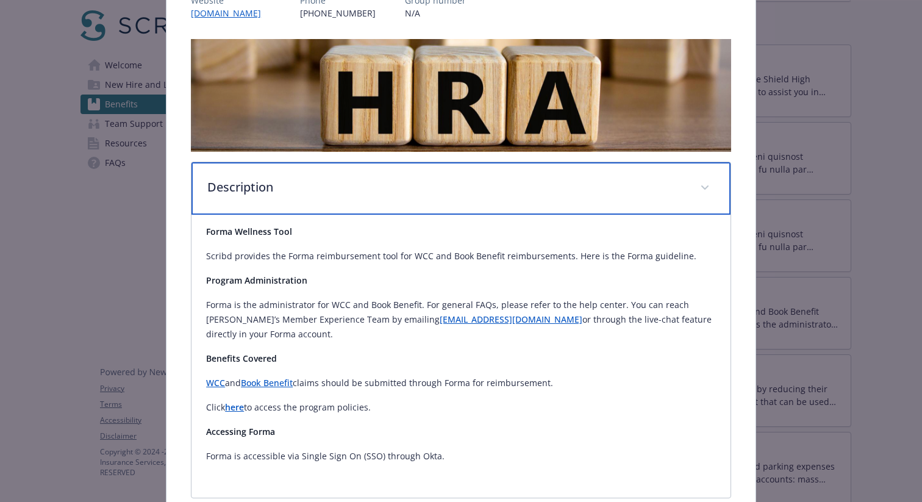
scroll to position [212, 0]
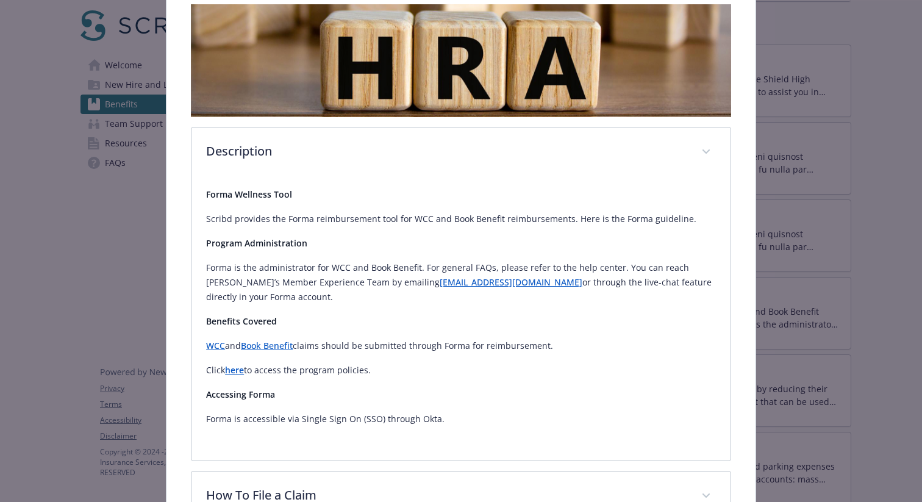
click at [248, 346] on link "Book Benefit" at bounding box center [267, 346] width 52 height 12
click at [235, 371] on strong "here" at bounding box center [234, 370] width 19 height 12
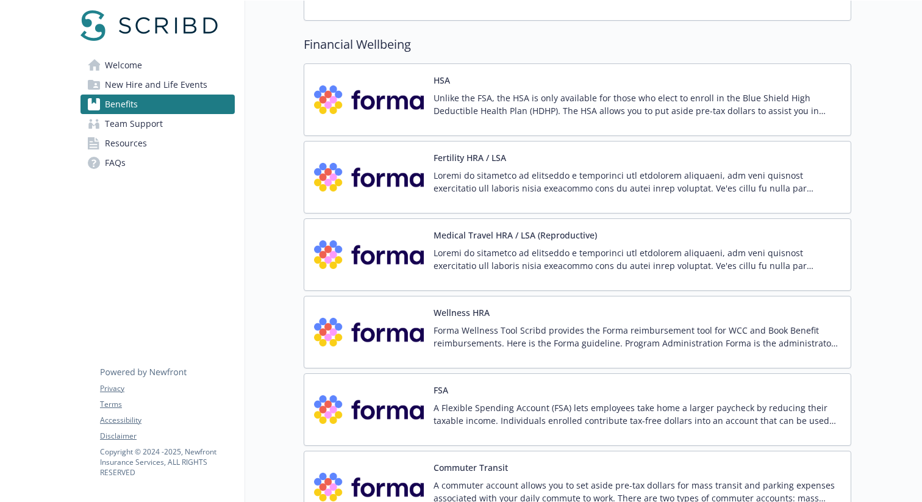
scroll to position [1428, 0]
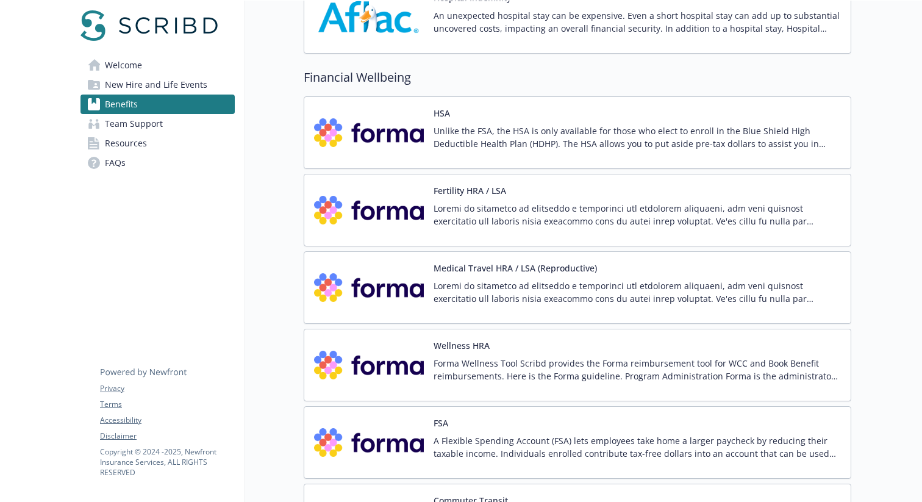
click at [391, 77] on h2 "Financial Wellbeing" at bounding box center [578, 77] width 548 height 18
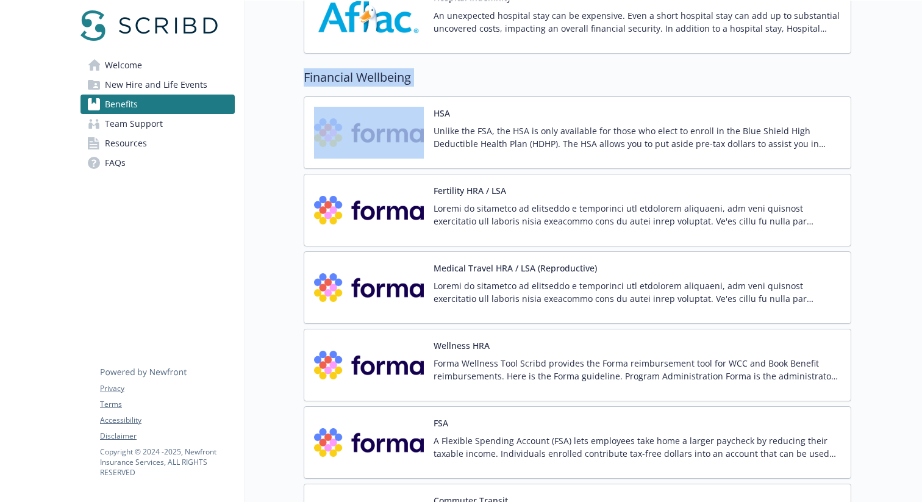
click at [391, 77] on h2 "Financial Wellbeing" at bounding box center [578, 77] width 548 height 18
copy h2 "Financial Wellbeing"
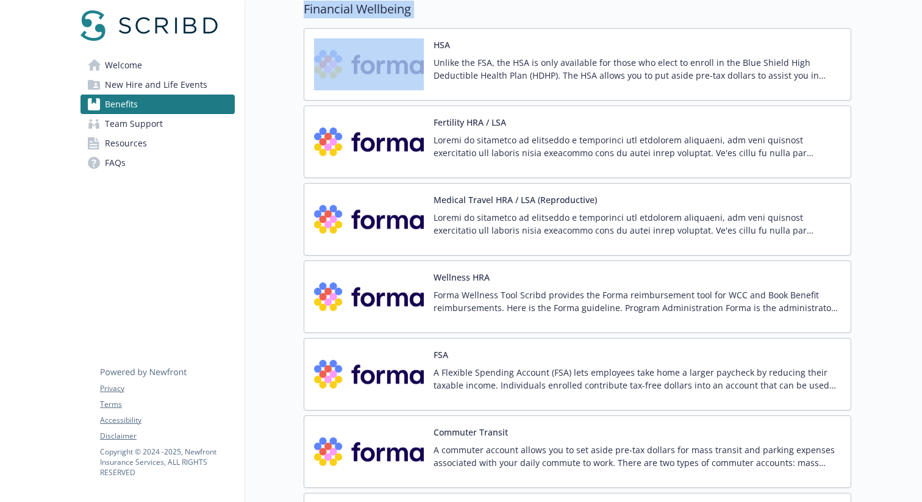
scroll to position [1499, 0]
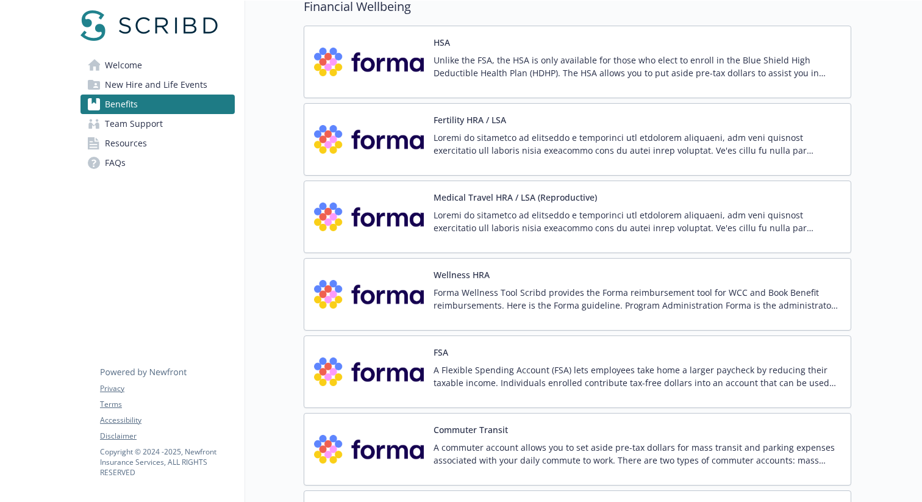
click at [451, 150] on p at bounding box center [637, 144] width 407 height 26
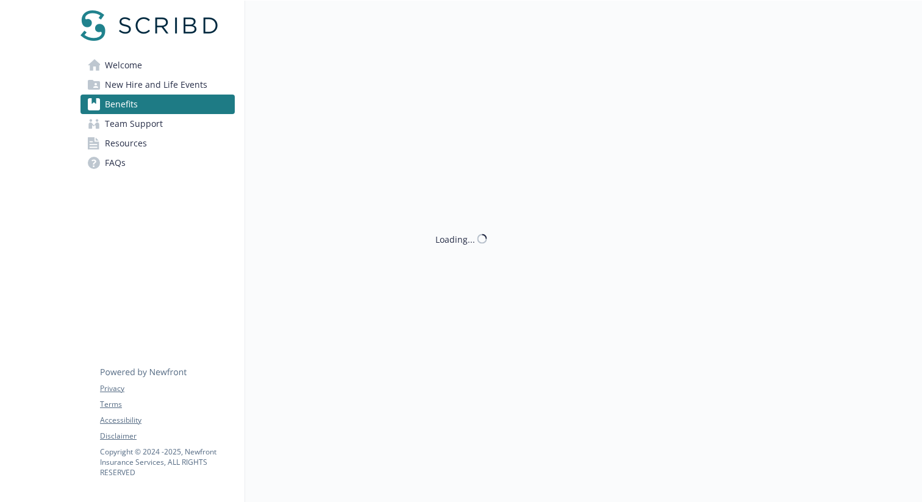
scroll to position [1499, 0]
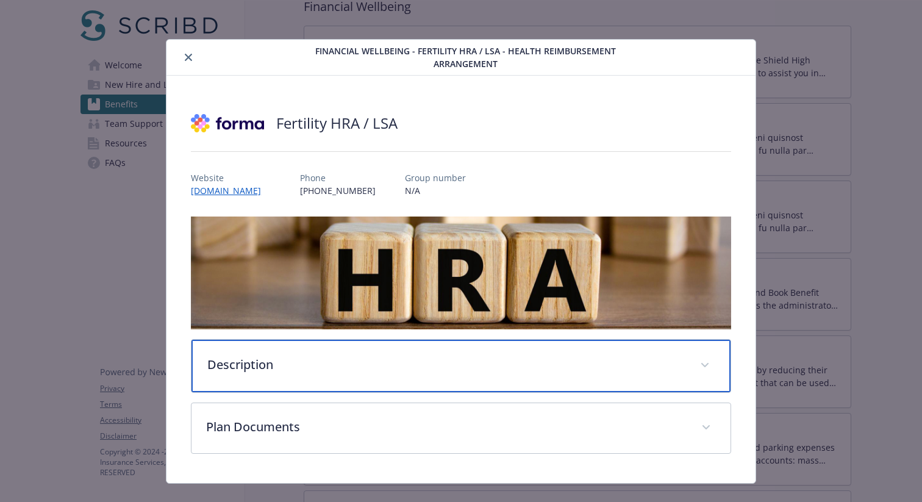
click at [463, 376] on div "Description" at bounding box center [461, 366] width 539 height 52
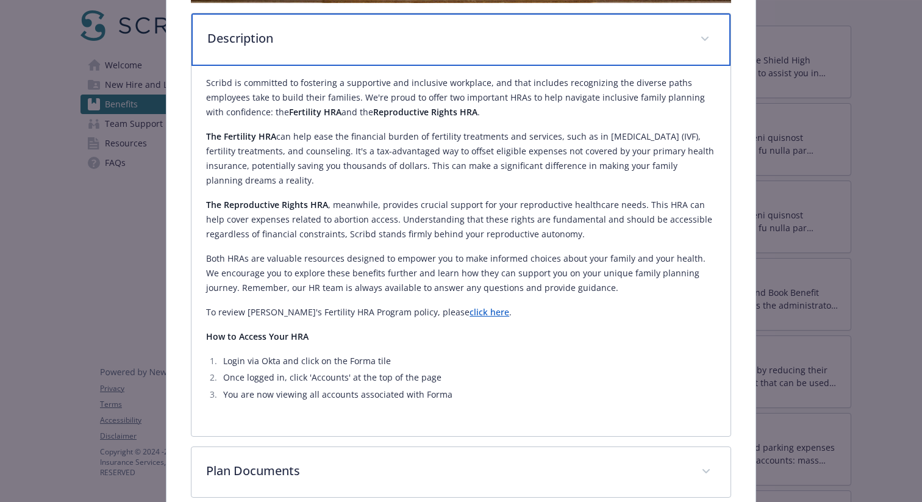
scroll to position [0, 0]
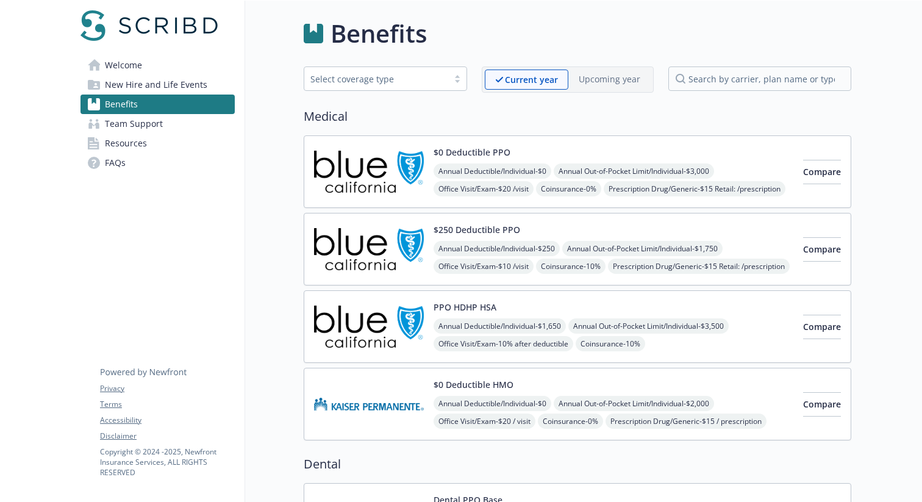
click at [714, 169] on span "Annual Out-of-Pocket Limit/Individual - $3,000" at bounding box center [634, 170] width 160 height 15
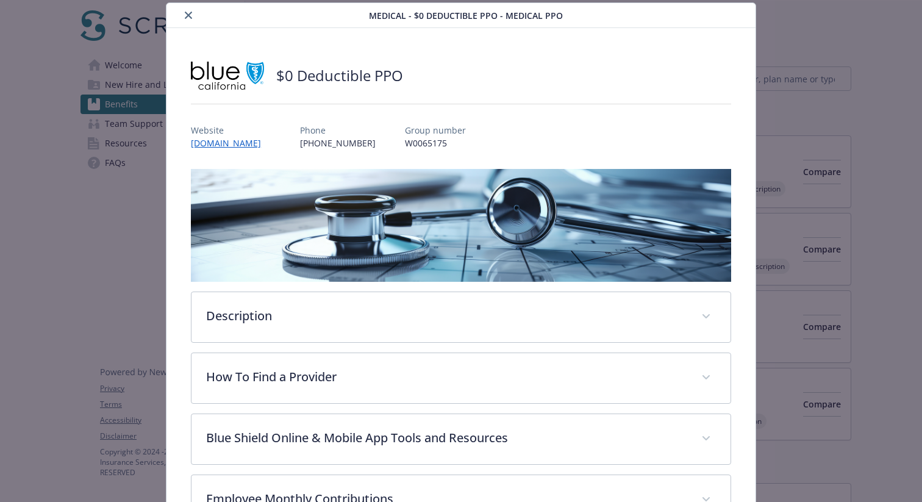
scroll to position [249, 0]
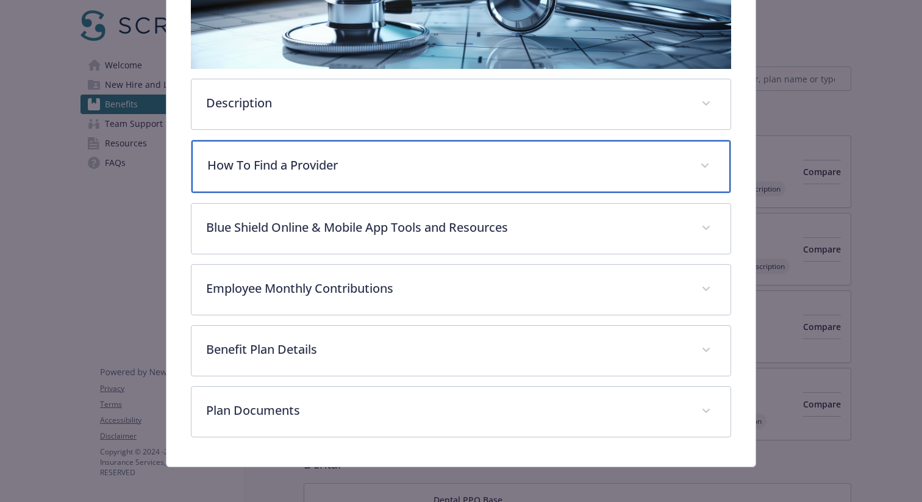
click at [439, 163] on p "How To Find a Provider" at bounding box center [446, 165] width 478 height 18
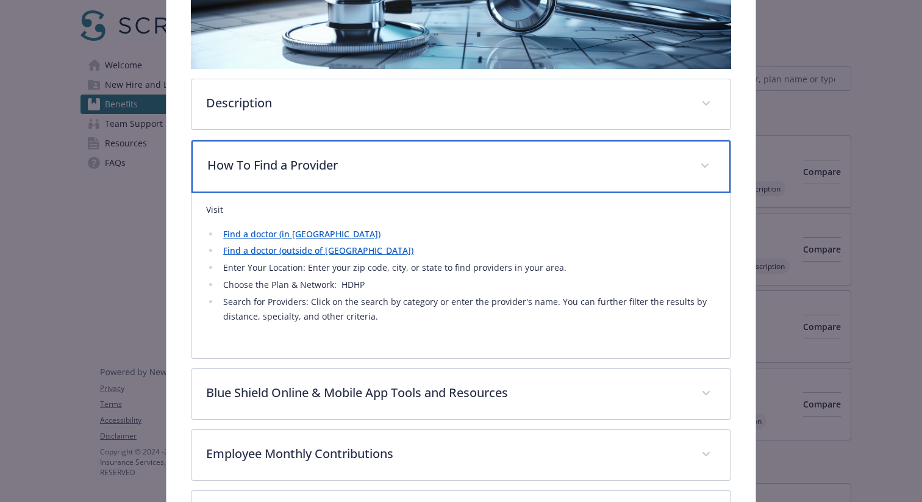
click at [439, 163] on p "How To Find a Provider" at bounding box center [446, 165] width 478 height 18
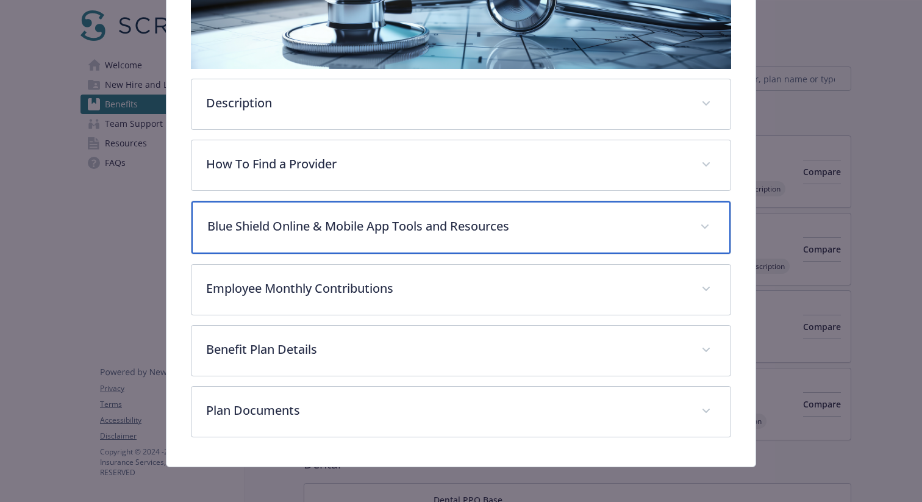
click at [454, 232] on p "Blue Shield Online & Mobile App Tools and Resources" at bounding box center [446, 226] width 478 height 18
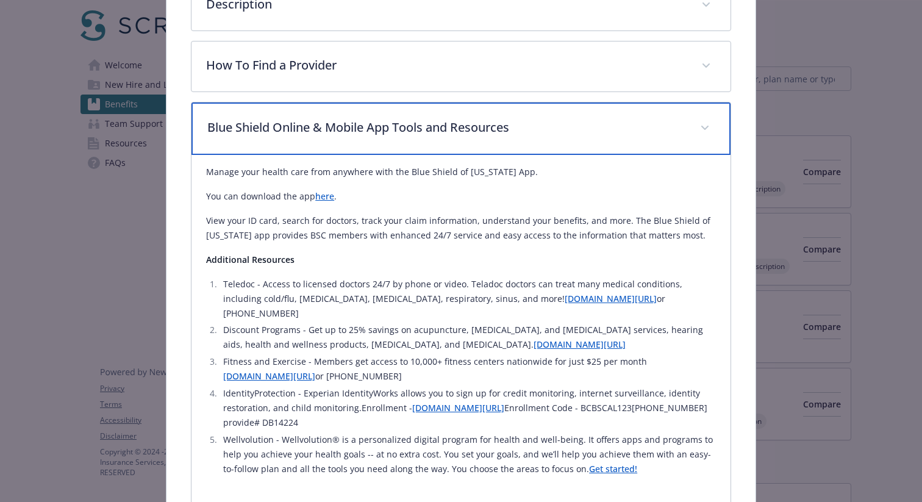
scroll to position [244, 0]
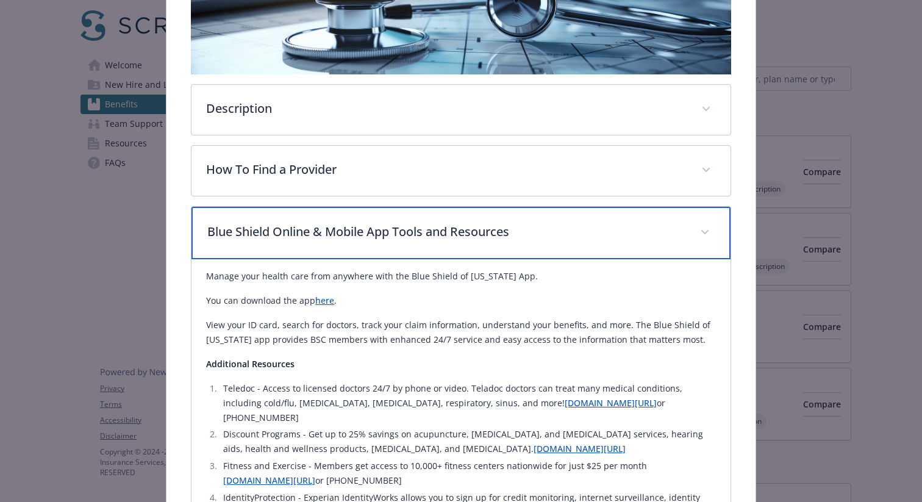
click at [469, 214] on div "Blue Shield Online & Mobile App Tools and Resources" at bounding box center [461, 233] width 539 height 52
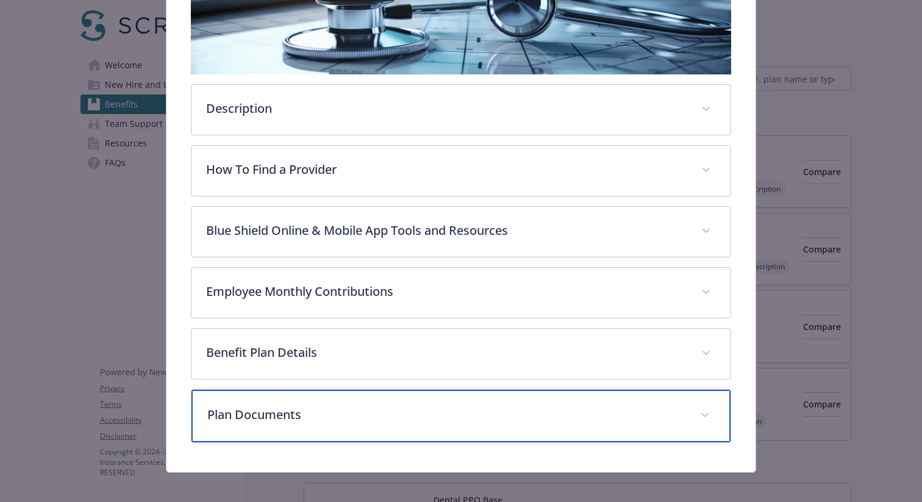
click at [549, 420] on p "Plan Documents" at bounding box center [446, 415] width 478 height 18
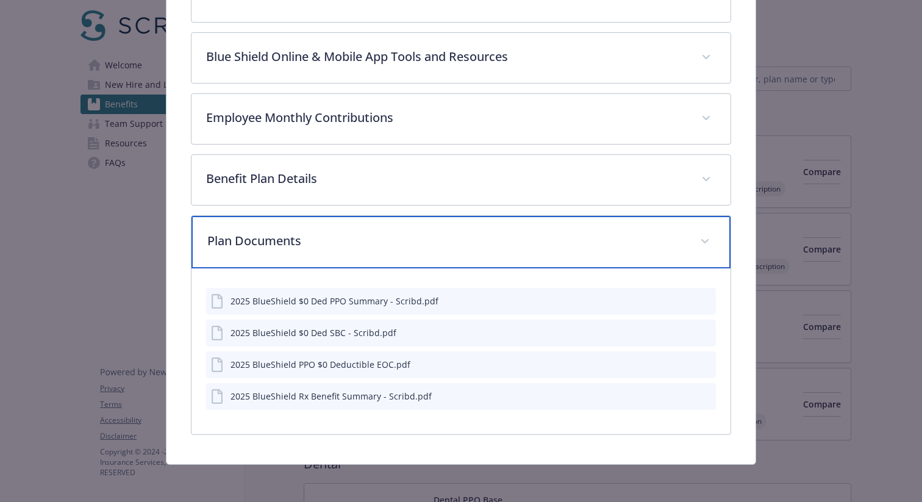
click at [474, 235] on p "Plan Documents" at bounding box center [446, 241] width 478 height 18
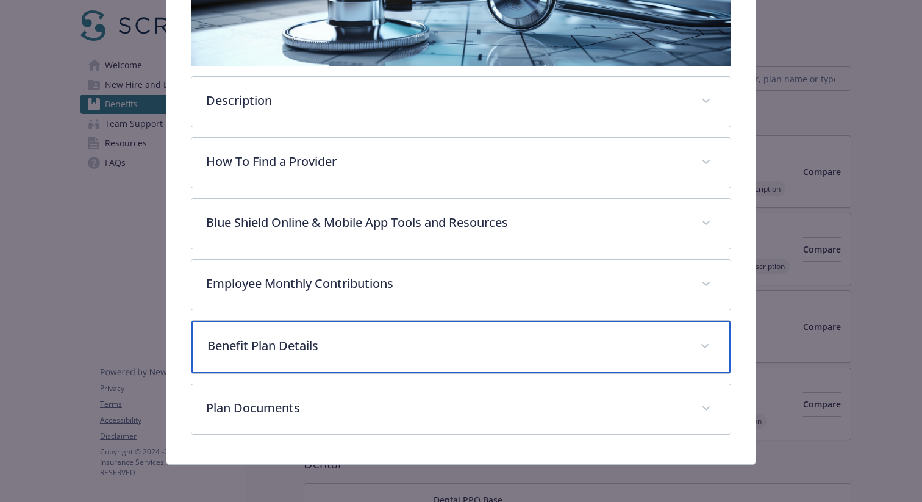
click at [452, 326] on div "Benefit Plan Details" at bounding box center [461, 347] width 539 height 52
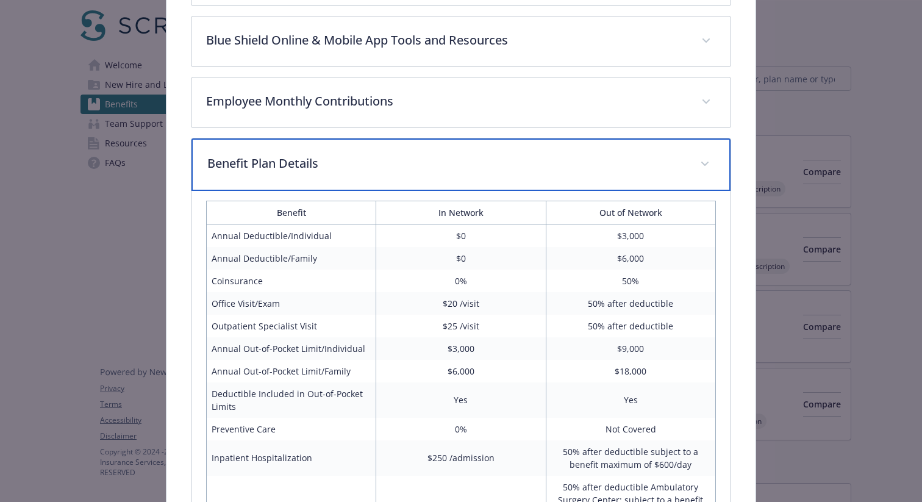
click at [394, 169] on p "Benefit Plan Details" at bounding box center [446, 163] width 478 height 18
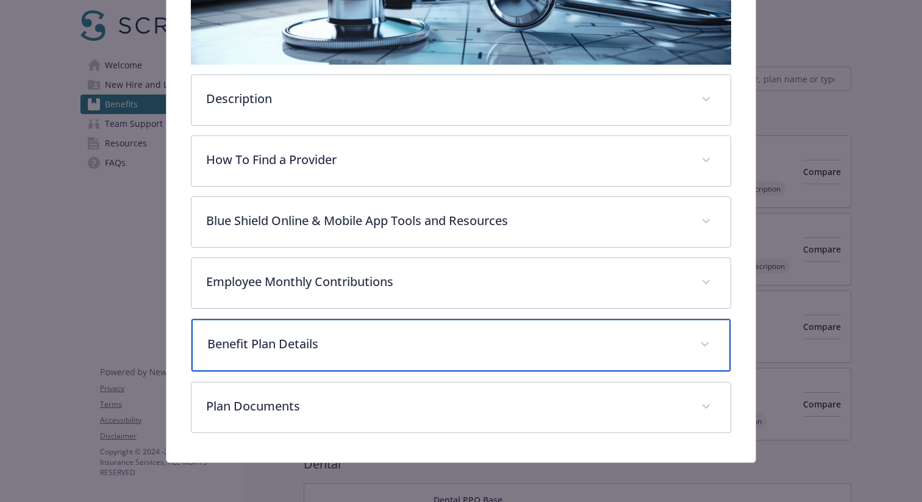
scroll to position [252, 0]
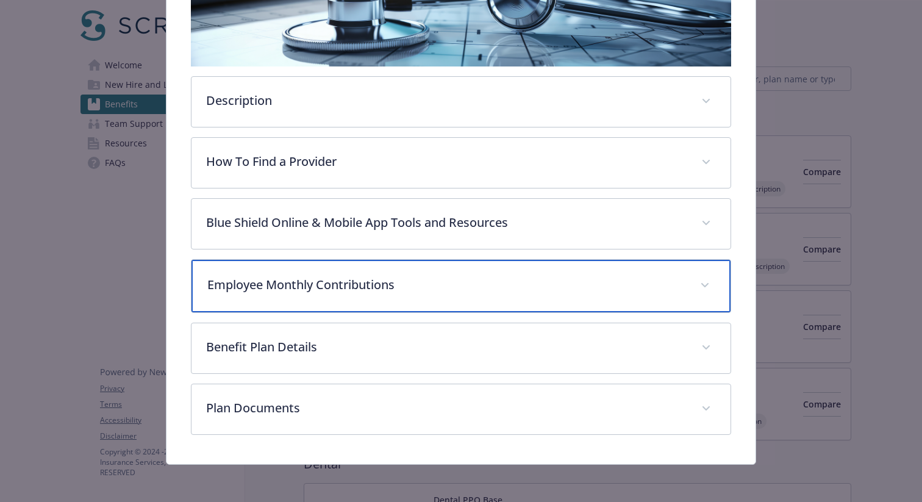
click at [425, 262] on div "Employee Monthly Contributions" at bounding box center [461, 286] width 539 height 52
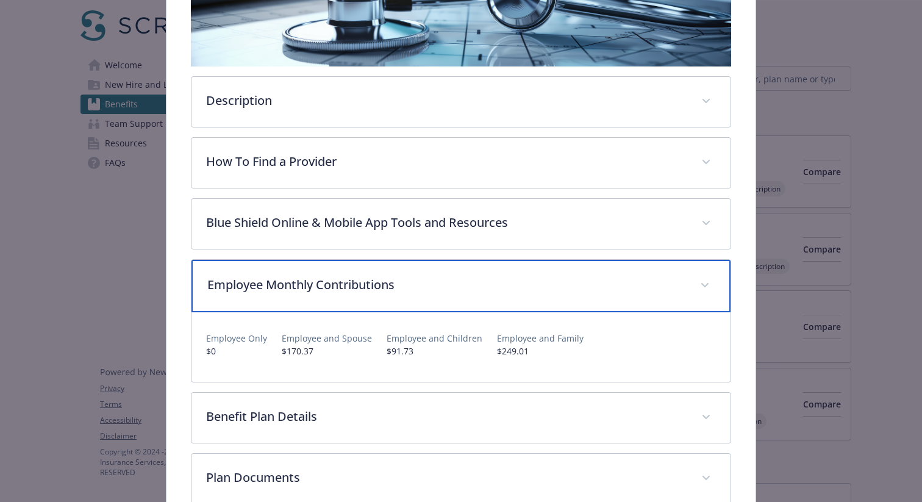
click at [427, 285] on p "Employee Monthly Contributions" at bounding box center [446, 285] width 478 height 18
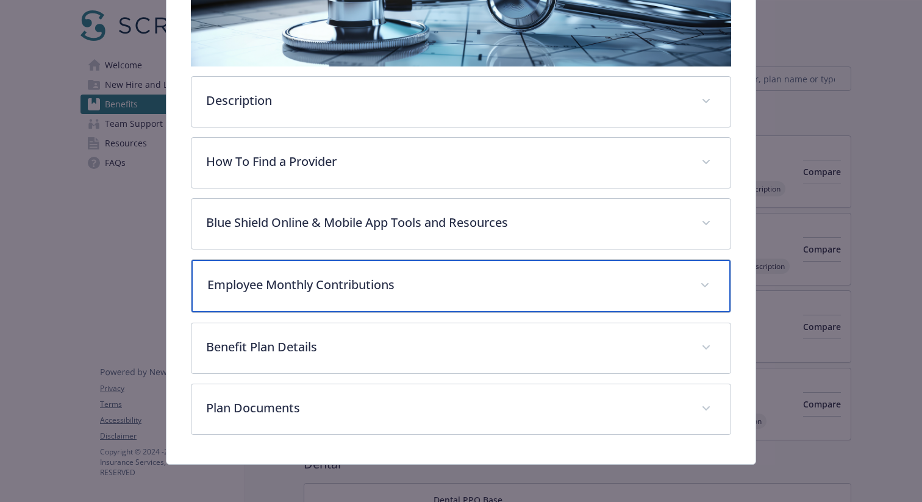
scroll to position [0, 0]
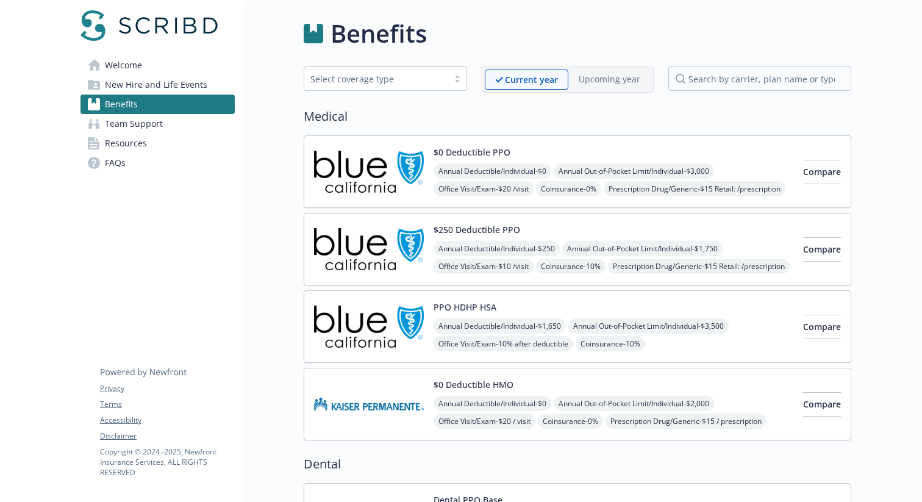
click at [203, 92] on span "New Hire and Life Events" at bounding box center [156, 85] width 102 height 20
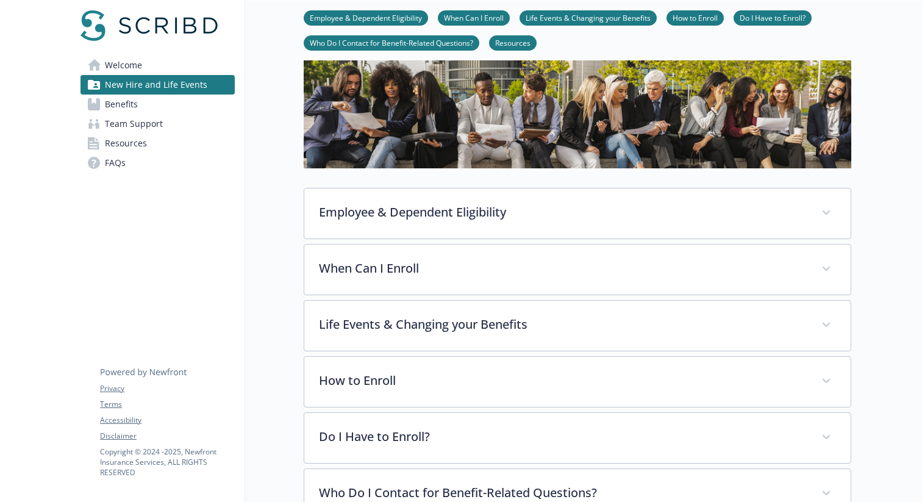
scroll to position [71, 0]
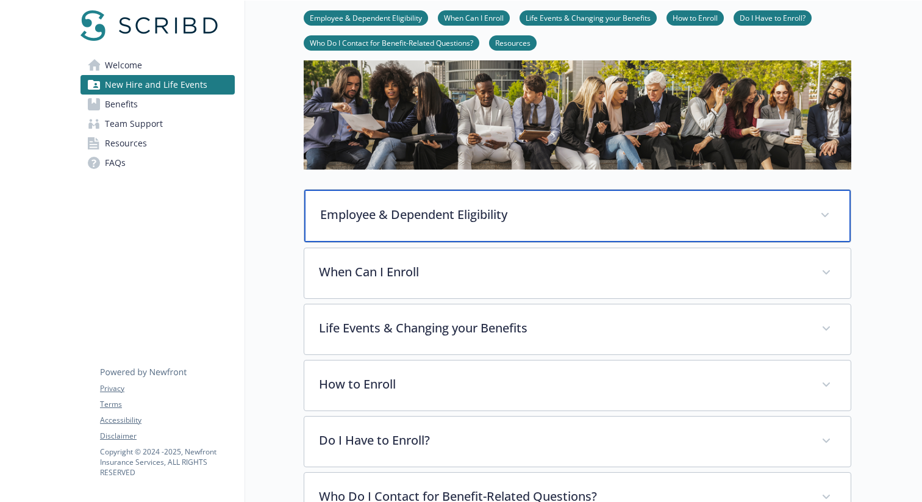
click at [544, 220] on p "Employee & Dependent Eligibility" at bounding box center [563, 215] width 486 height 18
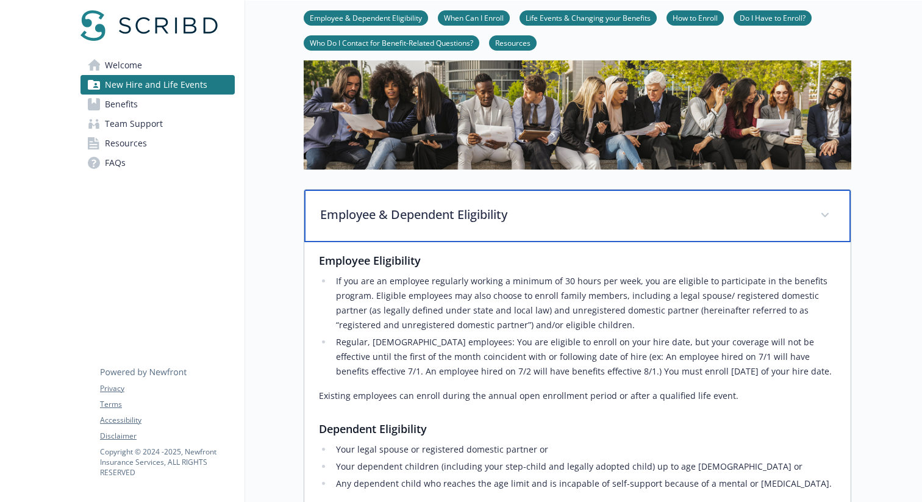
click at [544, 220] on p "Employee & Dependent Eligibility" at bounding box center [563, 215] width 486 height 18
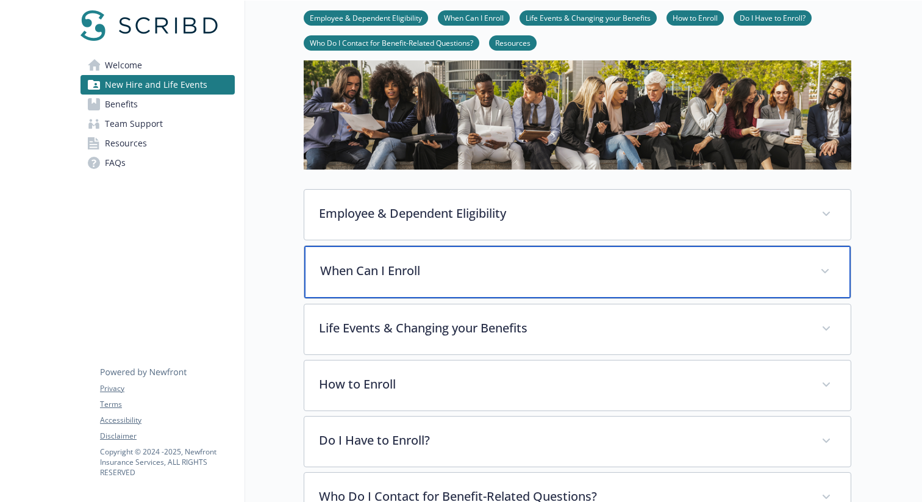
click at [553, 262] on div "When Can I Enroll" at bounding box center [577, 272] width 547 height 52
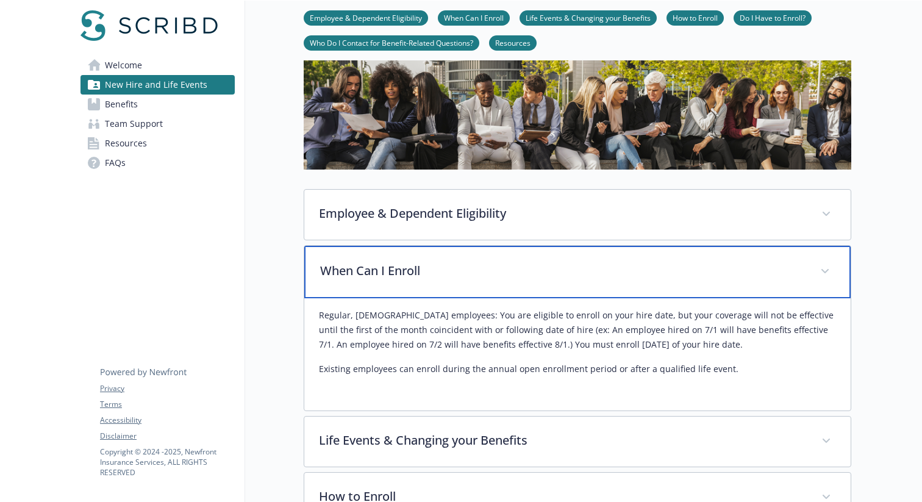
click at [553, 262] on p "When Can I Enroll" at bounding box center [563, 271] width 486 height 18
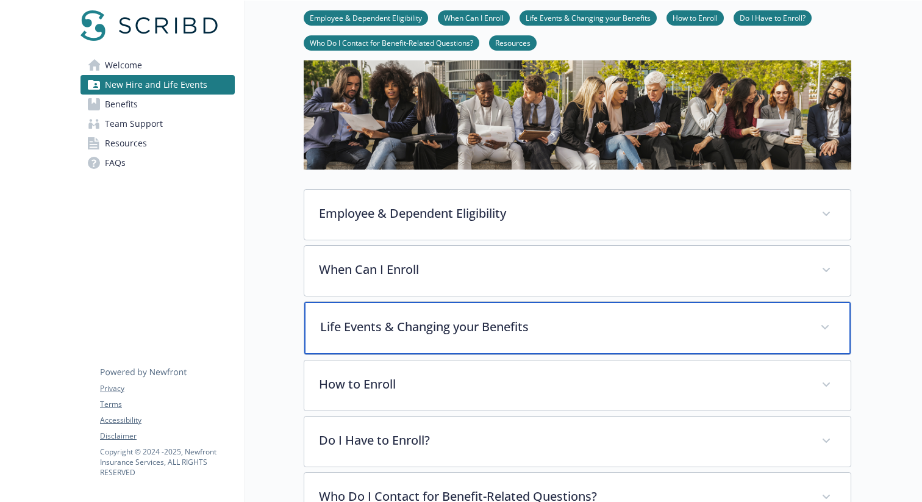
click at [592, 318] on div "Life Events & Changing your Benefits" at bounding box center [577, 328] width 547 height 52
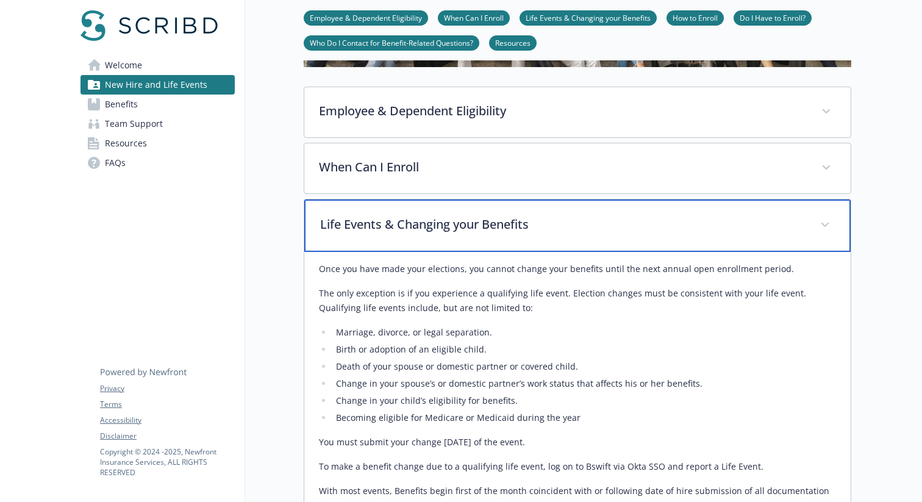
click at [575, 240] on div "Life Events & Changing your Benefits" at bounding box center [577, 225] width 547 height 52
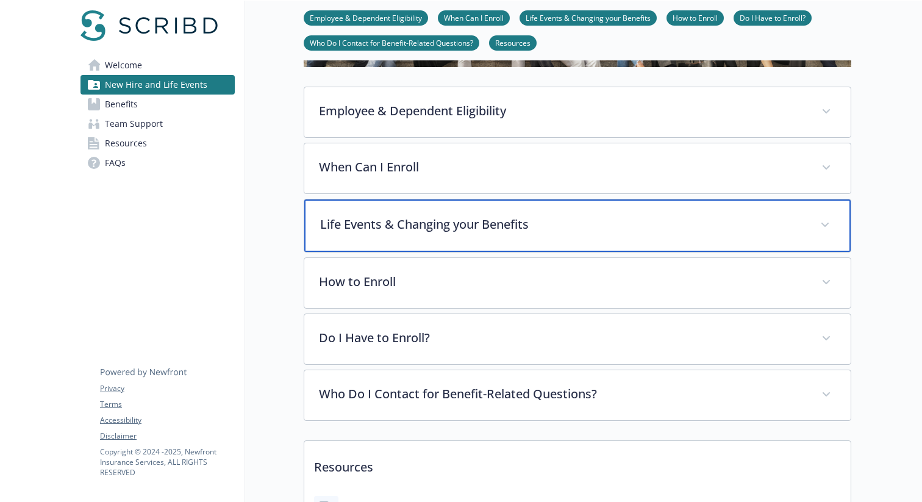
scroll to position [289, 0]
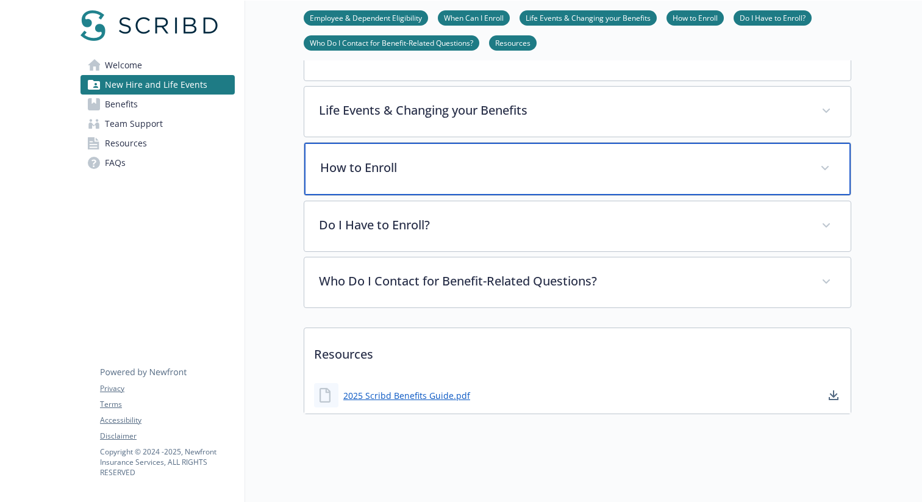
click at [543, 183] on div "How to Enroll" at bounding box center [577, 169] width 547 height 52
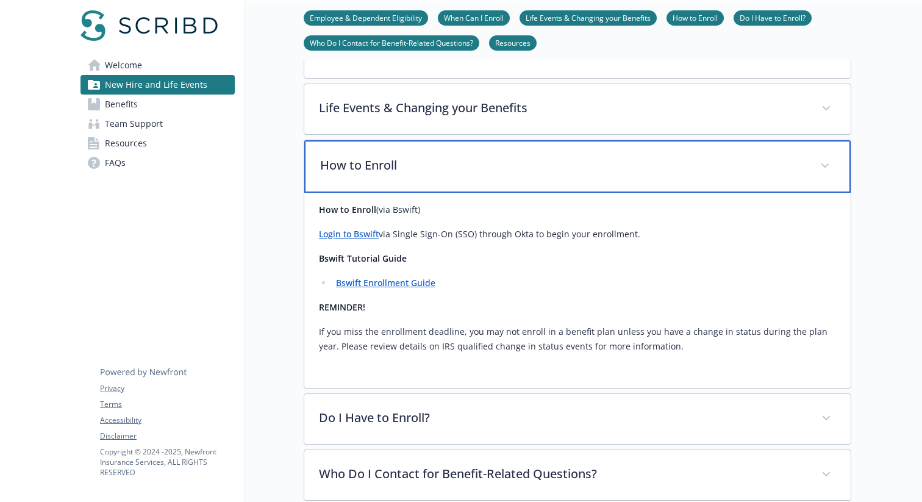
click at [543, 183] on div "How to Enroll" at bounding box center [577, 166] width 547 height 52
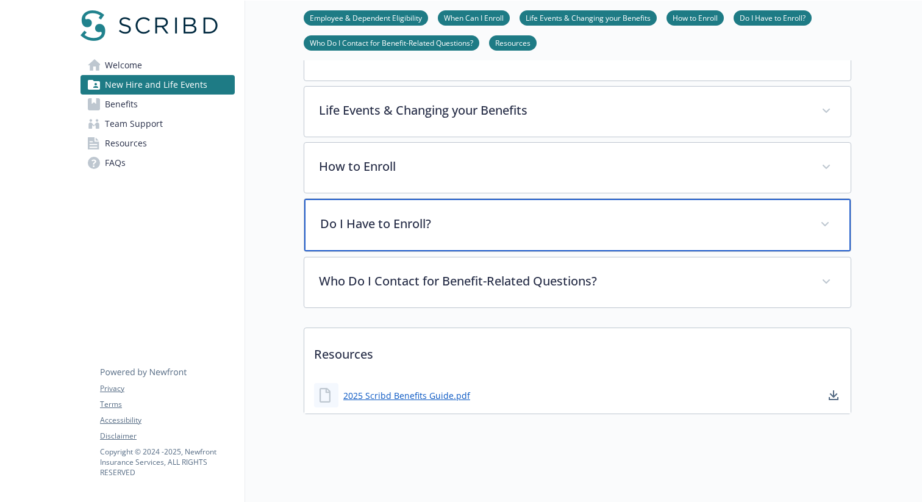
click at [553, 240] on div "Do I Have to Enroll?" at bounding box center [577, 225] width 547 height 52
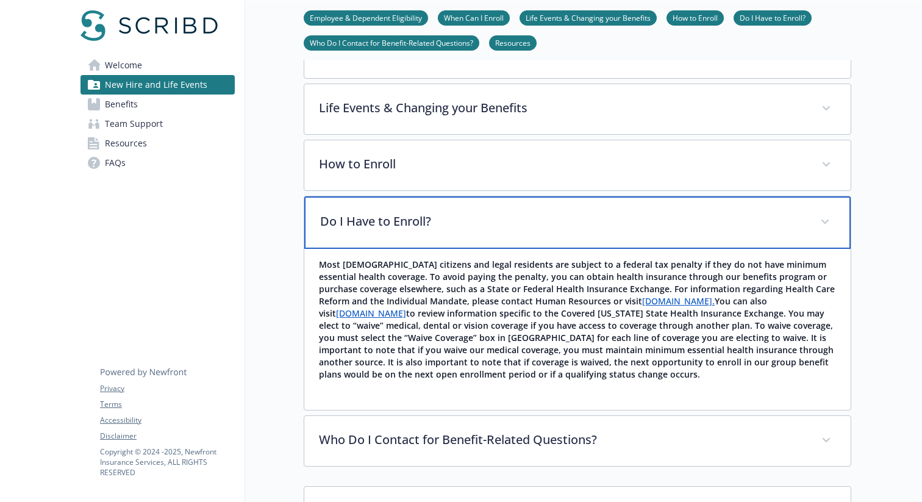
click at [553, 240] on div "Do I Have to Enroll?" at bounding box center [577, 222] width 547 height 52
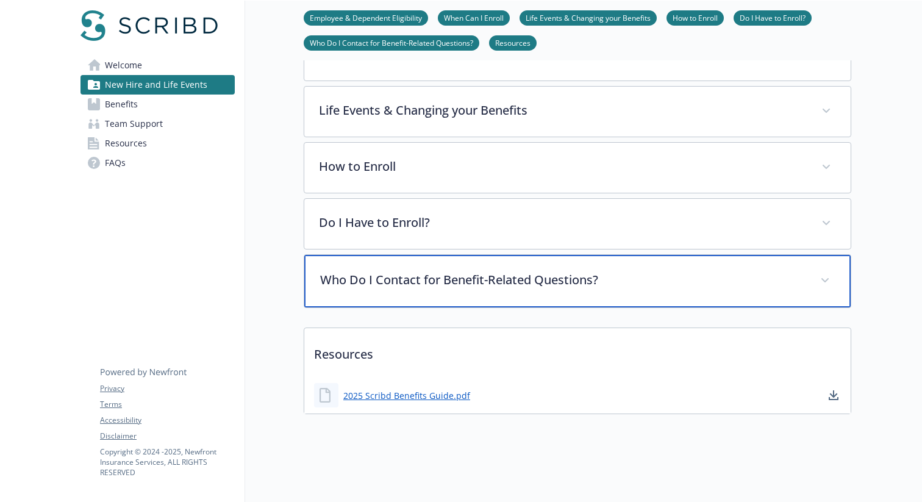
click at [507, 284] on p "Who Do I Contact for Benefit-Related Questions?" at bounding box center [563, 280] width 486 height 18
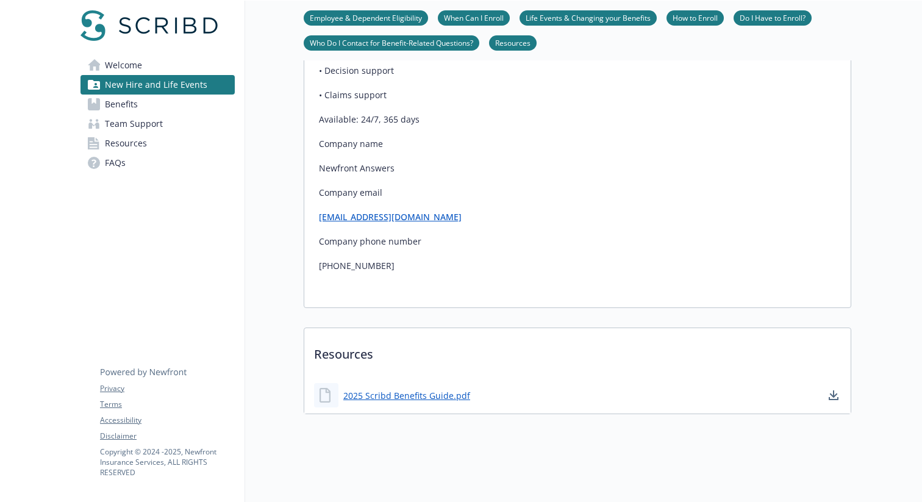
scroll to position [223, 0]
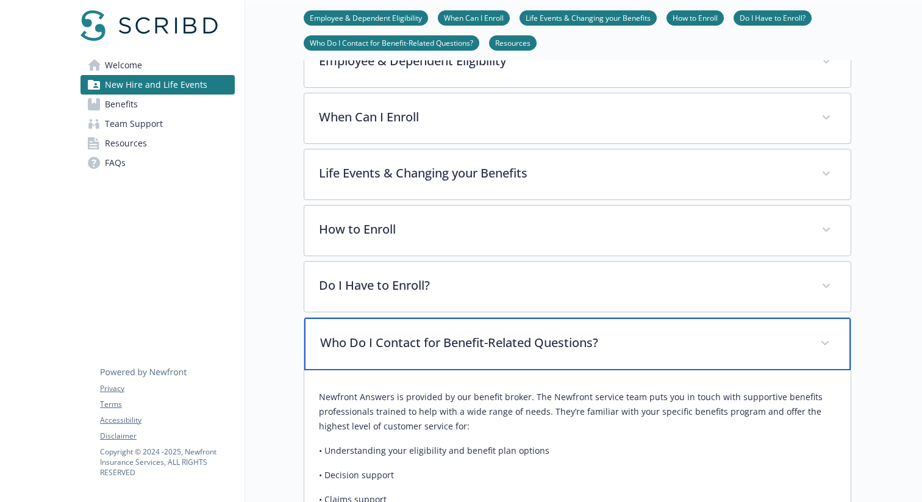
click at [536, 336] on p "Who Do I Contact for Benefit-Related Questions?" at bounding box center [563, 343] width 486 height 18
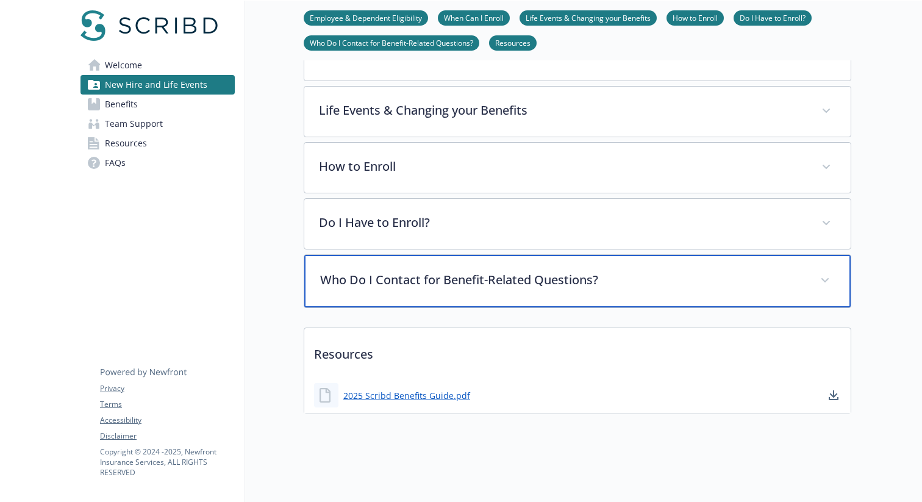
scroll to position [35, 0]
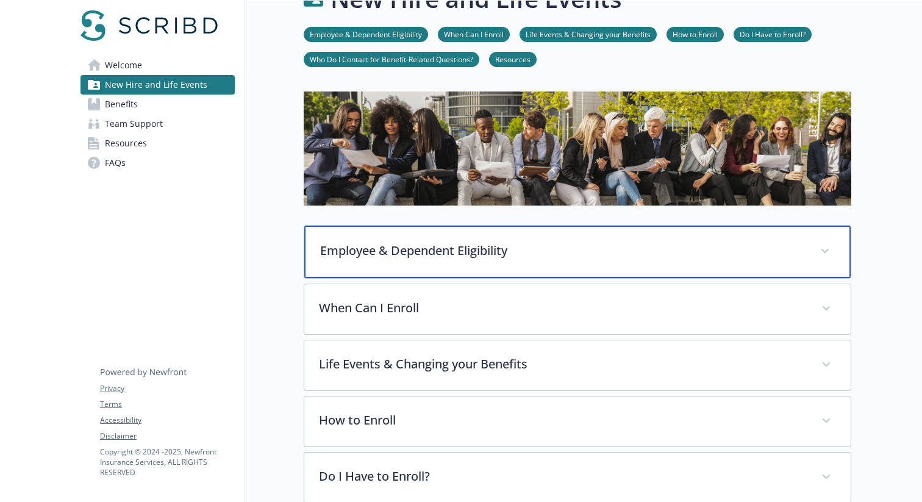
click at [526, 234] on div "Employee & Dependent Eligibility" at bounding box center [577, 252] width 547 height 52
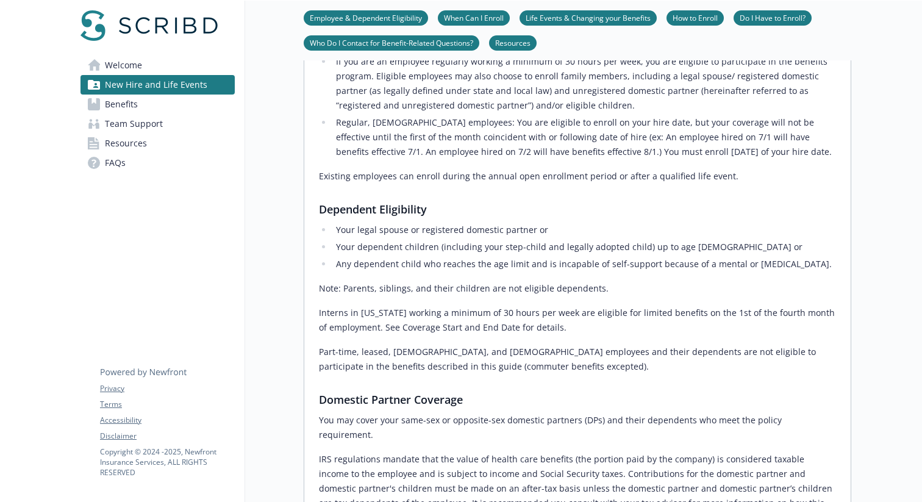
scroll to position [317, 0]
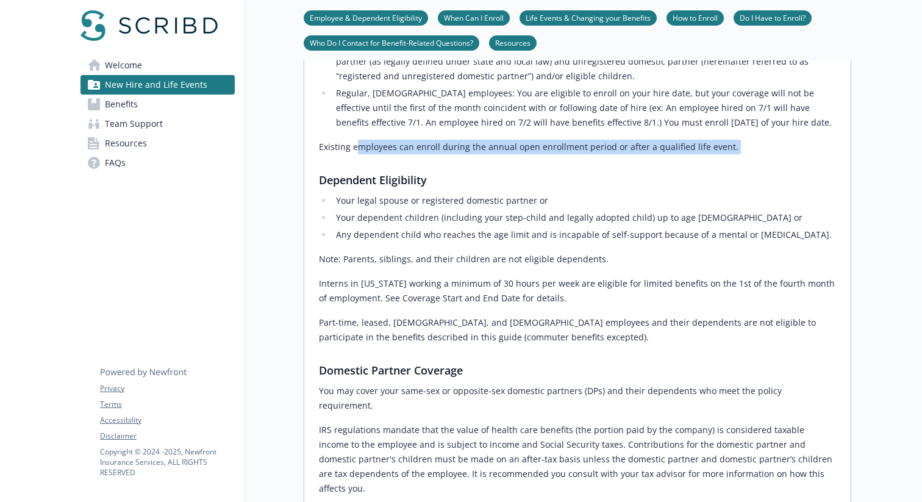
drag, startPoint x: 356, startPoint y: 152, endPoint x: 483, endPoint y: 157, distance: 127.6
click at [450, 157] on div "Employee Eligibility If you are an employee regularly working a minimum of 30 h…" at bounding box center [577, 430] width 517 height 854
click at [504, 153] on p "Existing employees can enroll during the annual open enrollment period or after…" at bounding box center [577, 147] width 517 height 15
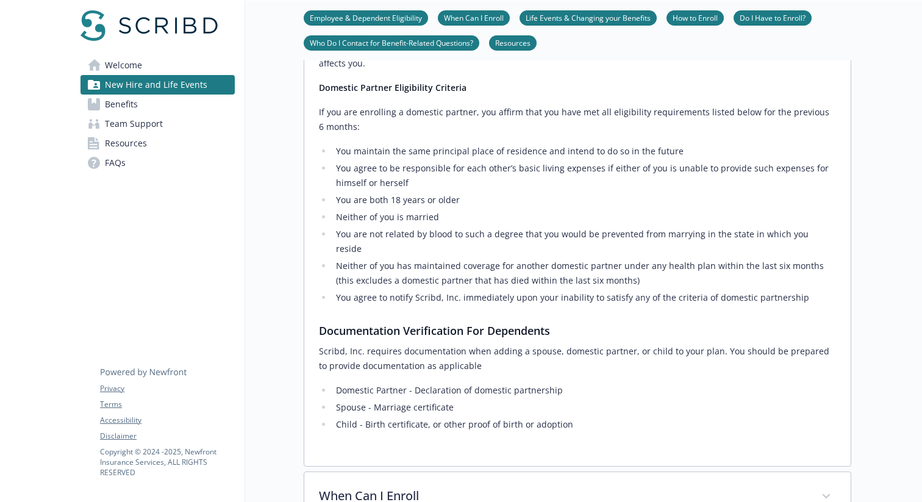
scroll to position [0, 0]
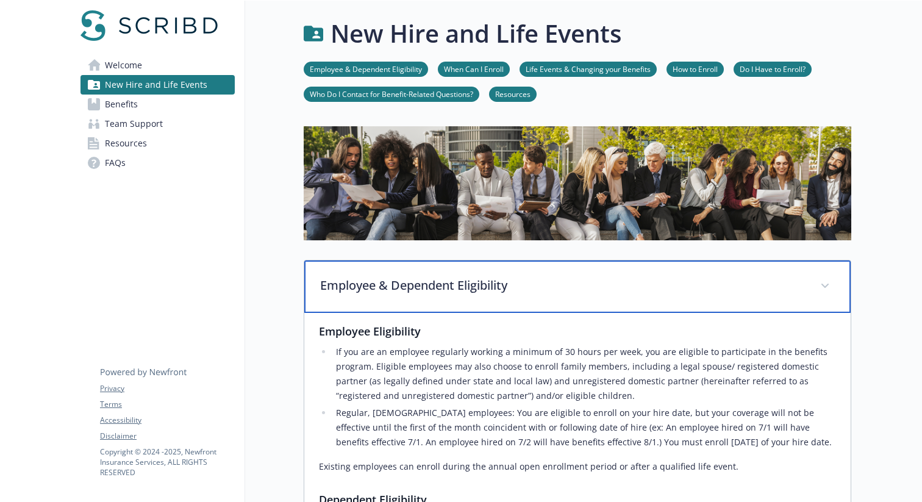
click at [493, 287] on p "Employee & Dependent Eligibility" at bounding box center [563, 285] width 486 height 18
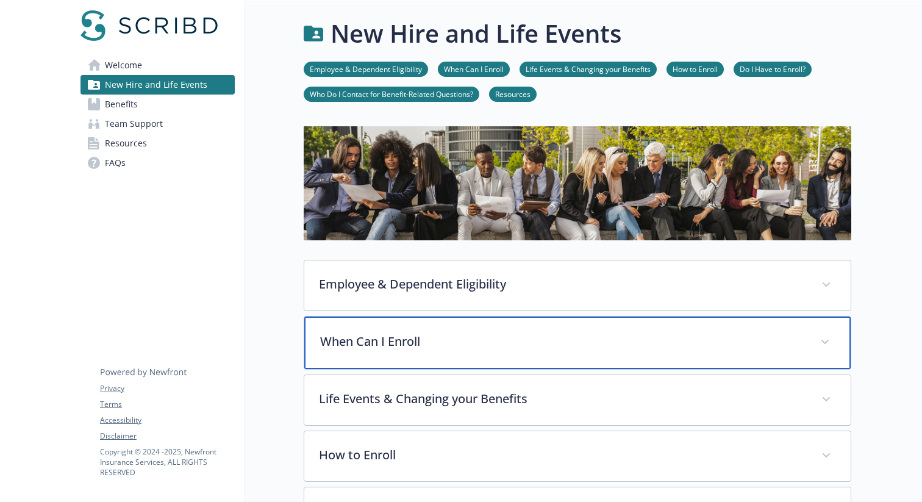
click at [540, 326] on div "When Can I Enroll" at bounding box center [577, 343] width 547 height 52
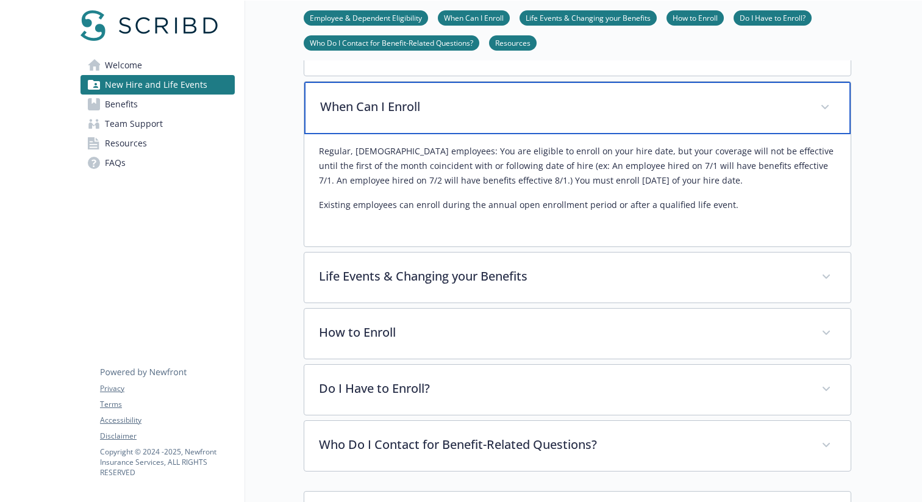
scroll to position [236, 0]
click at [509, 106] on p "When Can I Enroll" at bounding box center [563, 105] width 486 height 18
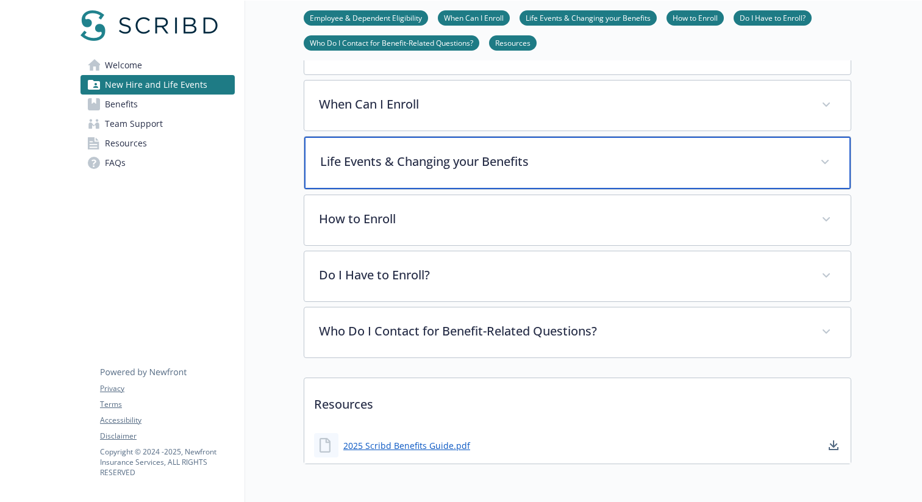
click at [514, 163] on p "Life Events & Changing your Benefits" at bounding box center [563, 162] width 486 height 18
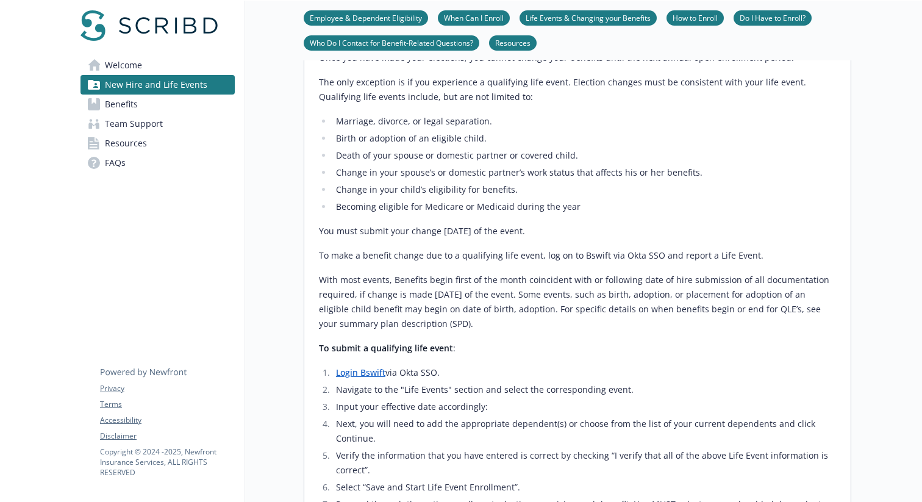
scroll to position [160, 0]
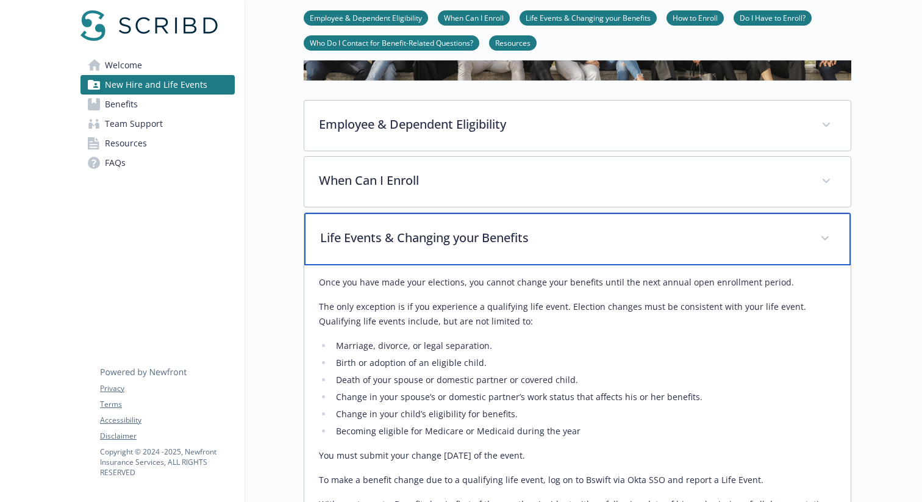
click at [537, 251] on div "Life Events & Changing your Benefits" at bounding box center [577, 239] width 547 height 52
